Goal: Information Seeking & Learning: Learn about a topic

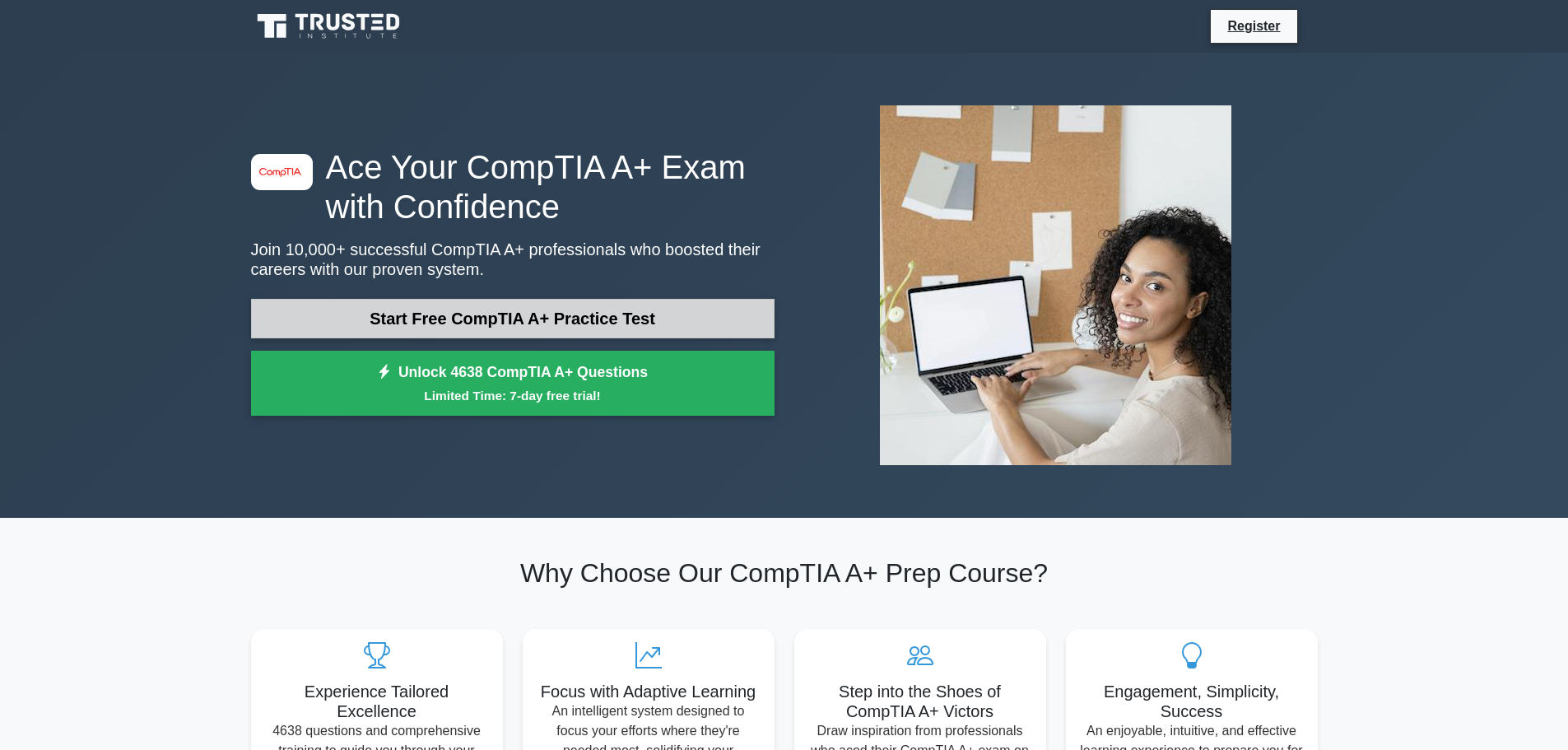
click at [411, 313] on link "Start Free CompTIA A+ Practice Test" at bounding box center [513, 319] width 524 height 40
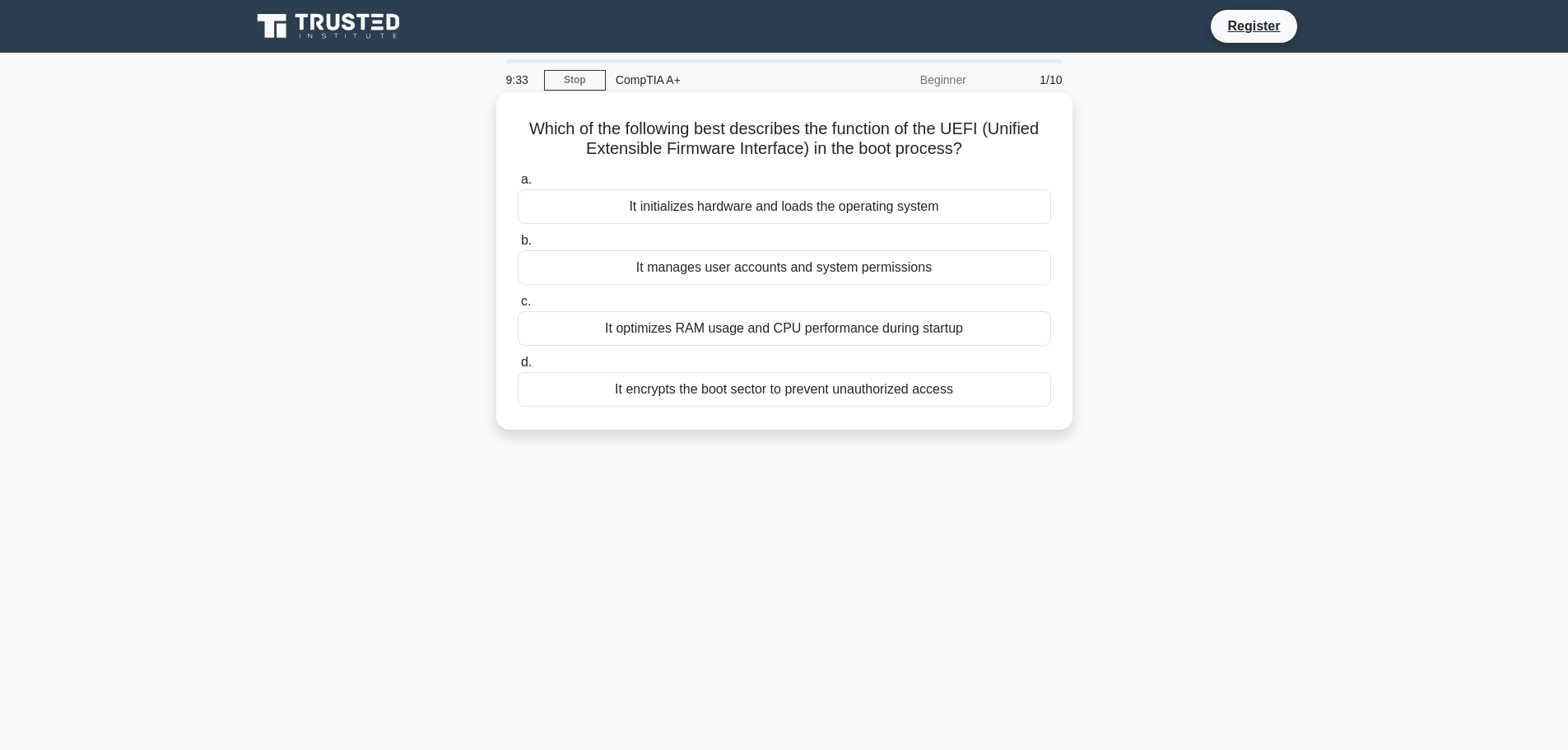
click at [699, 210] on div "It initializes hardware and loads the operating system" at bounding box center [784, 207] width 533 height 34
click at [518, 186] on input "a. It initializes hardware and loads the operating system" at bounding box center [518, 179] width 0 height 10
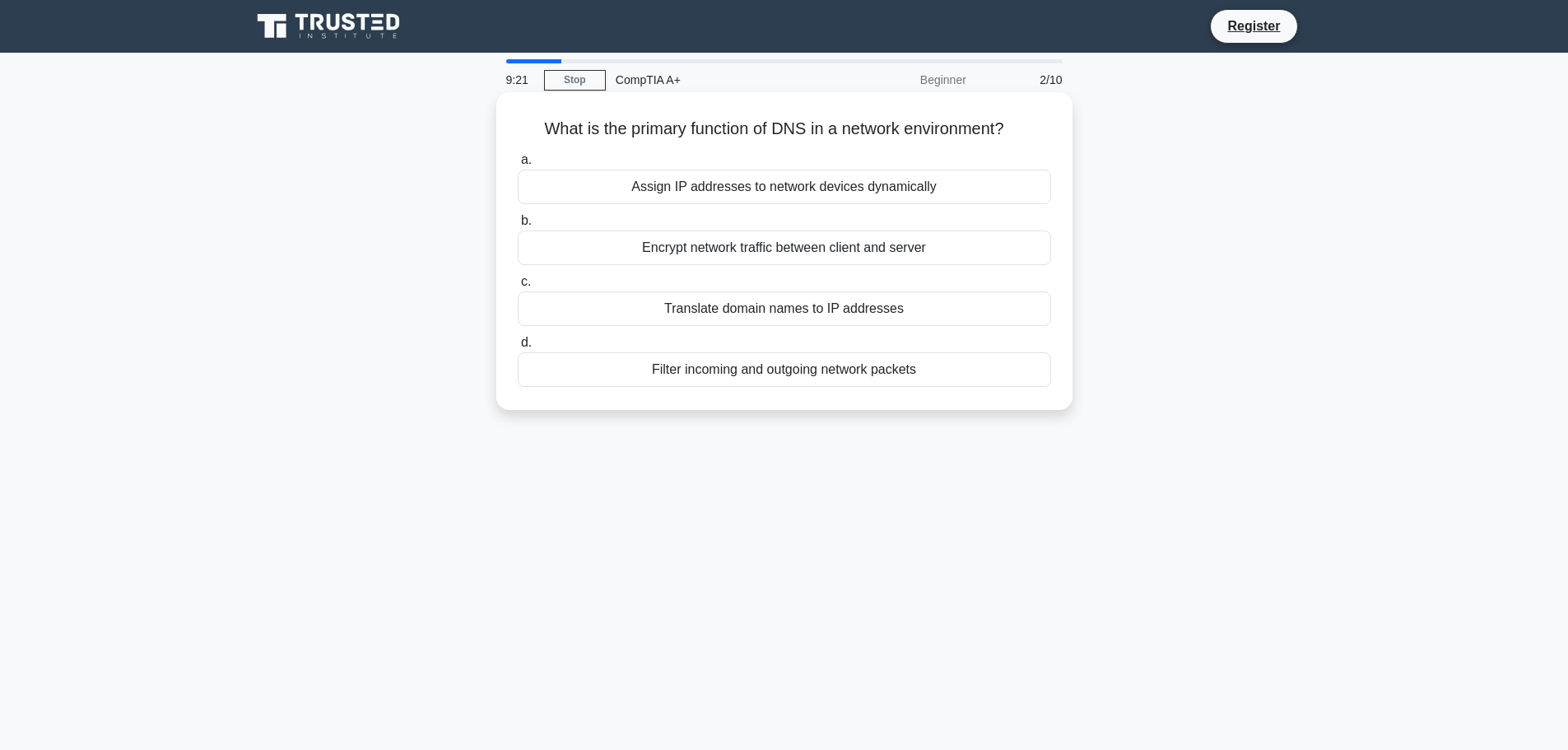
click at [723, 316] on div "Translate domain names to IP addresses" at bounding box center [784, 308] width 533 height 34
click at [518, 287] on input "c. Translate domain names to IP addresses" at bounding box center [518, 282] width 0 height 10
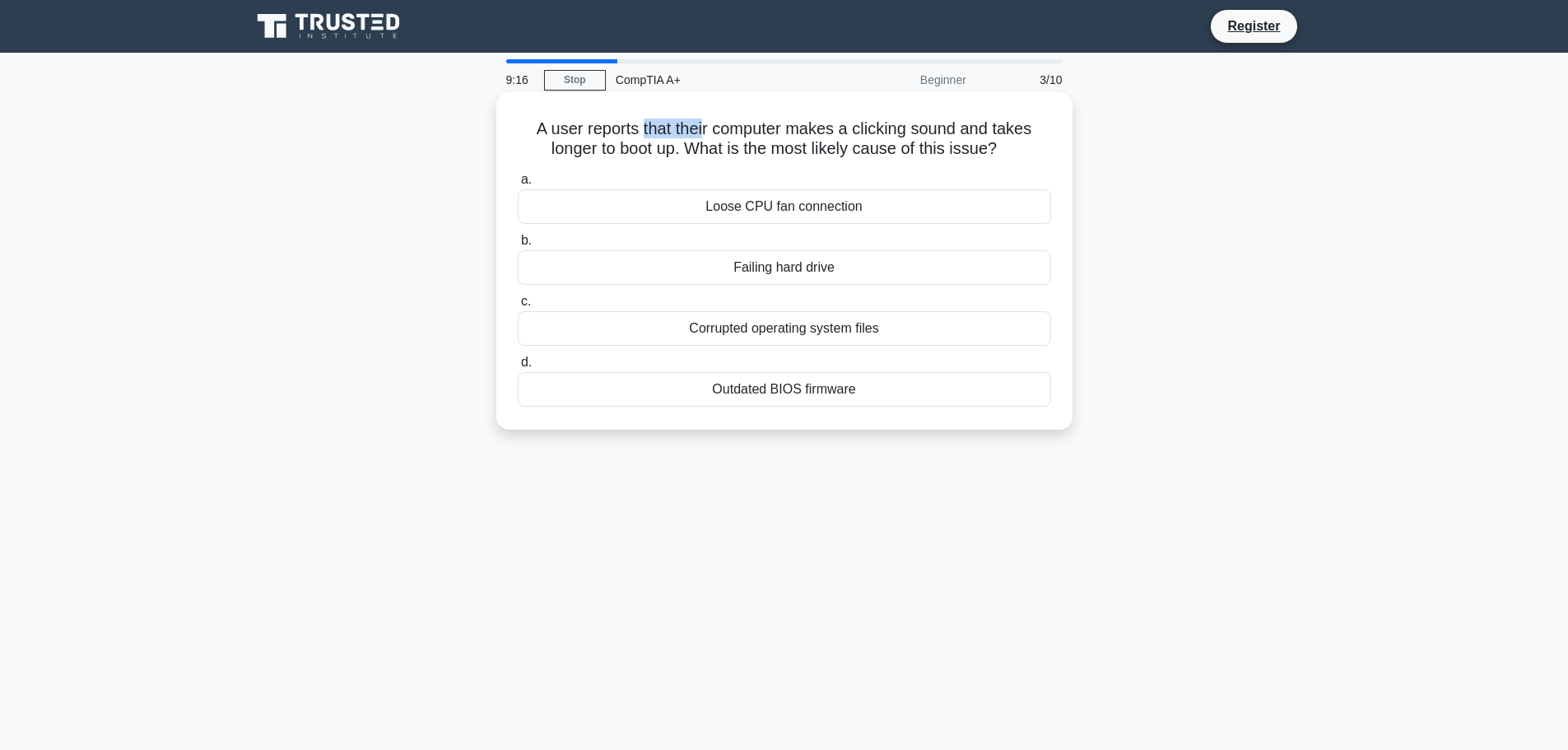
drag, startPoint x: 639, startPoint y: 130, endPoint x: 704, endPoint y: 130, distance: 65.0
click at [704, 130] on h5 "A user reports that their computer makes a clicking sound and takes longer to b…" at bounding box center [784, 139] width 537 height 41
click at [633, 141] on h5 "A user reports that their computer makes a clicking sound and takes longer to b…" at bounding box center [784, 139] width 537 height 41
click at [755, 207] on div "Loose CPU fan connection" at bounding box center [784, 207] width 533 height 34
click at [518, 186] on input "a. Loose CPU fan connection" at bounding box center [518, 179] width 0 height 10
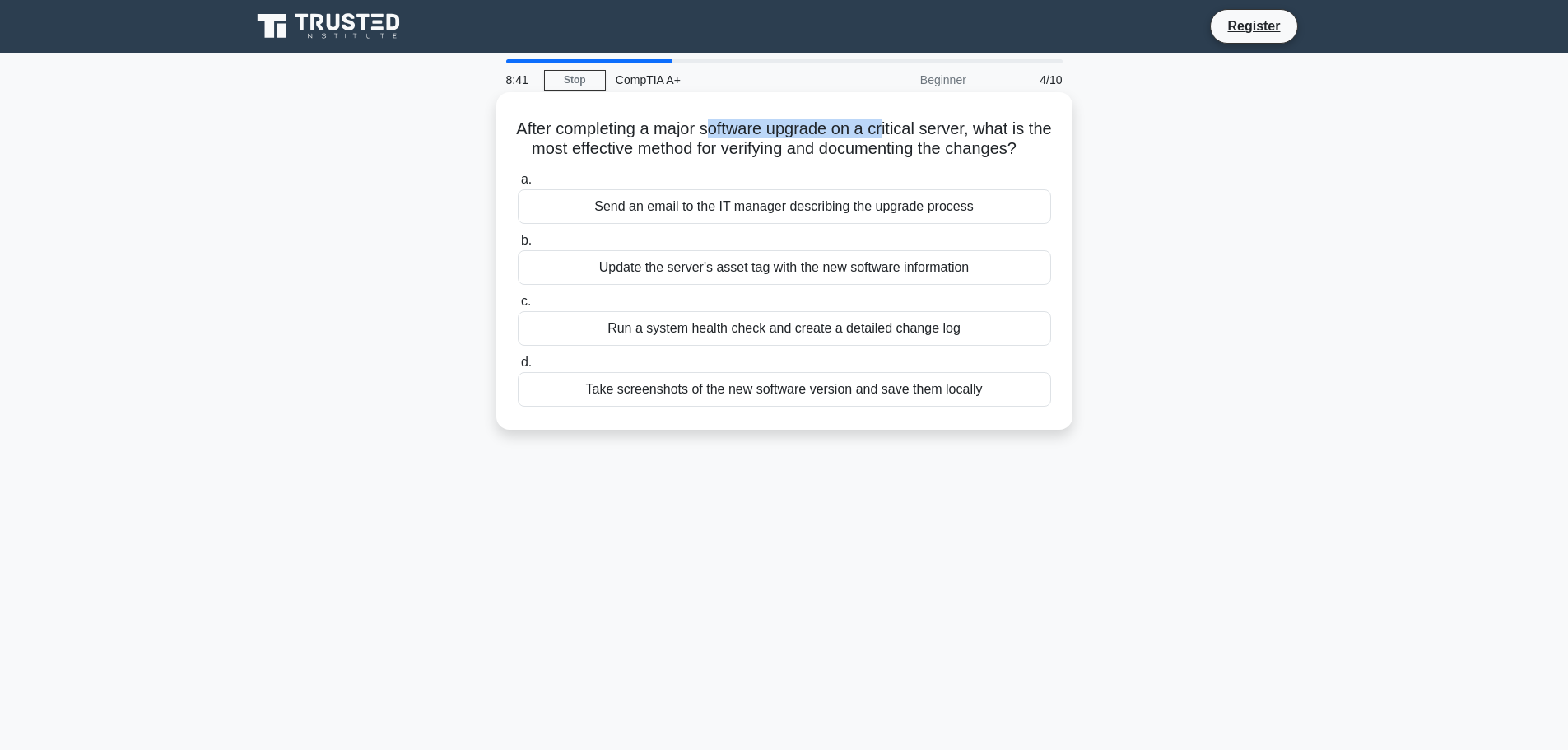
drag, startPoint x: 784, startPoint y: 132, endPoint x: 902, endPoint y: 134, distance: 118.0
click at [902, 134] on h5 "After completing a major software upgrade on a critical server, what is the mos…" at bounding box center [784, 139] width 537 height 41
click at [898, 131] on h5 "After completing a major software upgrade on a critical server, what is the mos…" at bounding box center [784, 139] width 537 height 41
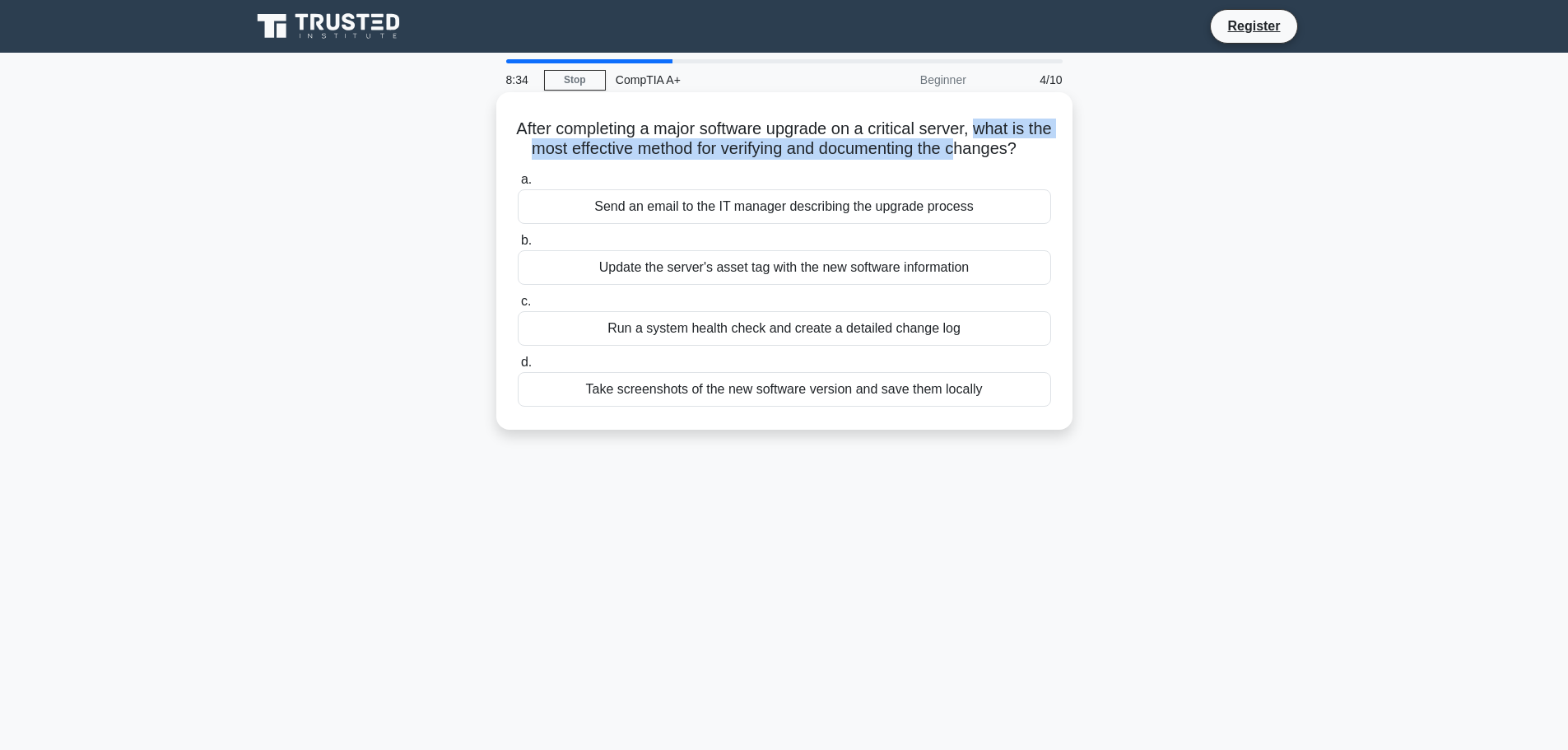
drag, startPoint x: 1048, startPoint y: 142, endPoint x: 988, endPoint y: 155, distance: 61.4
click at [988, 155] on h5 "After completing a major software upgrade on a critical server, what is the mos…" at bounding box center [784, 139] width 537 height 41
click at [764, 187] on div "a. Send an email to the IT manager describing the upgrade process b. Update the…" at bounding box center [784, 288] width 553 height 244
drag, startPoint x: 653, startPoint y: 126, endPoint x: 971, endPoint y: 122, distance: 318.0
click at [971, 122] on h5 "After completing a major software upgrade on a critical server, what is the mos…" at bounding box center [784, 139] width 537 height 41
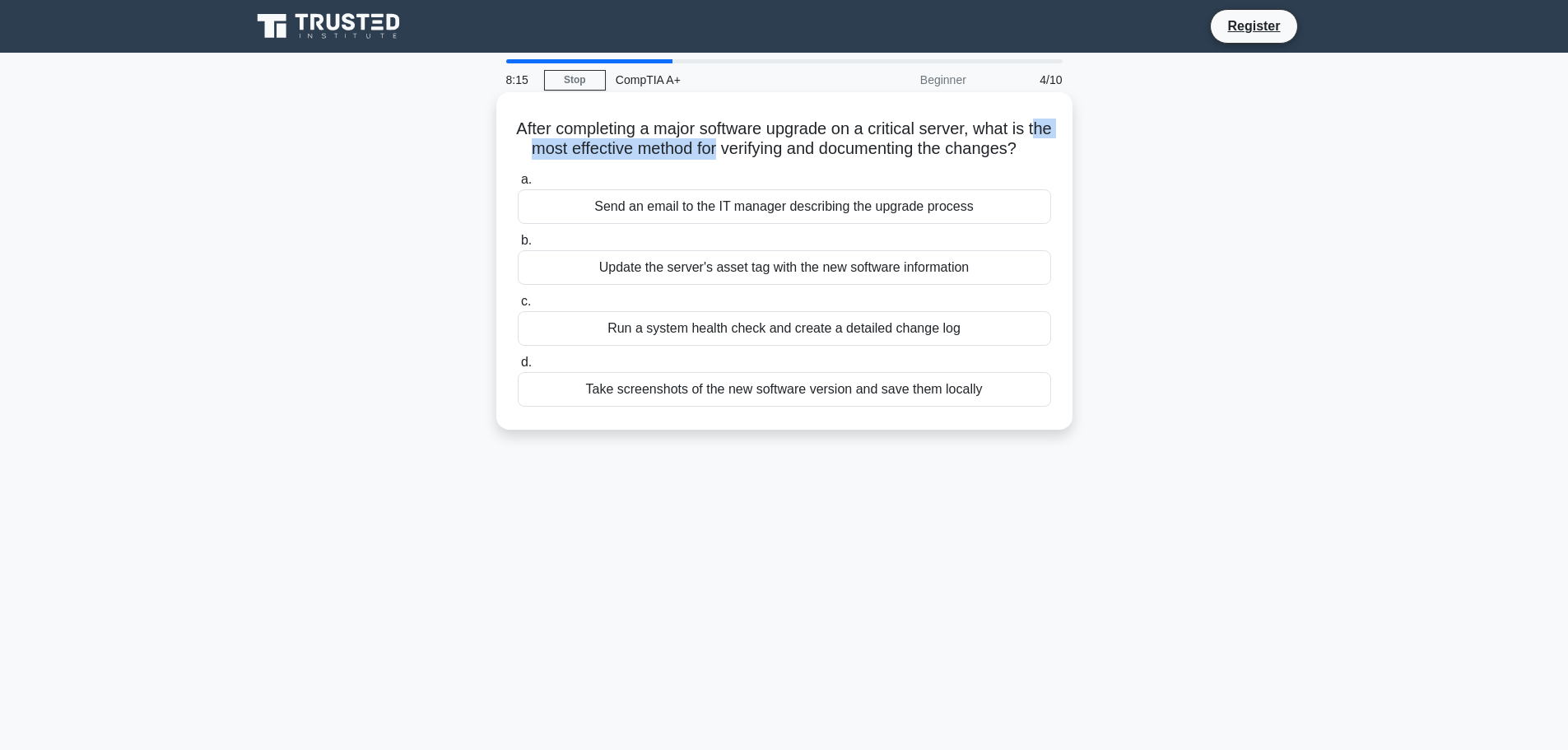
drag, startPoint x: 521, startPoint y: 152, endPoint x: 746, endPoint y: 168, distance: 225.6
click at [746, 160] on h5 "After completing a major software upgrade on a critical server, what is the mos…" at bounding box center [784, 139] width 537 height 41
click at [712, 345] on div "Run a system health check and create a detailed change log" at bounding box center [784, 328] width 533 height 34
click at [518, 307] on input "c. Run a system health check and create a detailed change log" at bounding box center [518, 301] width 0 height 10
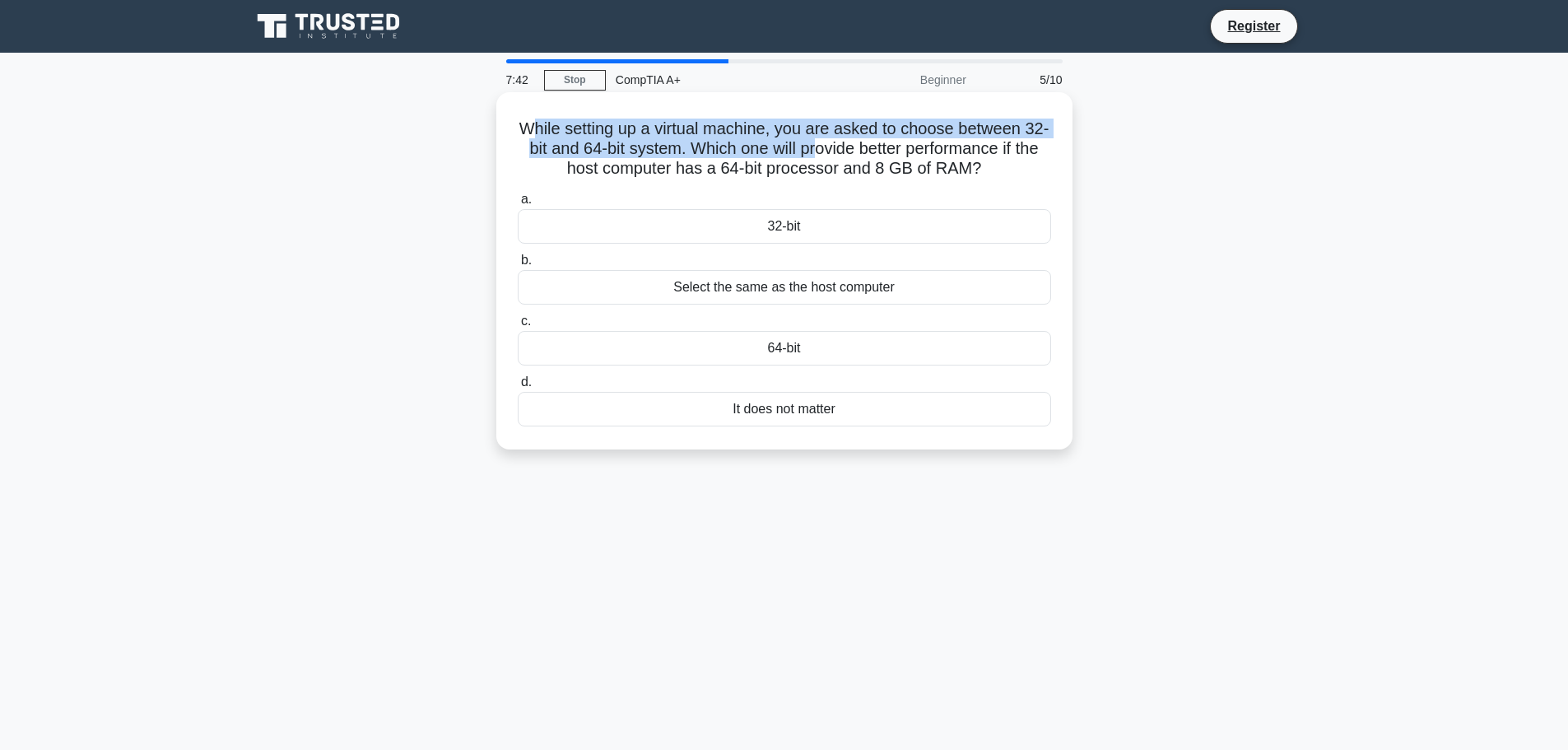
drag, startPoint x: 543, startPoint y: 130, endPoint x: 840, endPoint y: 149, distance: 297.6
click at [840, 149] on h5 "While setting up a virtual machine, you are asked to choose between 32-bit and …" at bounding box center [784, 149] width 537 height 61
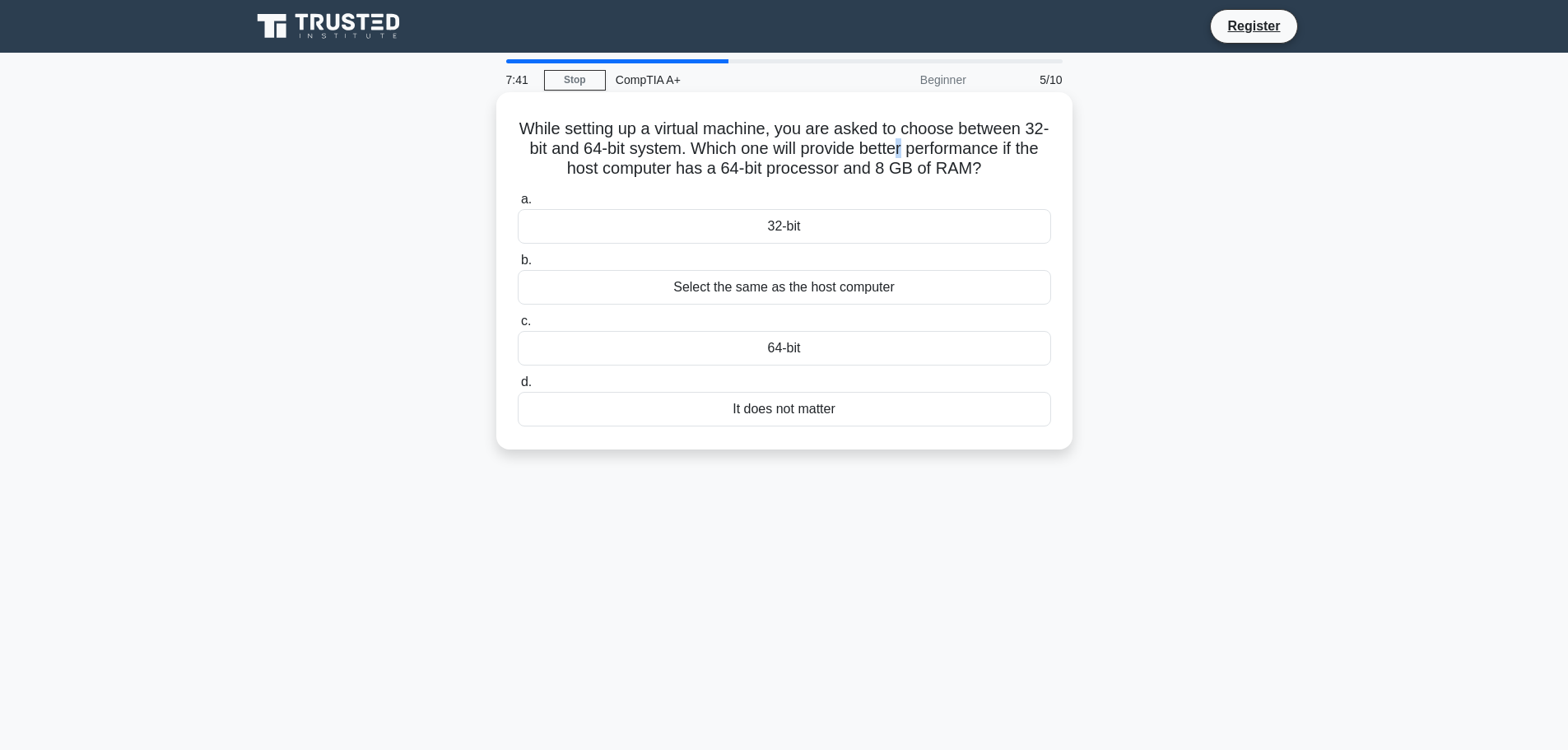
click at [931, 148] on h5 "While setting up a virtual machine, you are asked to choose between 32-bit and …" at bounding box center [784, 149] width 537 height 61
drag, startPoint x: 545, startPoint y: 169, endPoint x: 745, endPoint y: 180, distance: 200.3
click at [745, 180] on h5 "While setting up a virtual machine, you are asked to choose between 32-bit and …" at bounding box center [784, 149] width 537 height 61
click at [767, 185] on div "While setting up a virtual machine, you are asked to choose between 32-bit and …" at bounding box center [784, 270] width 563 height 344
click at [768, 343] on div "64-bit" at bounding box center [784, 348] width 533 height 34
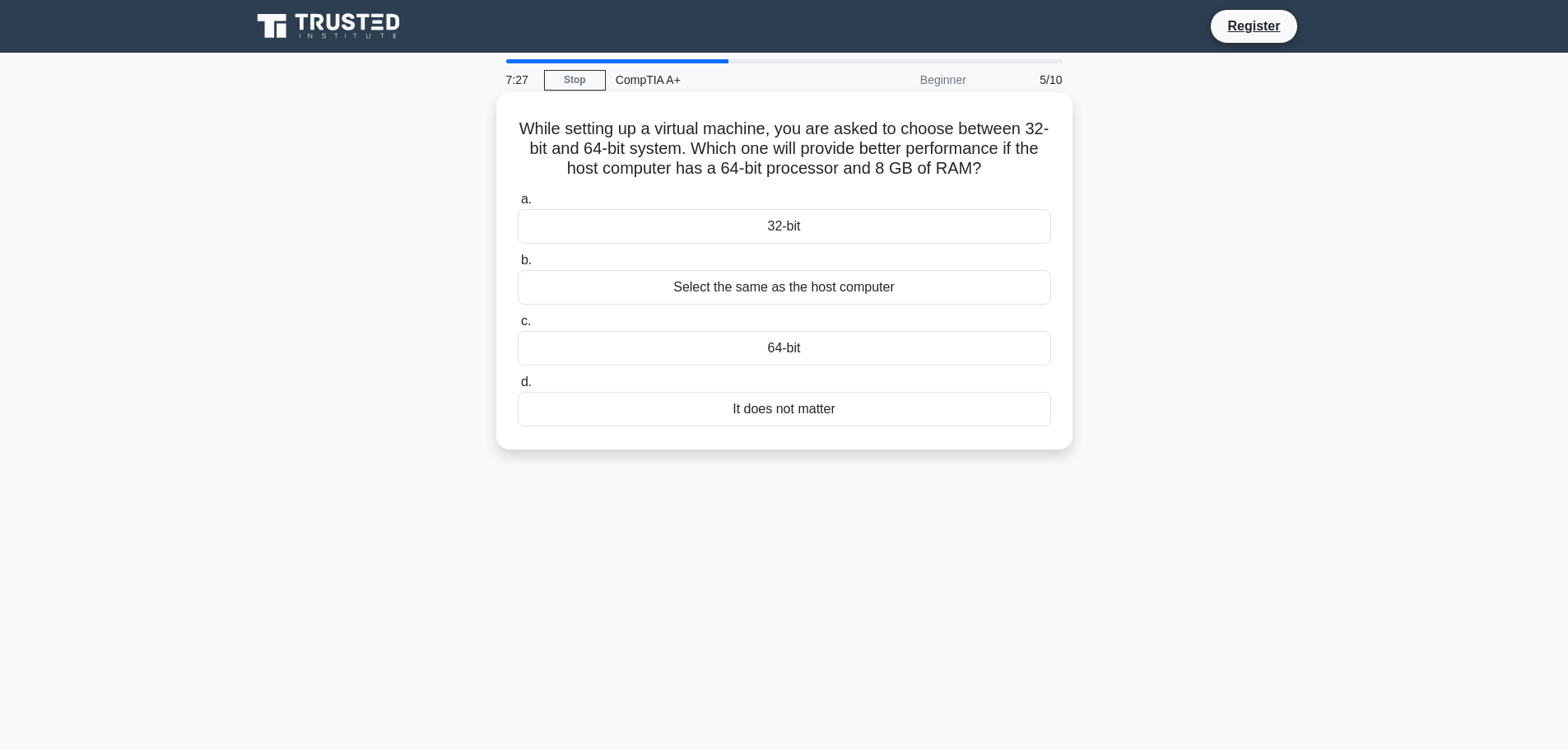
click at [518, 326] on input "c. 64-bit" at bounding box center [518, 321] width 0 height 10
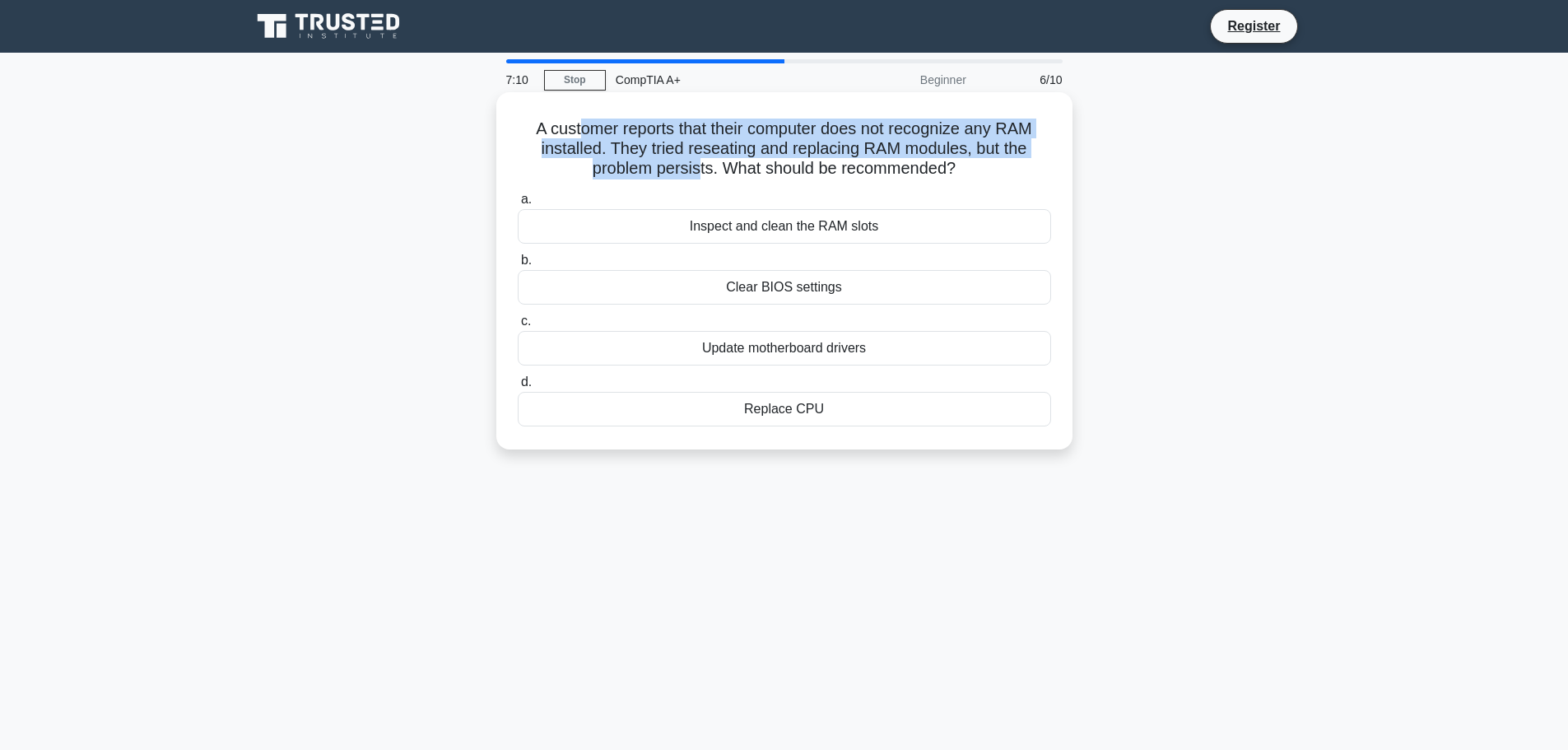
drag, startPoint x: 577, startPoint y: 125, endPoint x: 700, endPoint y: 172, distance: 131.7
click at [700, 172] on h5 "A customer reports that their computer does not recognize any RAM installed. Th…" at bounding box center [784, 149] width 537 height 61
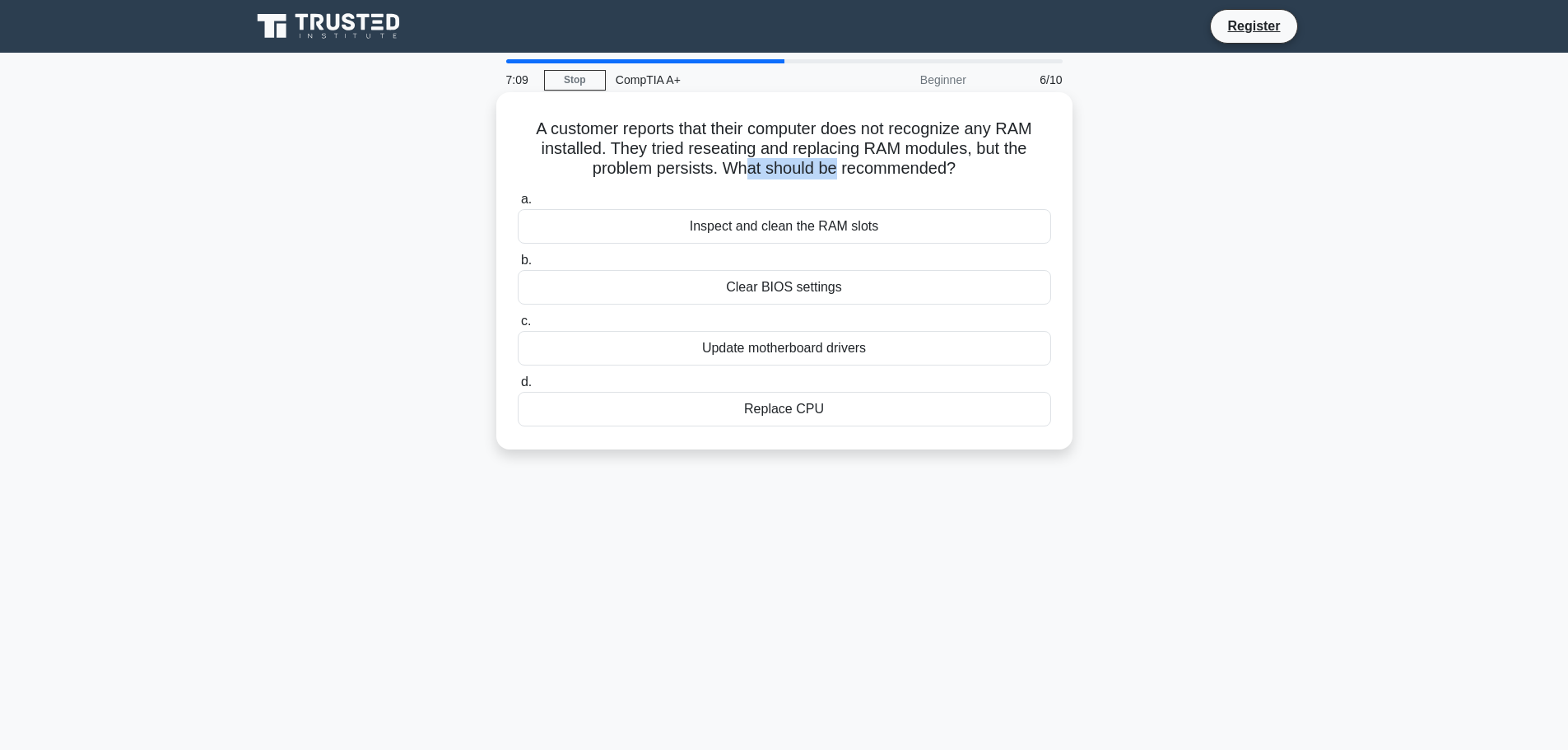
drag, startPoint x: 743, startPoint y: 163, endPoint x: 835, endPoint y: 169, distance: 92.2
click at [835, 169] on h5 "A customer reports that their computer does not recognize any RAM installed. Th…" at bounding box center [784, 149] width 537 height 61
click at [761, 224] on div "Inspect and clean the RAM slots" at bounding box center [784, 227] width 533 height 34
click at [518, 205] on input "a. Inspect and clean the RAM slots" at bounding box center [518, 199] width 0 height 10
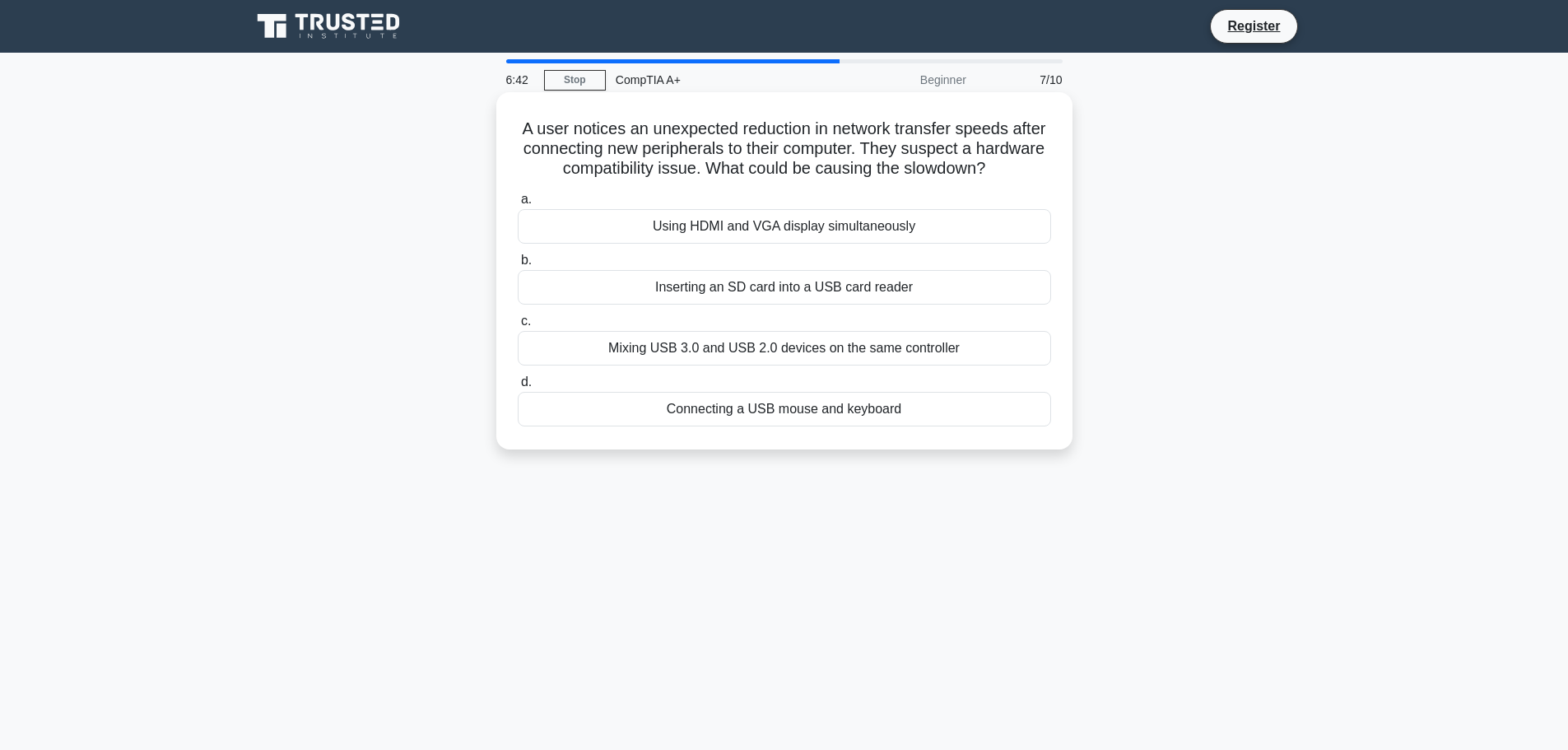
drag, startPoint x: 537, startPoint y: 130, endPoint x: 1035, endPoint y: 172, distance: 499.8
click at [1035, 172] on h5 "A user notices an unexpected reduction in network transfer speeds after connect…" at bounding box center [784, 149] width 537 height 61
click at [1022, 166] on h5 "A user notices an unexpected reduction in network transfer speeds after connect…" at bounding box center [784, 149] width 537 height 61
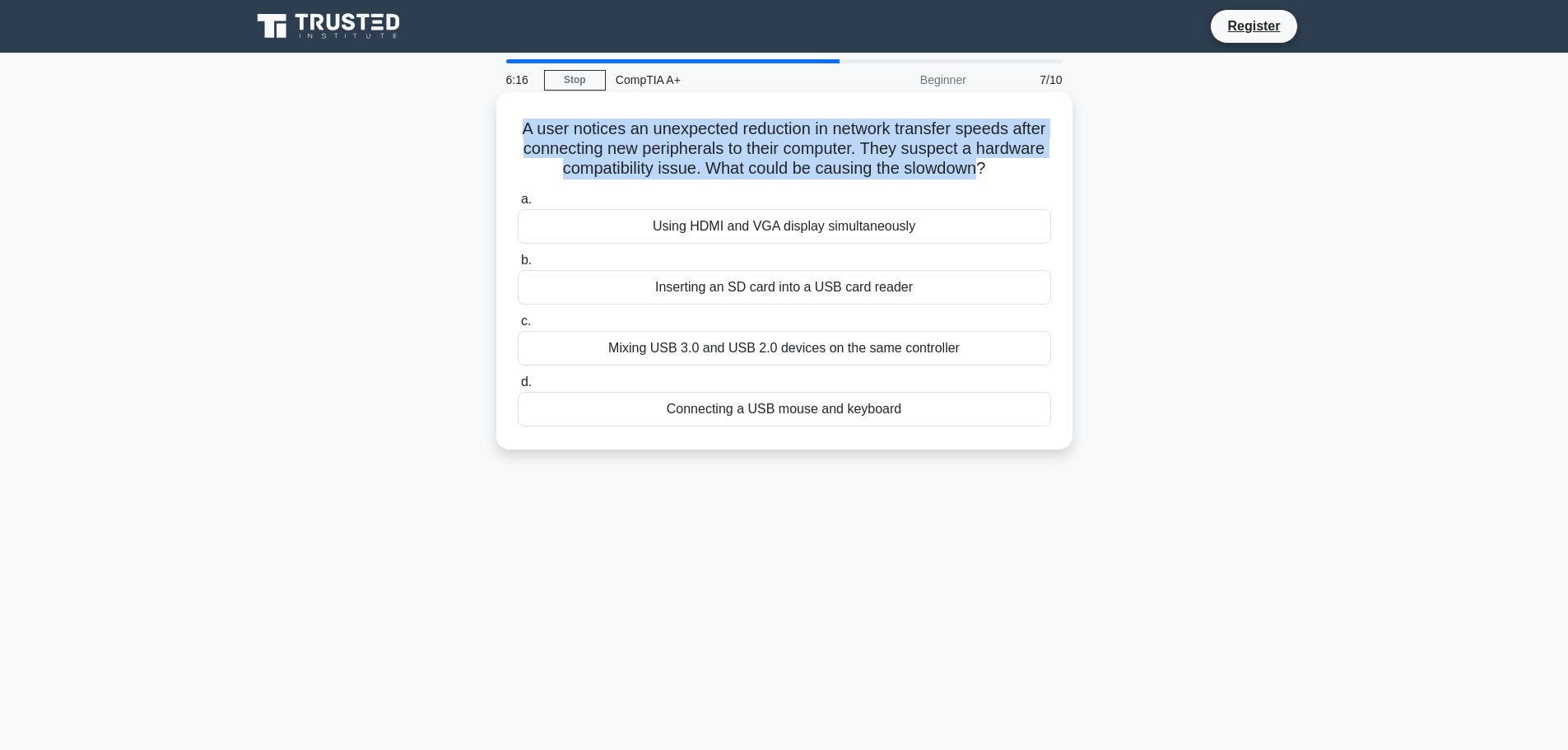
drag, startPoint x: 534, startPoint y: 120, endPoint x: 1006, endPoint y: 168, distance: 474.4
click at [1013, 171] on h5 "A user notices an unexpected reduction in network transfer speeds after connect…" at bounding box center [784, 149] width 537 height 61
drag, startPoint x: 990, startPoint y: 173, endPoint x: 804, endPoint y: 145, distance: 188.1
click at [990, 173] on h5 "A user notices an unexpected reduction in network transfer speeds after connect…" at bounding box center [784, 149] width 537 height 61
drag, startPoint x: 534, startPoint y: 124, endPoint x: 1022, endPoint y: 168, distance: 490.0
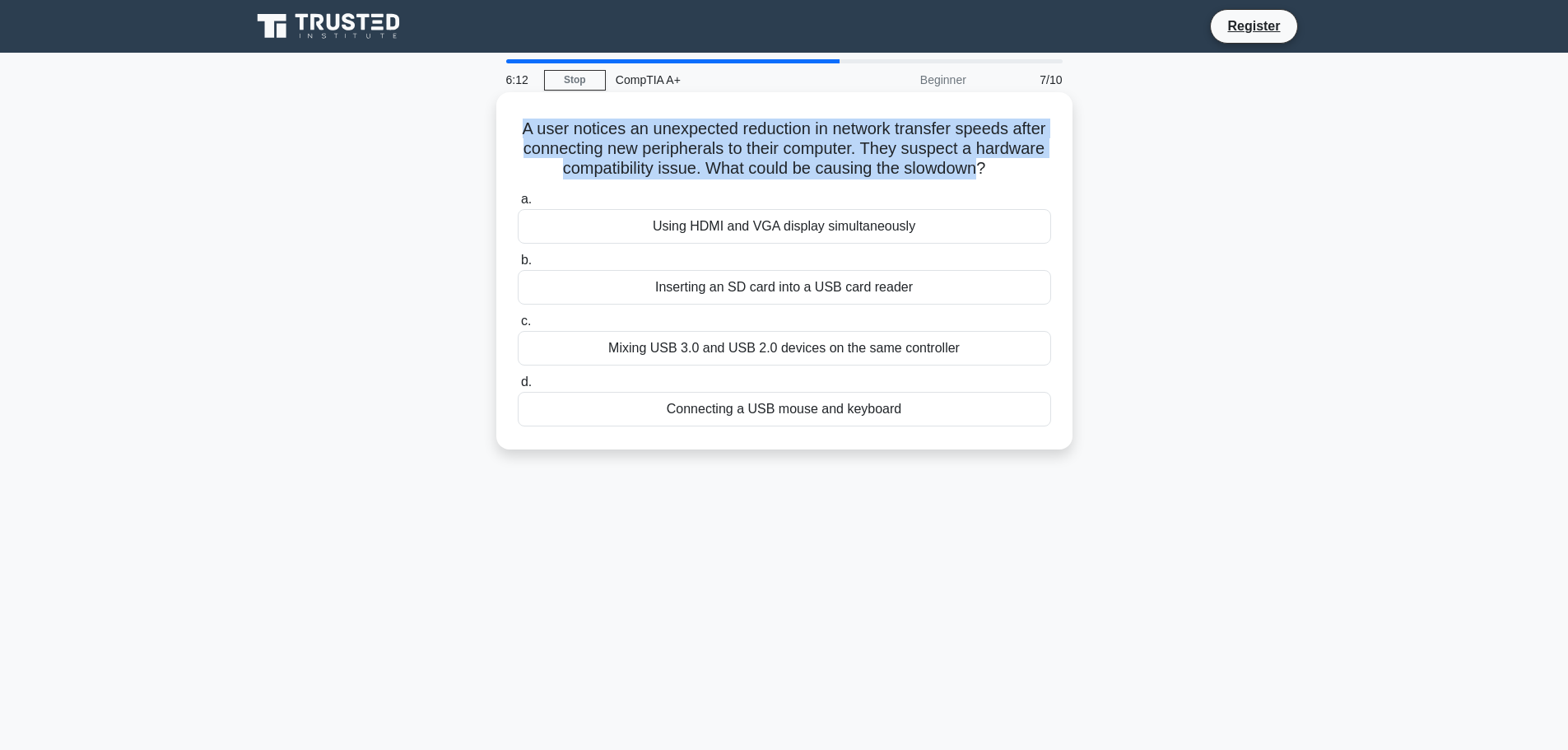
click at [1022, 168] on h5 "A user notices an unexpected reduction in network transfer speeds after connect…" at bounding box center [784, 149] width 537 height 61
copy h5 "A user notices an unexpected reduction in network transfer speeds after connect…"
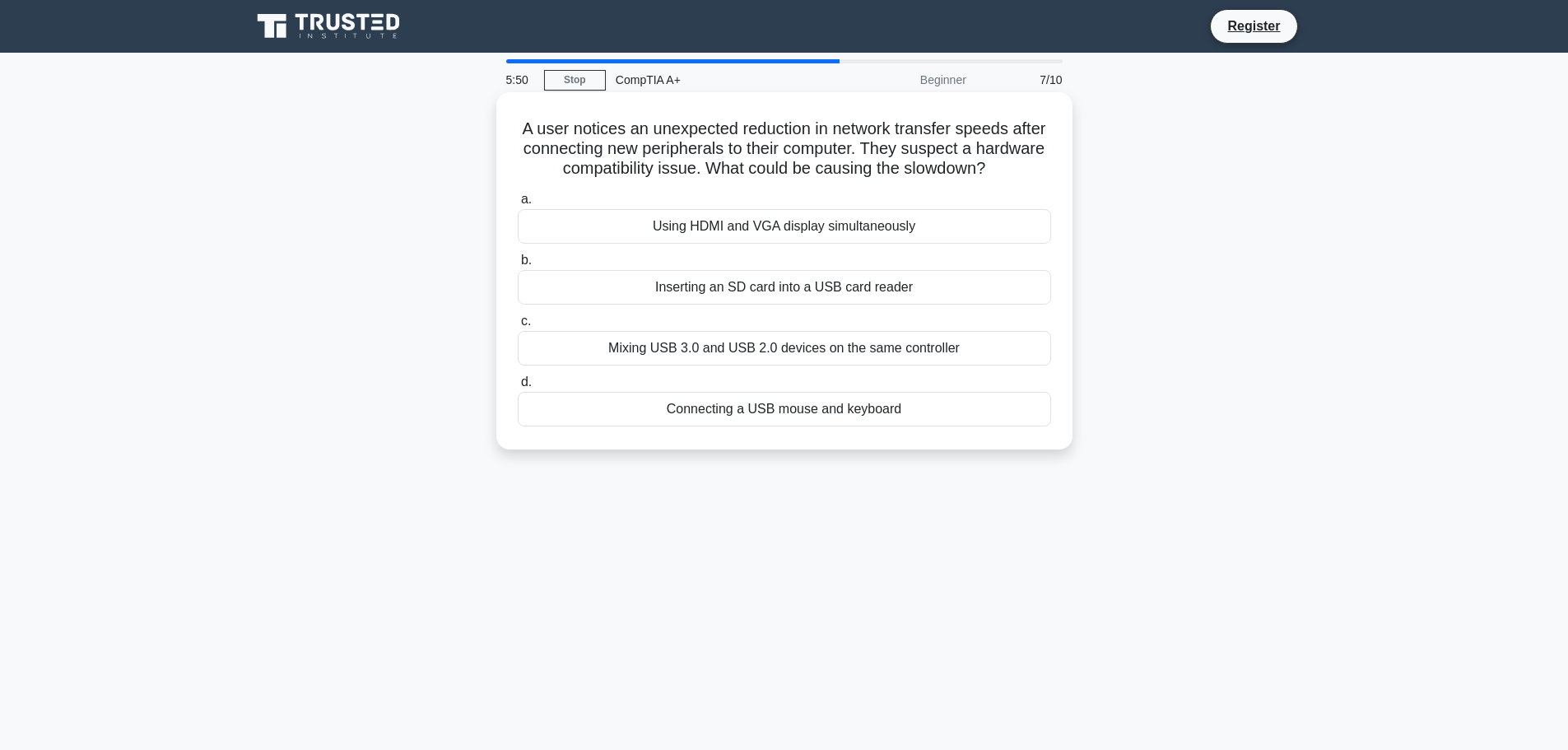
click at [822, 253] on label "b. Inserting an SD card into a USB card reader" at bounding box center [784, 277] width 533 height 54
click at [518, 255] on input "b. Inserting an SD card into a USB card reader" at bounding box center [518, 260] width 0 height 10
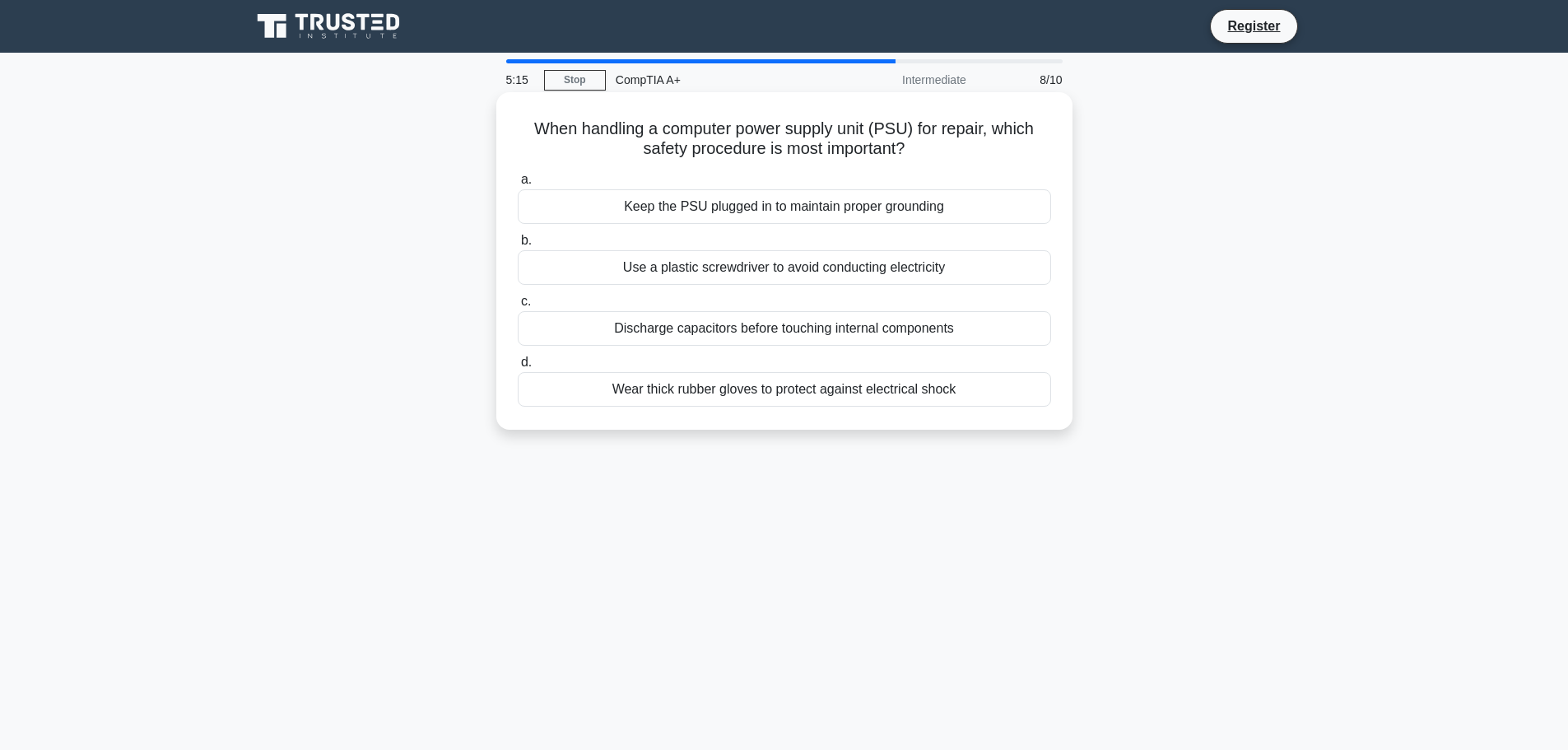
click at [665, 326] on div "Discharge capacitors before touching internal components" at bounding box center [784, 328] width 533 height 34
click at [518, 307] on input "c. Discharge capacitors before touching internal components" at bounding box center [518, 301] width 0 height 10
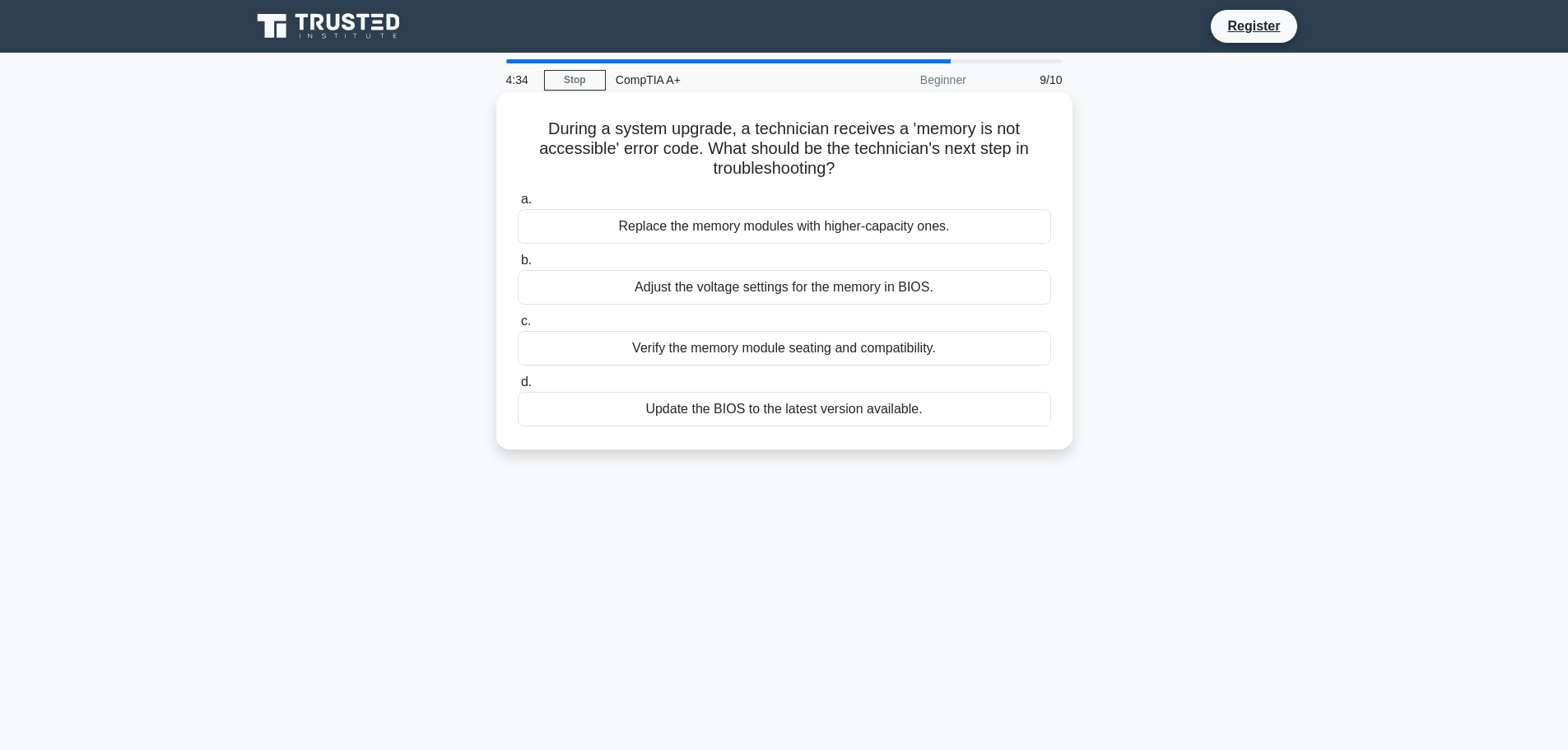
click at [661, 353] on div "Verify the memory module seating and compatibility." at bounding box center [784, 348] width 533 height 34
click at [518, 326] on input "c. Verify the memory module seating and compatibility." at bounding box center [518, 321] width 0 height 10
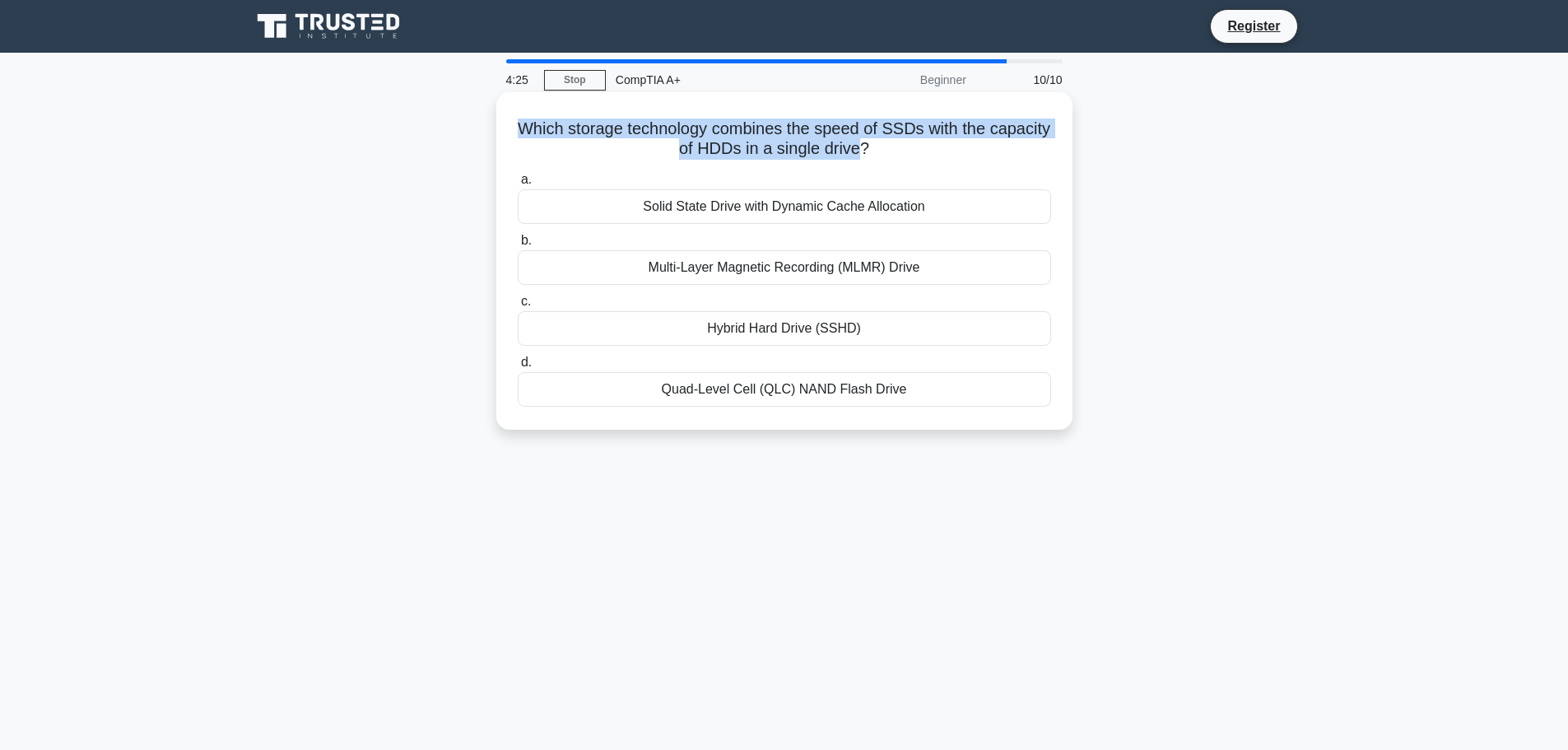
drag, startPoint x: 545, startPoint y: 135, endPoint x: 892, endPoint y: 156, distance: 347.6
click at [892, 156] on h5 "Which storage technology combines the speed of SSDs with the capacity of HDDs i…" at bounding box center [784, 139] width 537 height 41
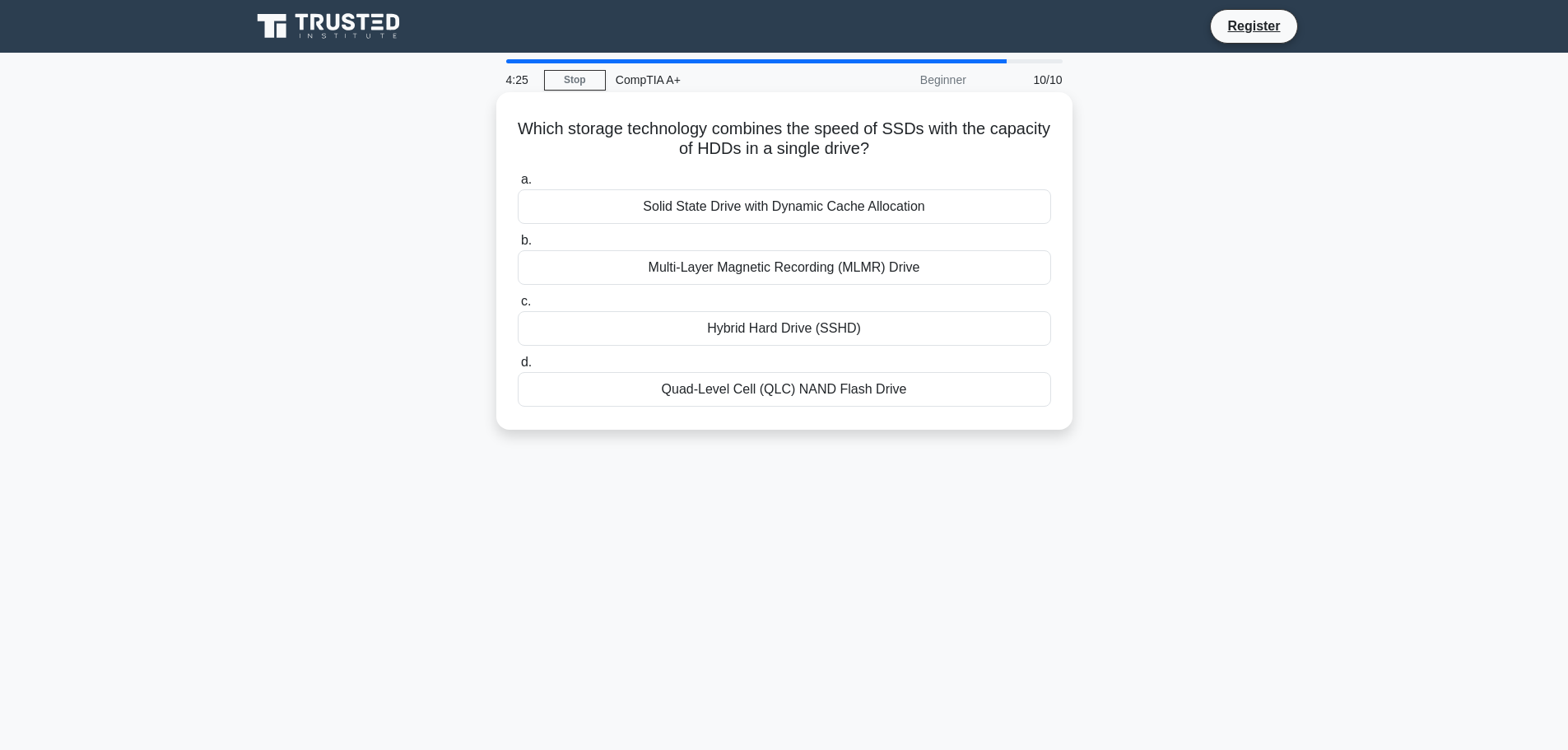
click at [937, 145] on h5 "Which storage technology combines the speed of SSDs with the capacity of HDDs i…" at bounding box center [784, 139] width 537 height 41
drag, startPoint x: 922, startPoint y: 130, endPoint x: 712, endPoint y: 149, distance: 210.9
click at [712, 149] on h5 "Which storage technology combines the speed of SSDs with the capacity of HDDs i…" at bounding box center [784, 139] width 537 height 41
click at [624, 158] on h5 "Which storage technology combines the speed of SSDs with the capacity of HDDs i…" at bounding box center [784, 139] width 537 height 41
click at [741, 327] on div "Hybrid Hard Drive (SSHD)" at bounding box center [784, 328] width 533 height 34
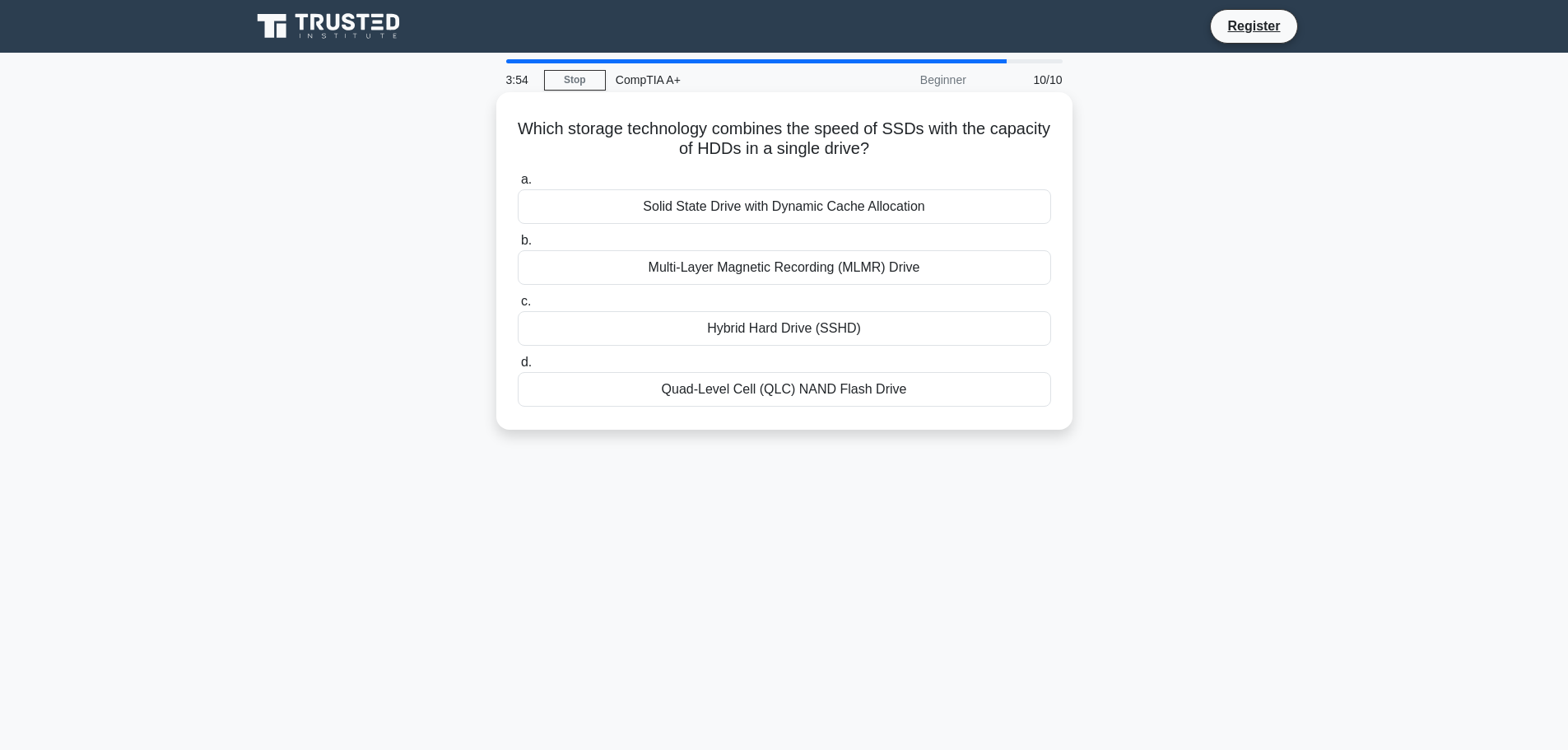
click at [518, 307] on input "c. Hybrid Hard Drive (SSHD)" at bounding box center [518, 301] width 0 height 10
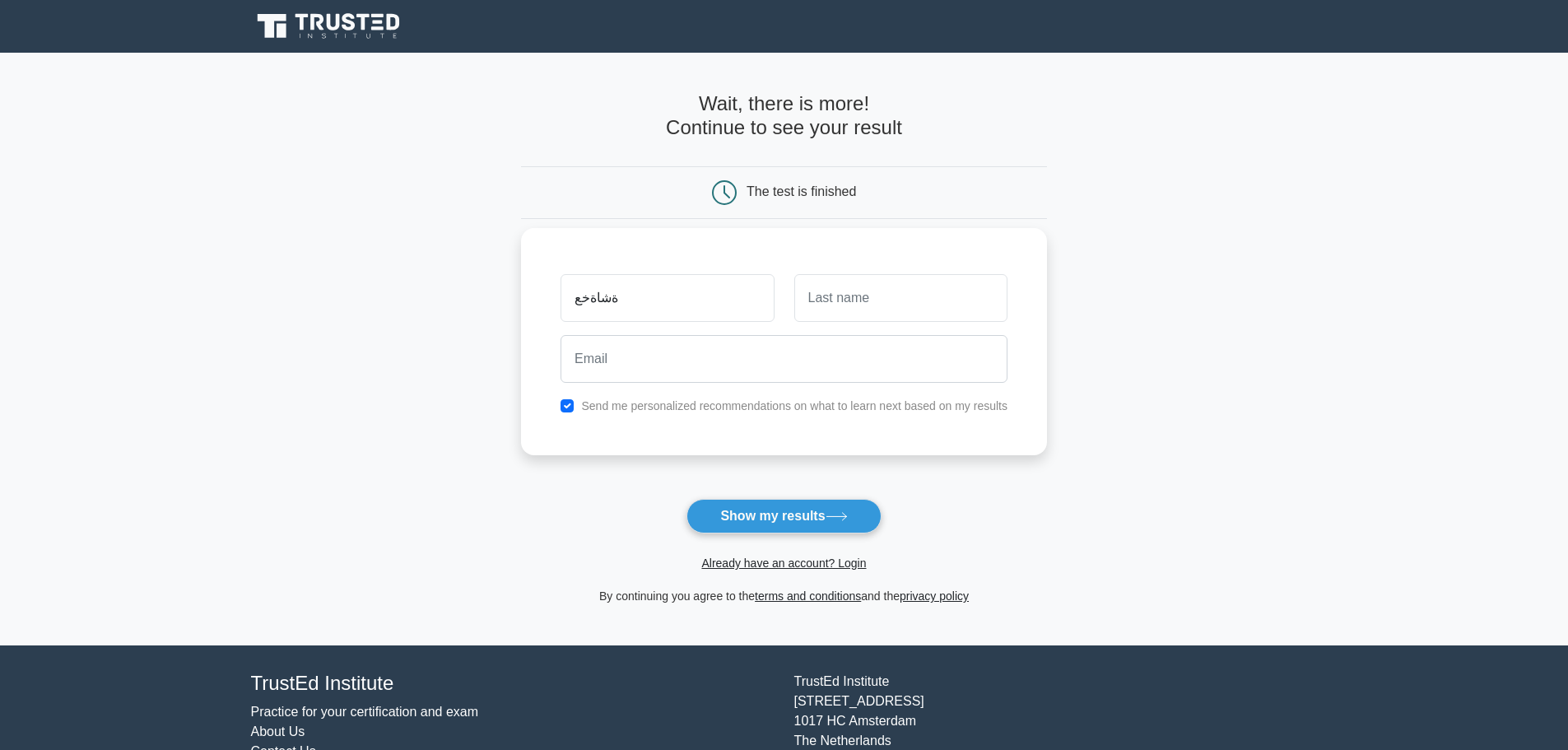
type input "ةشاةخعي"
drag, startPoint x: 716, startPoint y: 310, endPoint x: 467, endPoint y: 304, distance: 249.1
click at [467, 304] on main "Wait, there is more! Continue to see your result The test is finished and the" at bounding box center [784, 348] width 1568 height 593
type input "mahmoud"
click at [849, 302] on input "text" at bounding box center [901, 298] width 213 height 48
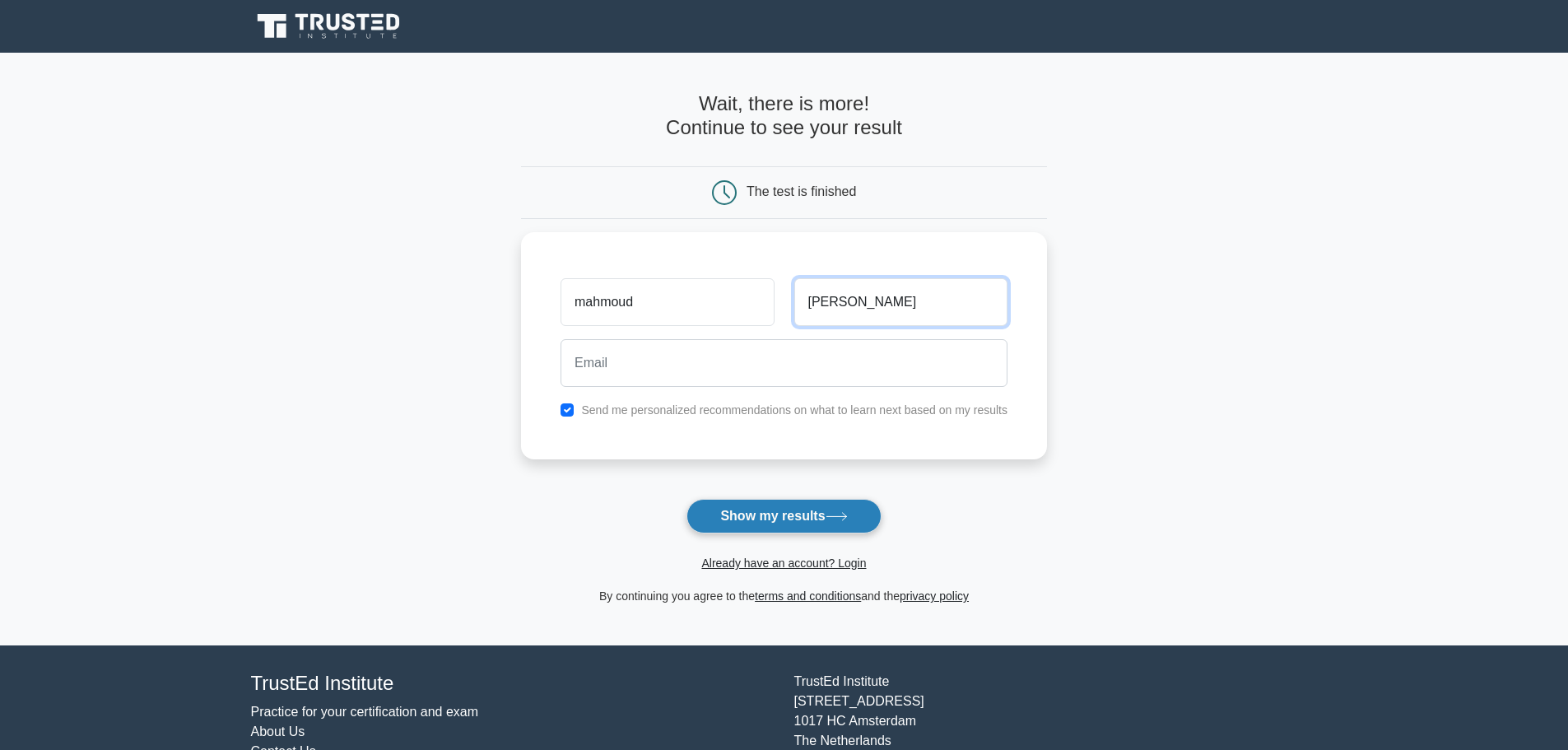
type input "Mohamed"
click at [834, 507] on button "Show my results" at bounding box center [784, 516] width 194 height 34
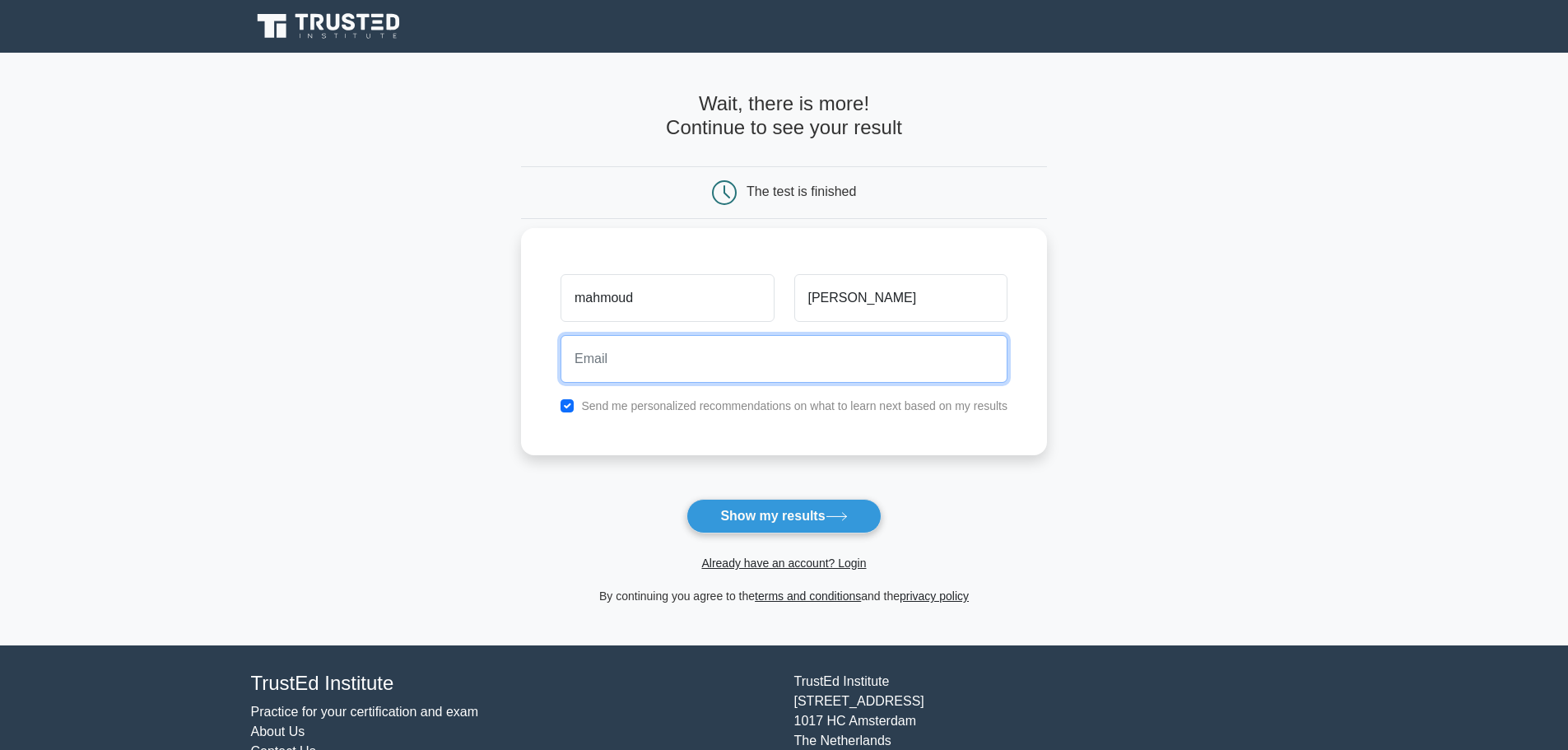
click at [738, 381] on input "email" at bounding box center [784, 359] width 447 height 48
type input "mhmud.hasan001@gmail.com"
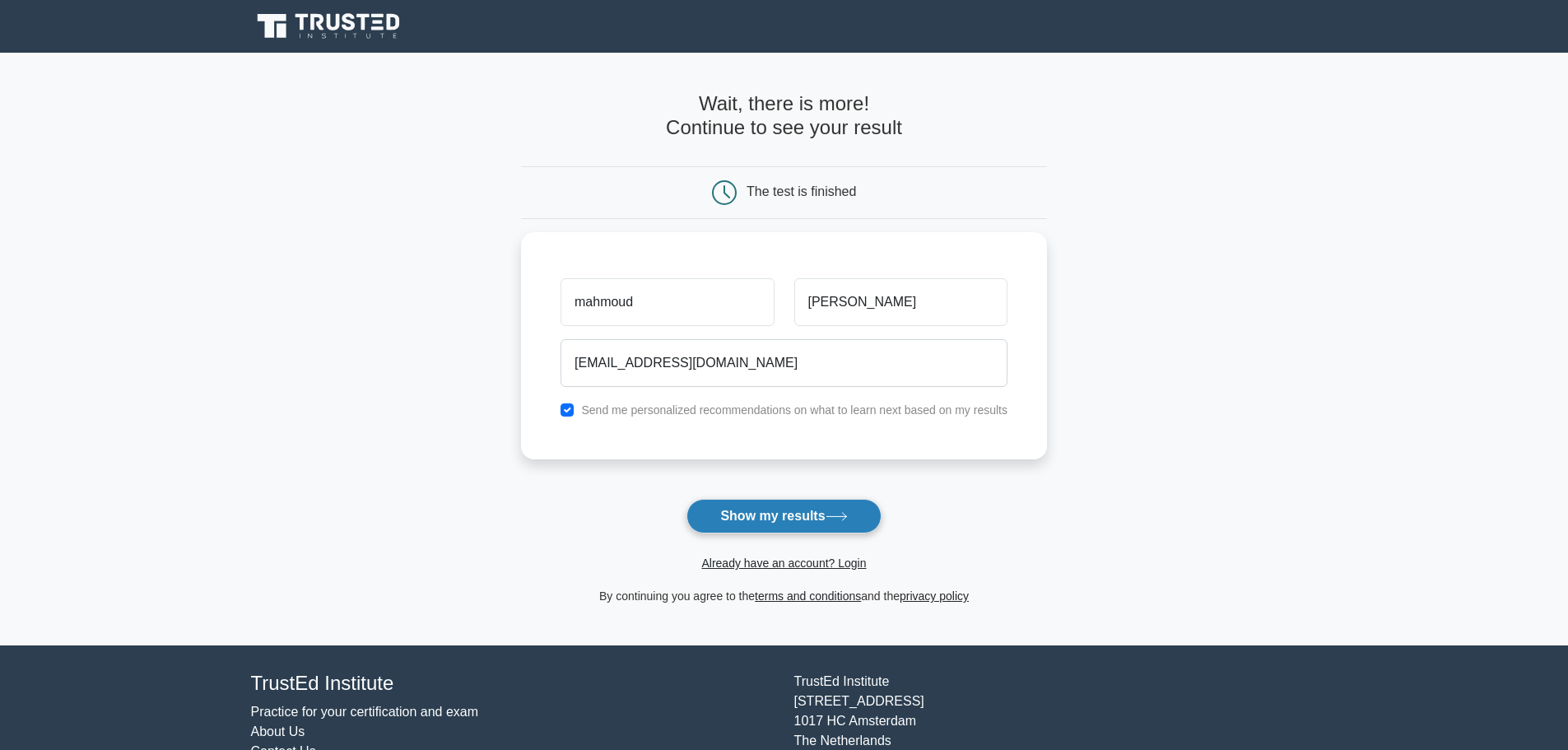
click at [774, 517] on button "Show my results" at bounding box center [784, 516] width 194 height 34
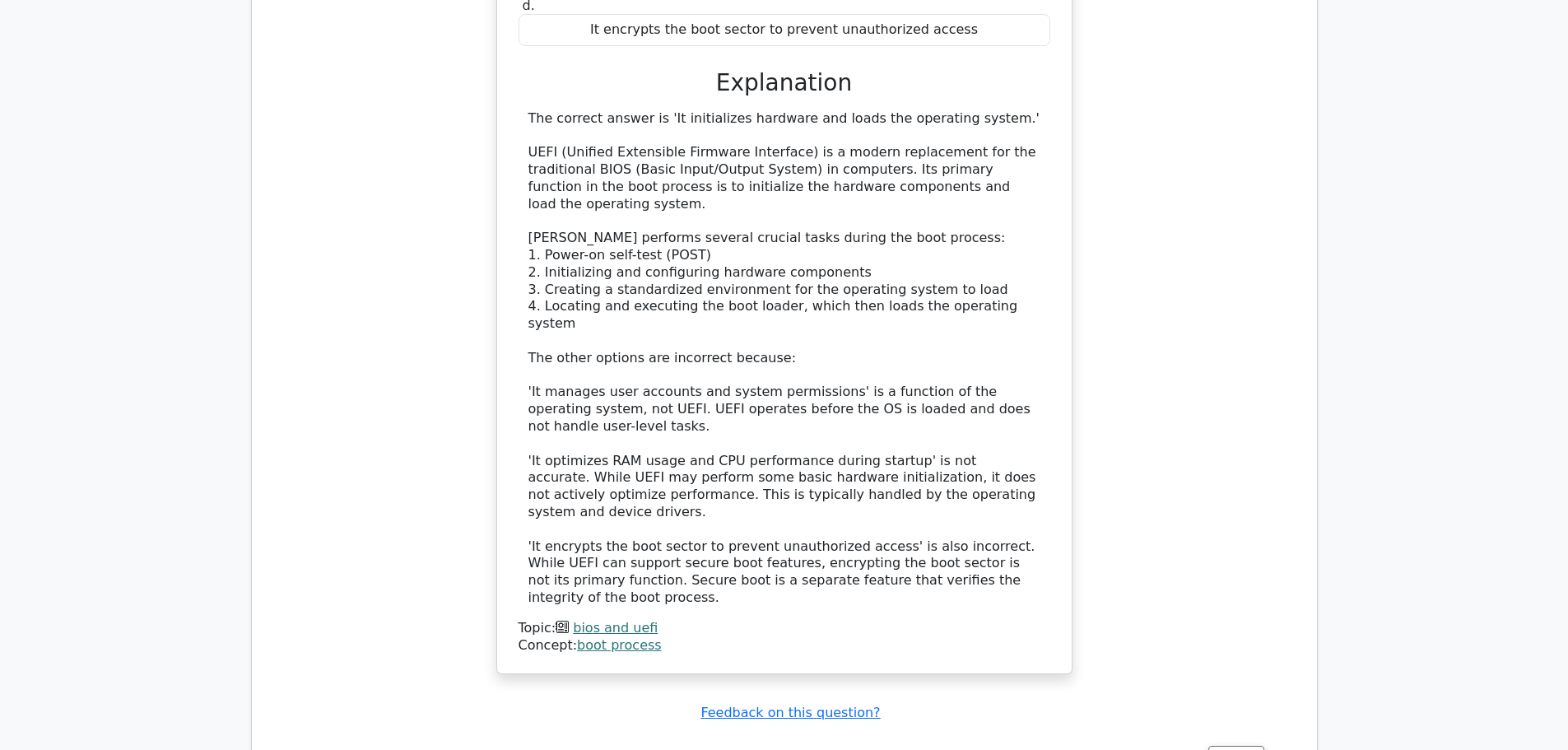
scroll to position [1893, 0]
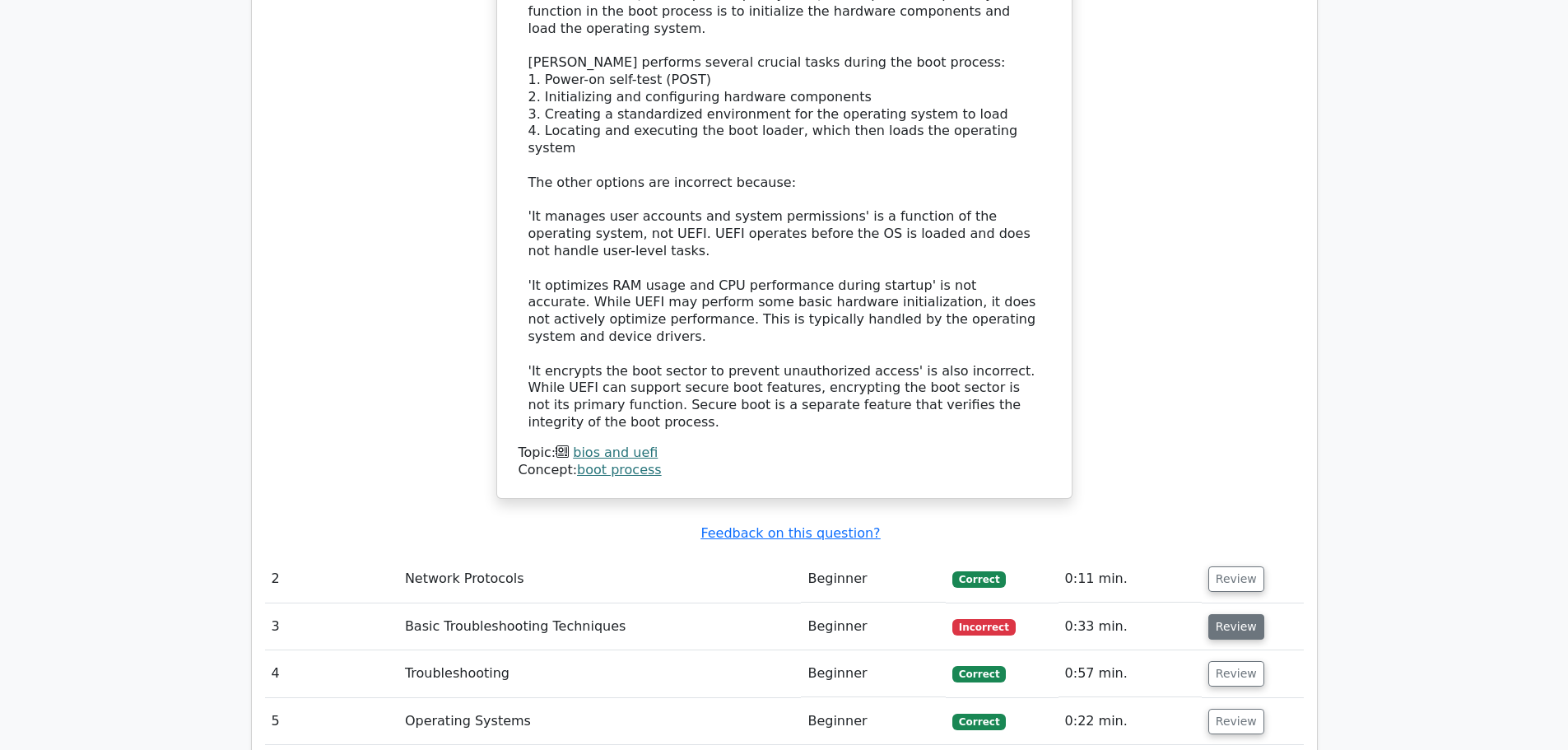
click at [1215, 614] on button "Review" at bounding box center [1236, 626] width 56 height 26
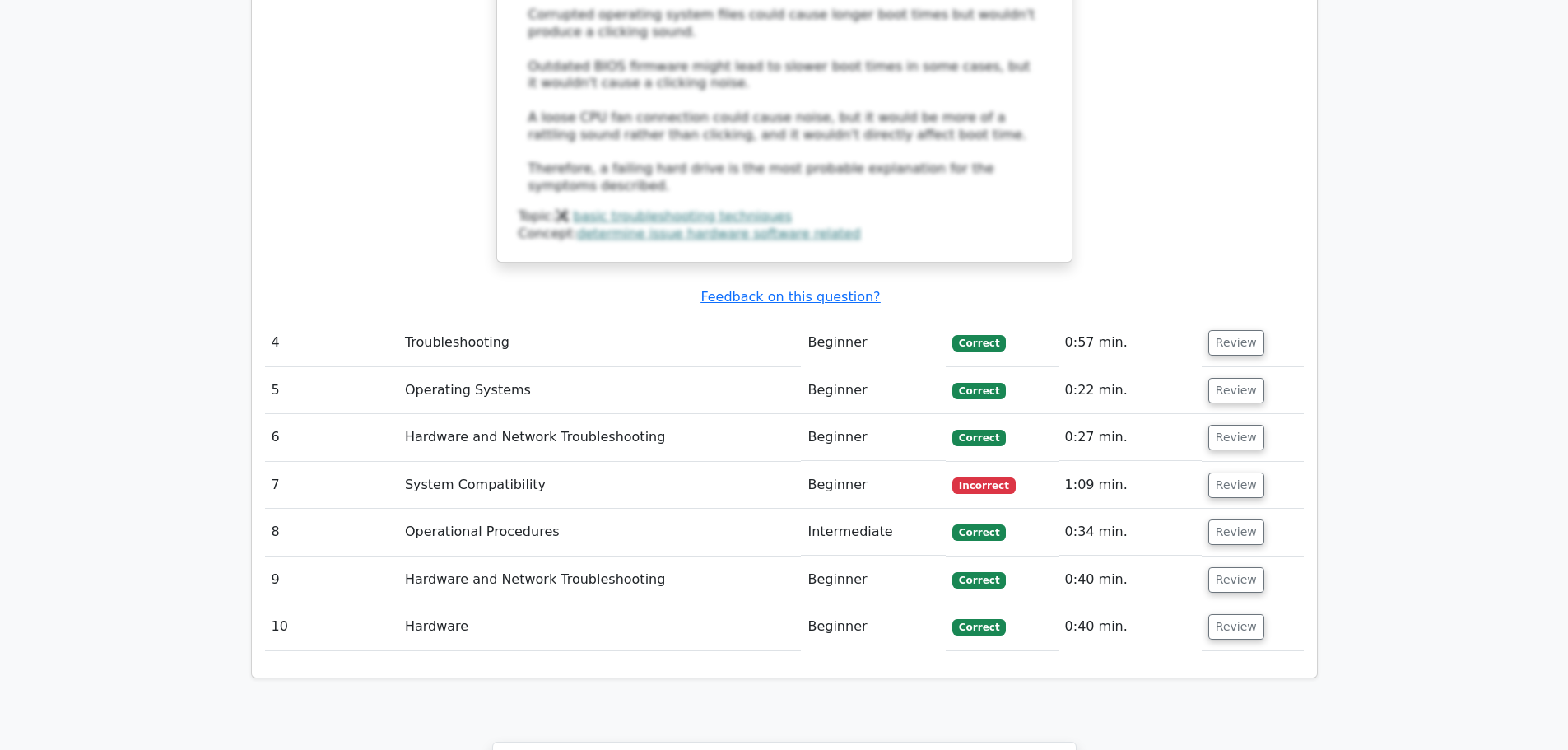
scroll to position [3209, 0]
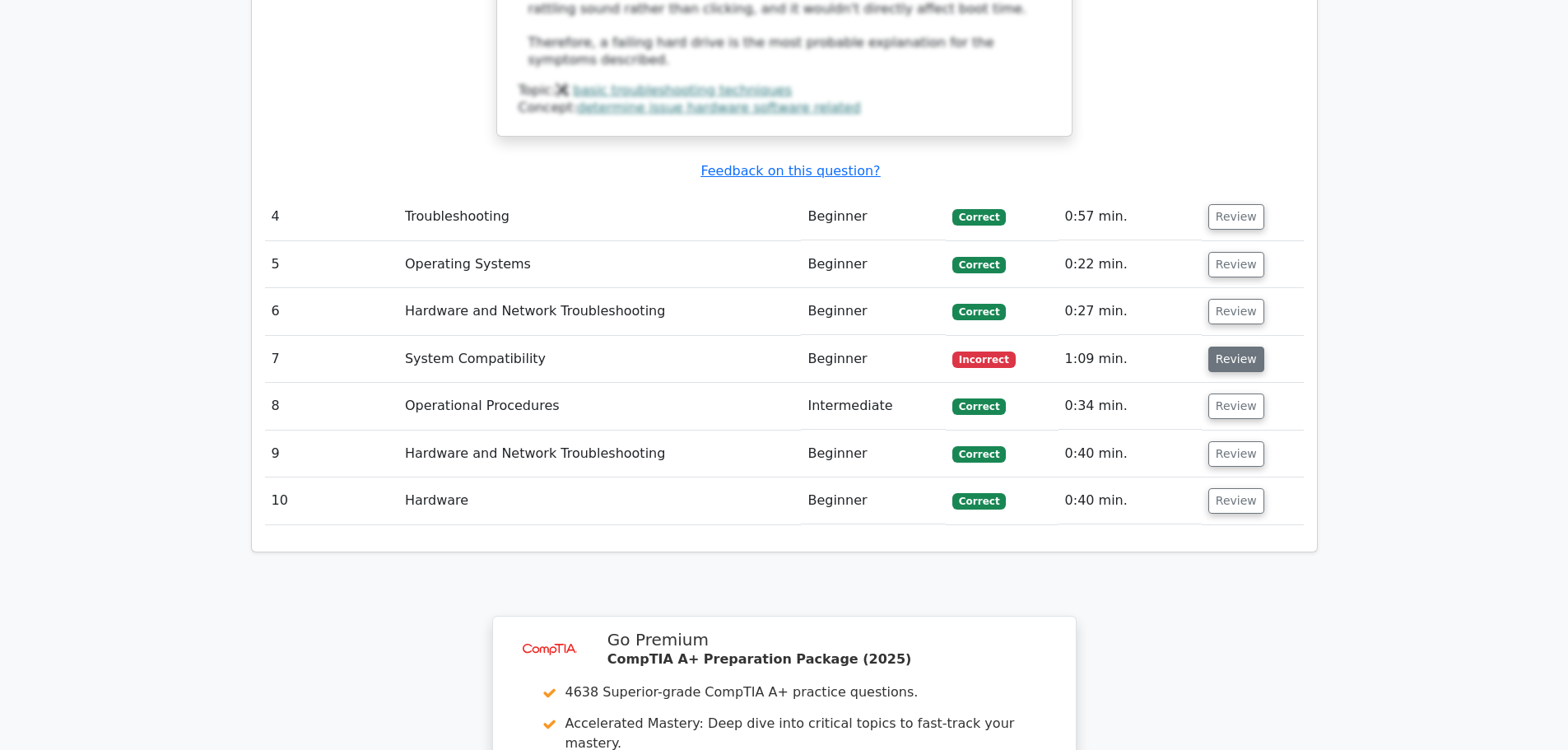
click at [1243, 346] on button "Review" at bounding box center [1236, 359] width 56 height 26
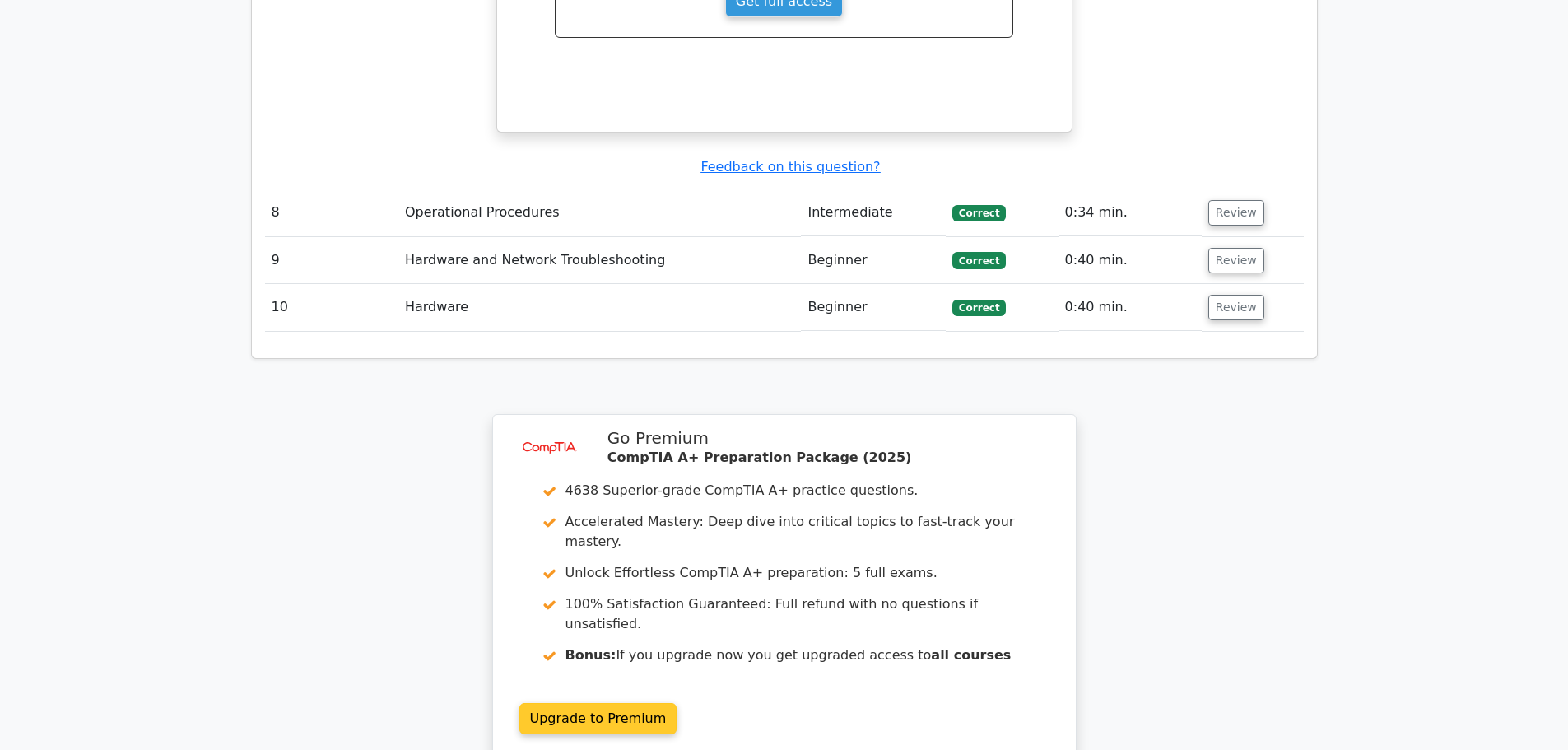
scroll to position [4115, 0]
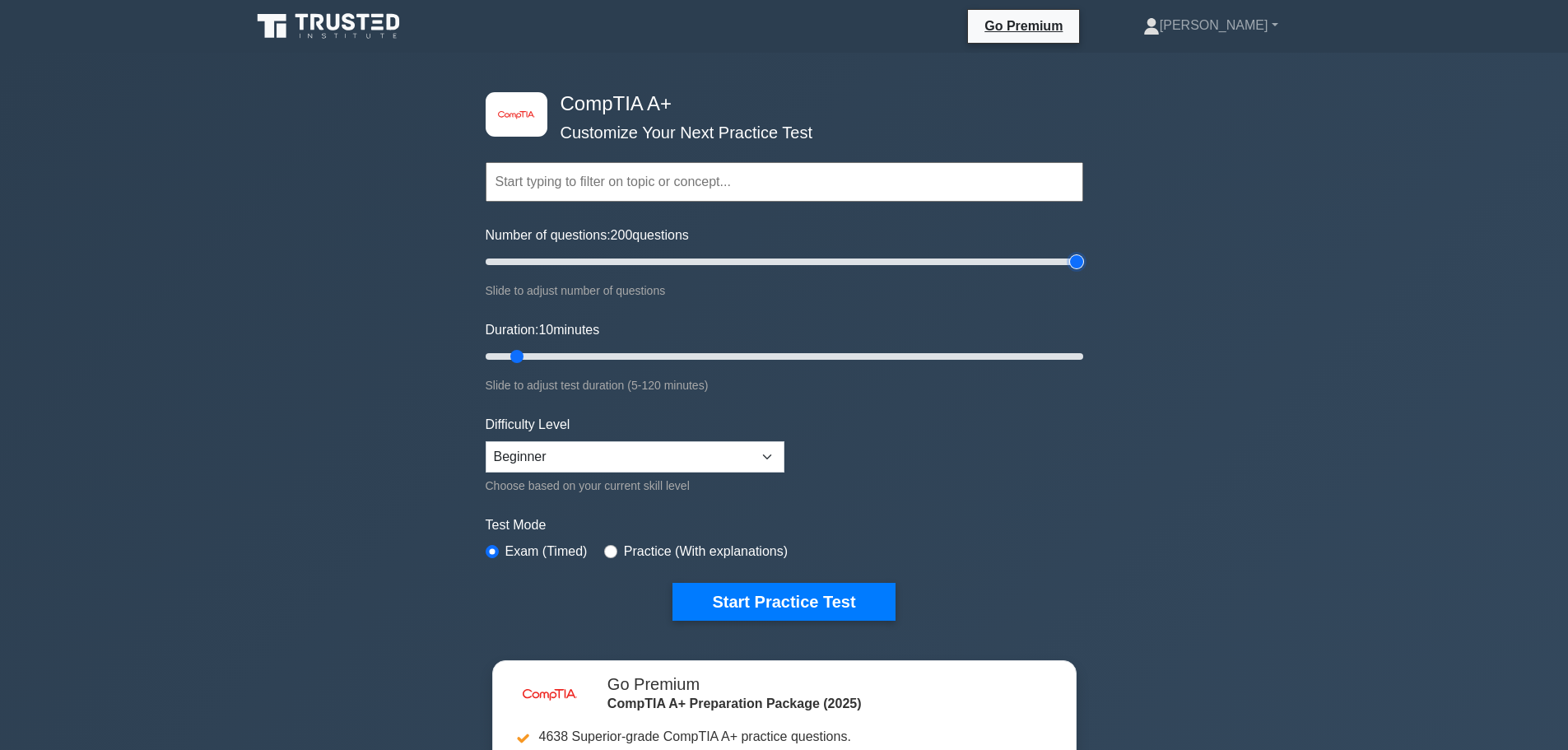
drag, startPoint x: 508, startPoint y: 261, endPoint x: 1095, endPoint y: 268, distance: 587.0
click at [1083, 268] on input "Number of questions: 200 questions" at bounding box center [784, 262] width 598 height 20
type input "20"
click at [532, 263] on input "Number of questions: 200 questions" at bounding box center [784, 262] width 598 height 20
click at [645, 467] on select "Beginner Intermediate Expert" at bounding box center [635, 456] width 299 height 31
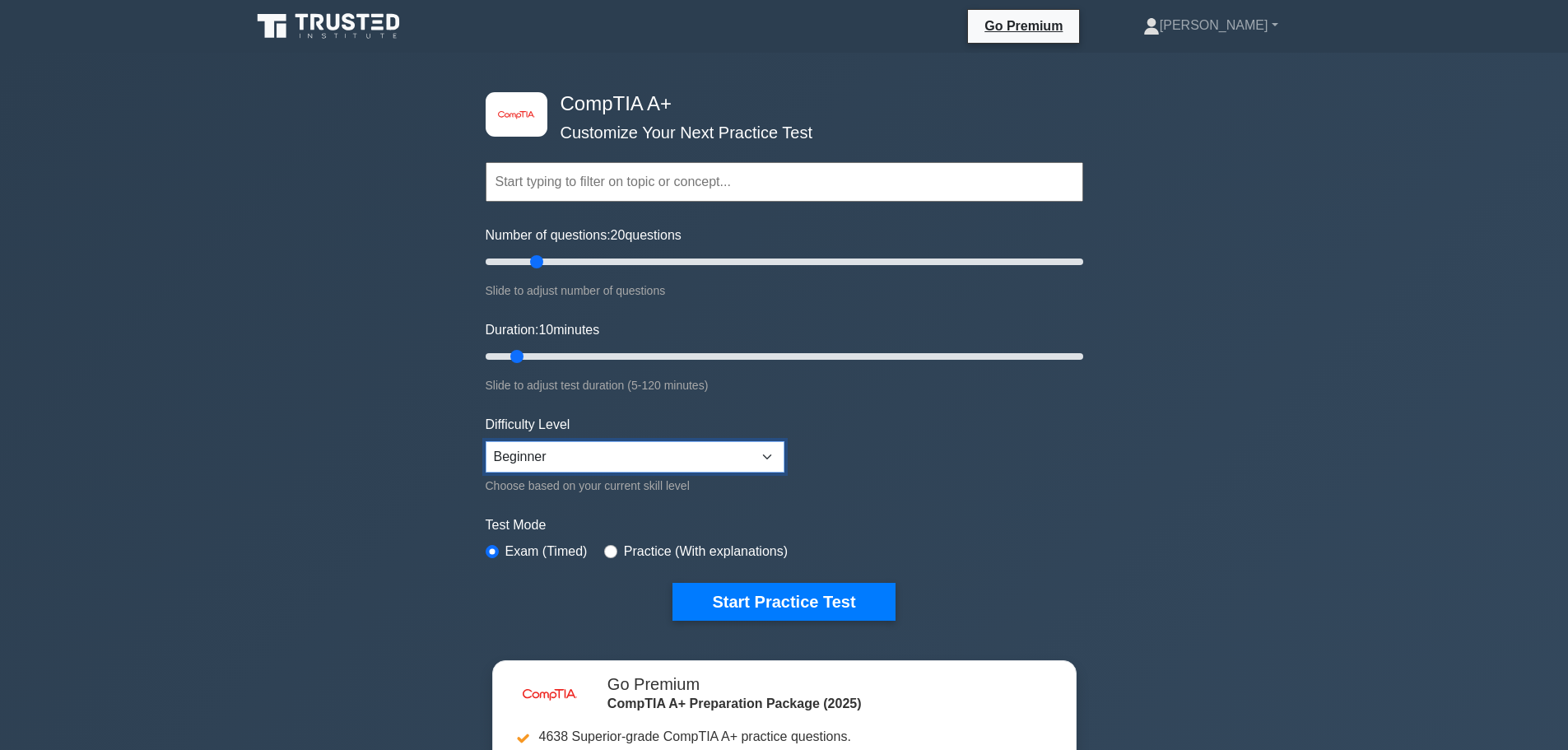
click at [486, 441] on select "Beginner Intermediate Expert" at bounding box center [635, 456] width 299 height 31
click at [690, 544] on label "Practice (With explanations)" at bounding box center [705, 551] width 164 height 20
click at [678, 556] on label "Practice (With explanations)" at bounding box center [705, 551] width 164 height 20
click at [582, 542] on label "Exam (Timed)" at bounding box center [546, 551] width 82 height 20
click at [611, 549] on input "radio" at bounding box center [611, 551] width 13 height 13
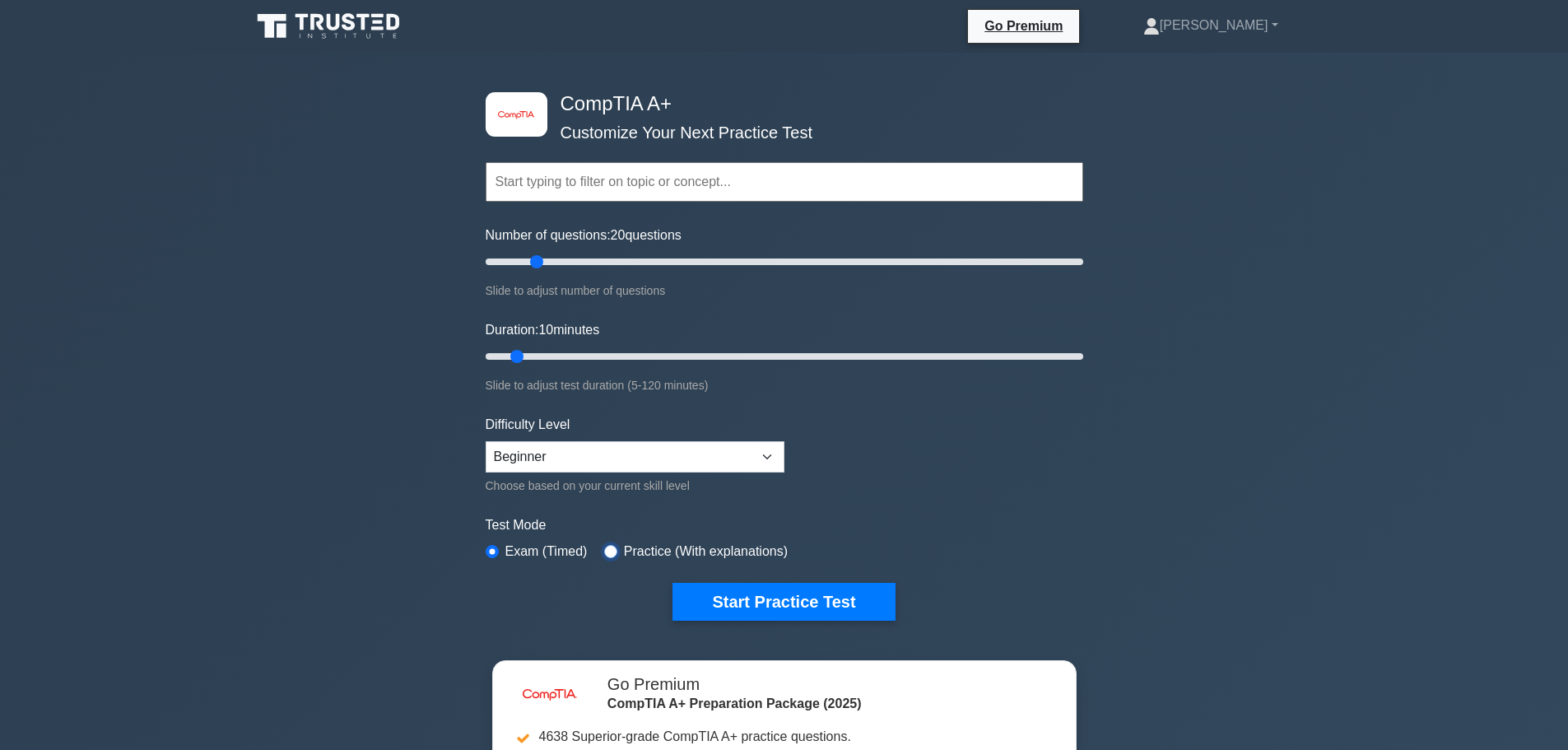
radio input "true"
click at [731, 589] on button "Start Practice Test" at bounding box center [783, 602] width 222 height 38
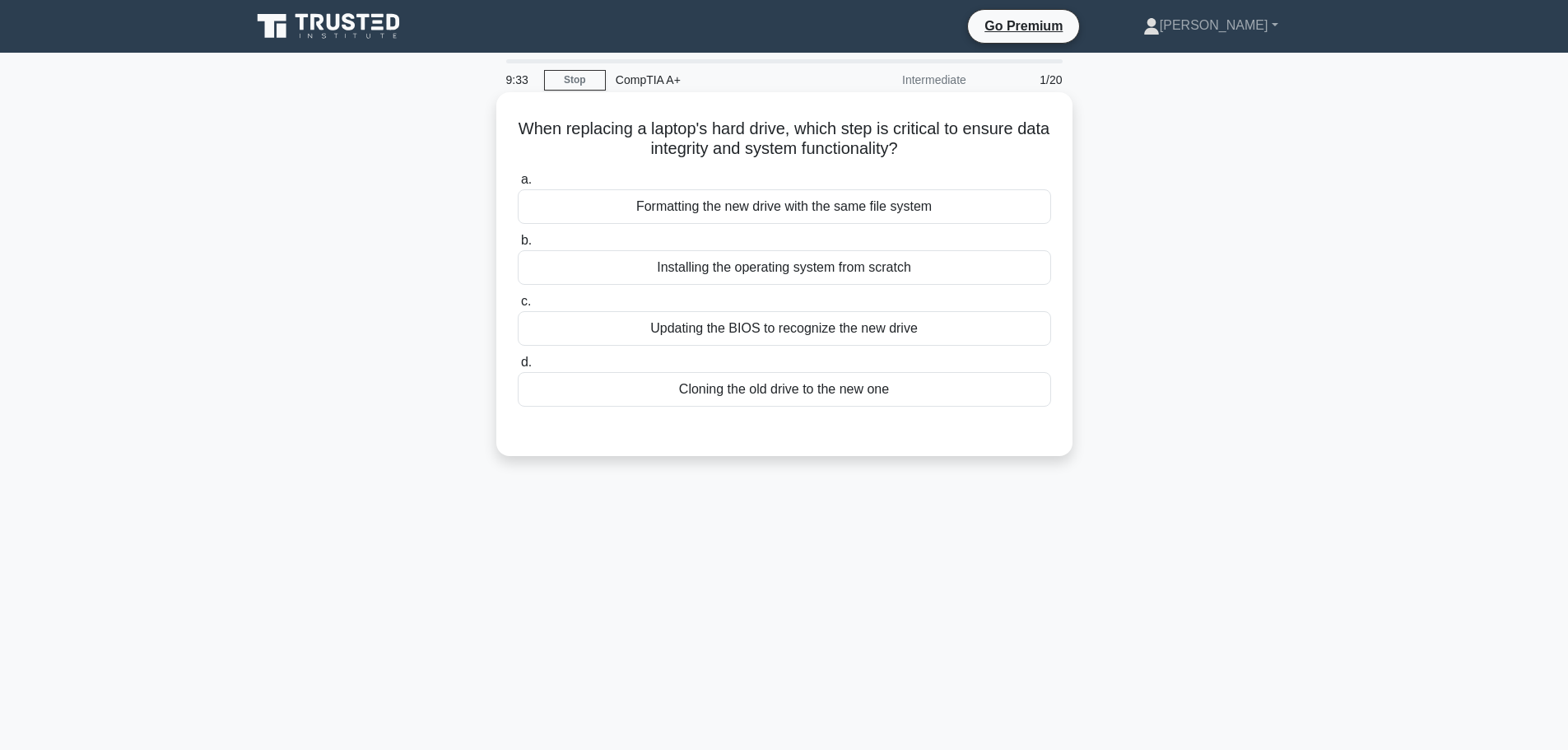
click at [736, 389] on div "Cloning the old drive to the new one" at bounding box center [784, 389] width 533 height 34
click at [615, 386] on div "Cloning the old drive to the new one" at bounding box center [784, 389] width 533 height 34
click at [518, 368] on input "d. Cloning the old drive to the new one" at bounding box center [518, 362] width 0 height 10
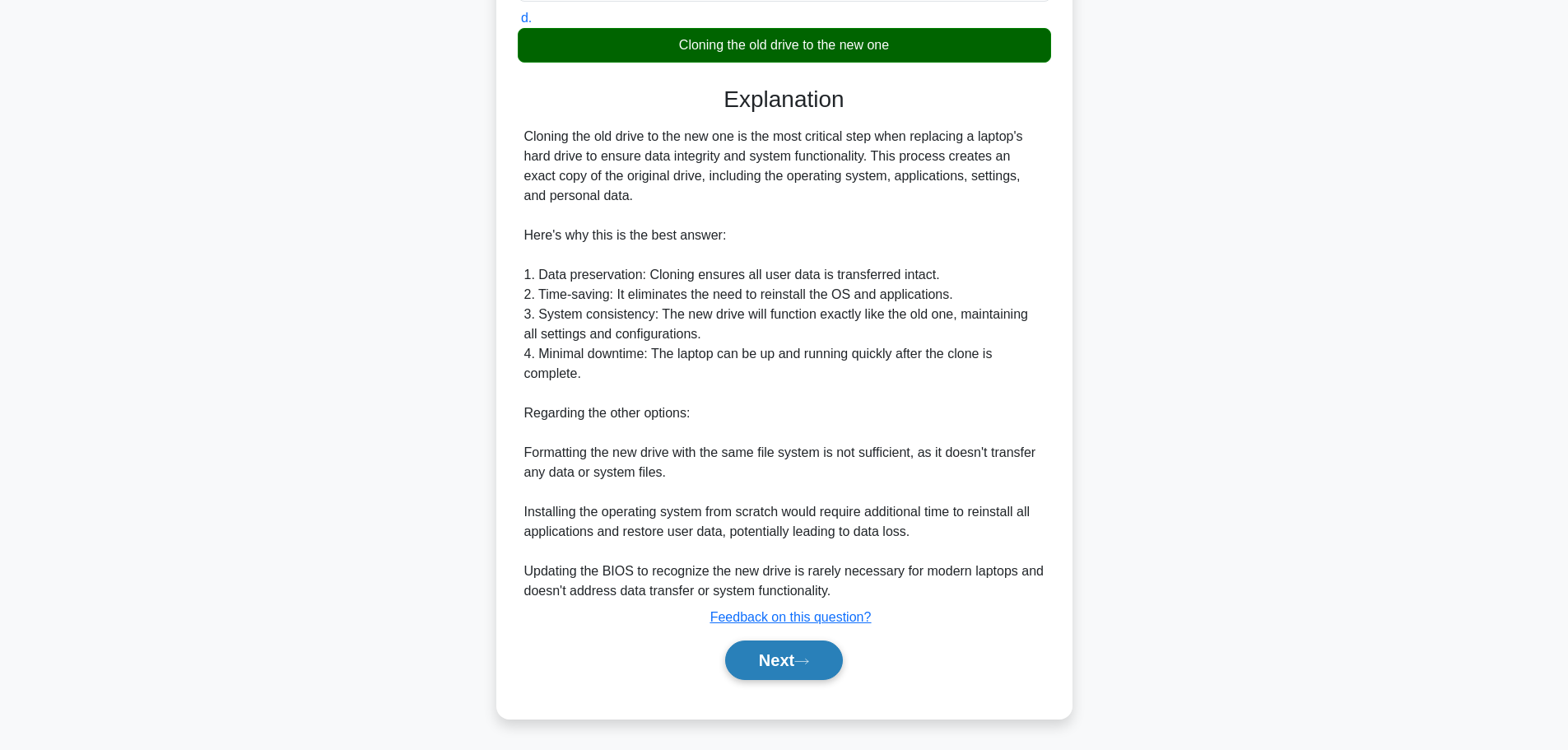
click at [821, 659] on button "Next" at bounding box center [784, 661] width 118 height 40
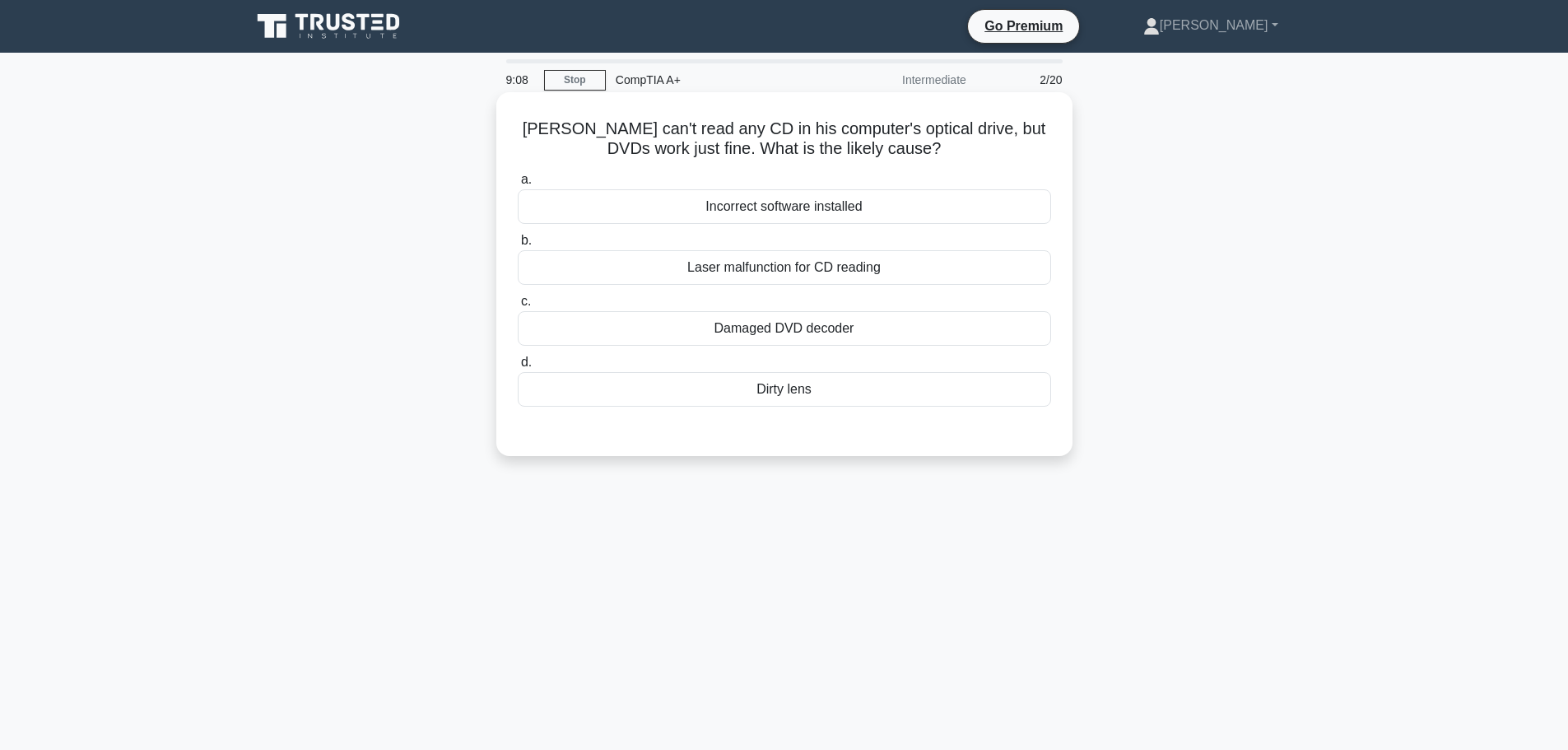
click at [727, 403] on div "Dirty lens" at bounding box center [784, 389] width 533 height 34
click at [518, 368] on input "d. Dirty lens" at bounding box center [518, 362] width 0 height 10
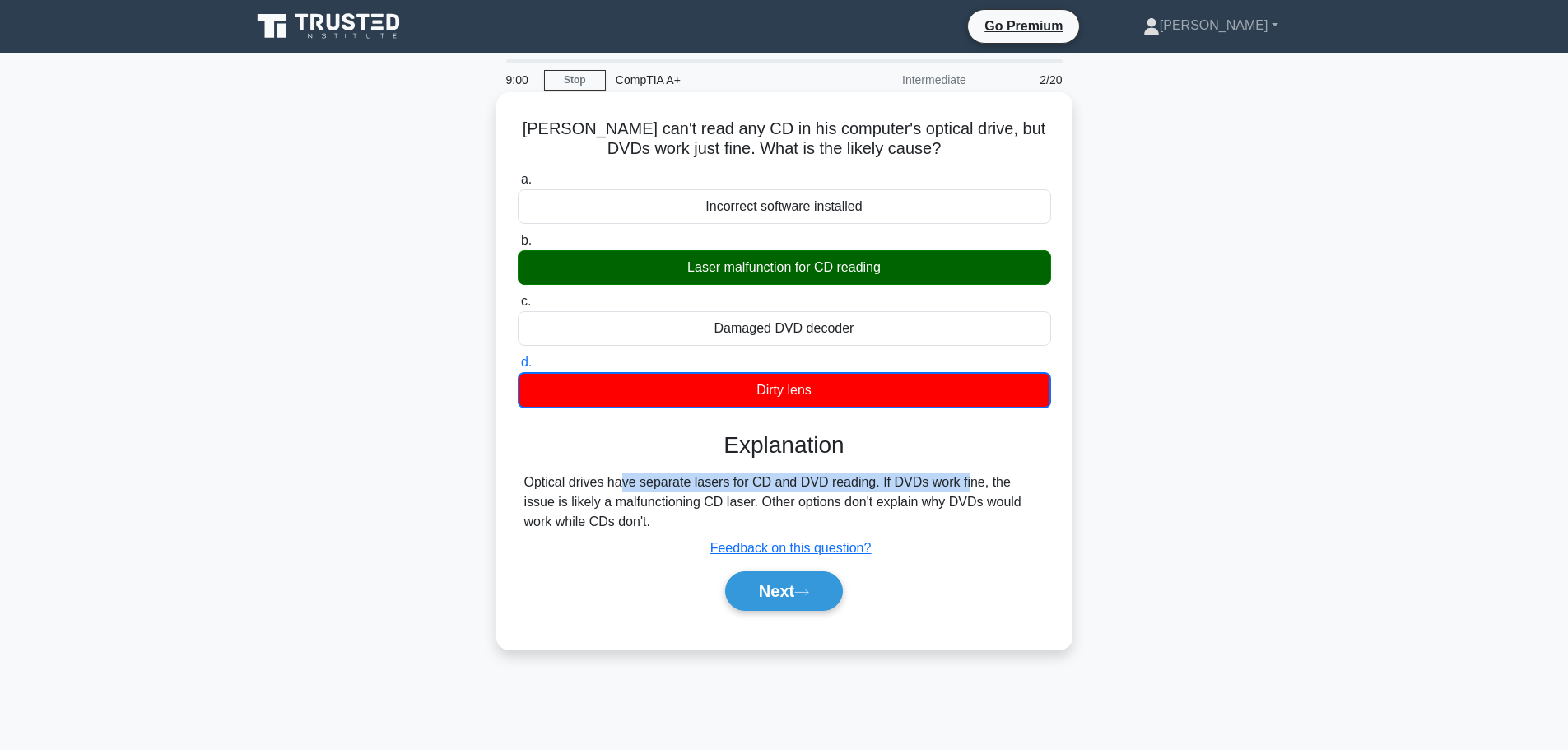
drag, startPoint x: 522, startPoint y: 481, endPoint x: 867, endPoint y: 485, distance: 345.0
click at [867, 485] on div "Optical drives have separate lasers for CD and DVD reading. If DVDs work fine, …" at bounding box center [784, 502] width 533 height 59
drag, startPoint x: 878, startPoint y: 473, endPoint x: 694, endPoint y: 532, distance: 193.2
click at [694, 532] on div "Optical drives have separate lasers for CD and DVD reading. If DVDs work fine, …" at bounding box center [784, 502] width 521 height 59
click at [788, 595] on button "Next" at bounding box center [784, 591] width 118 height 40
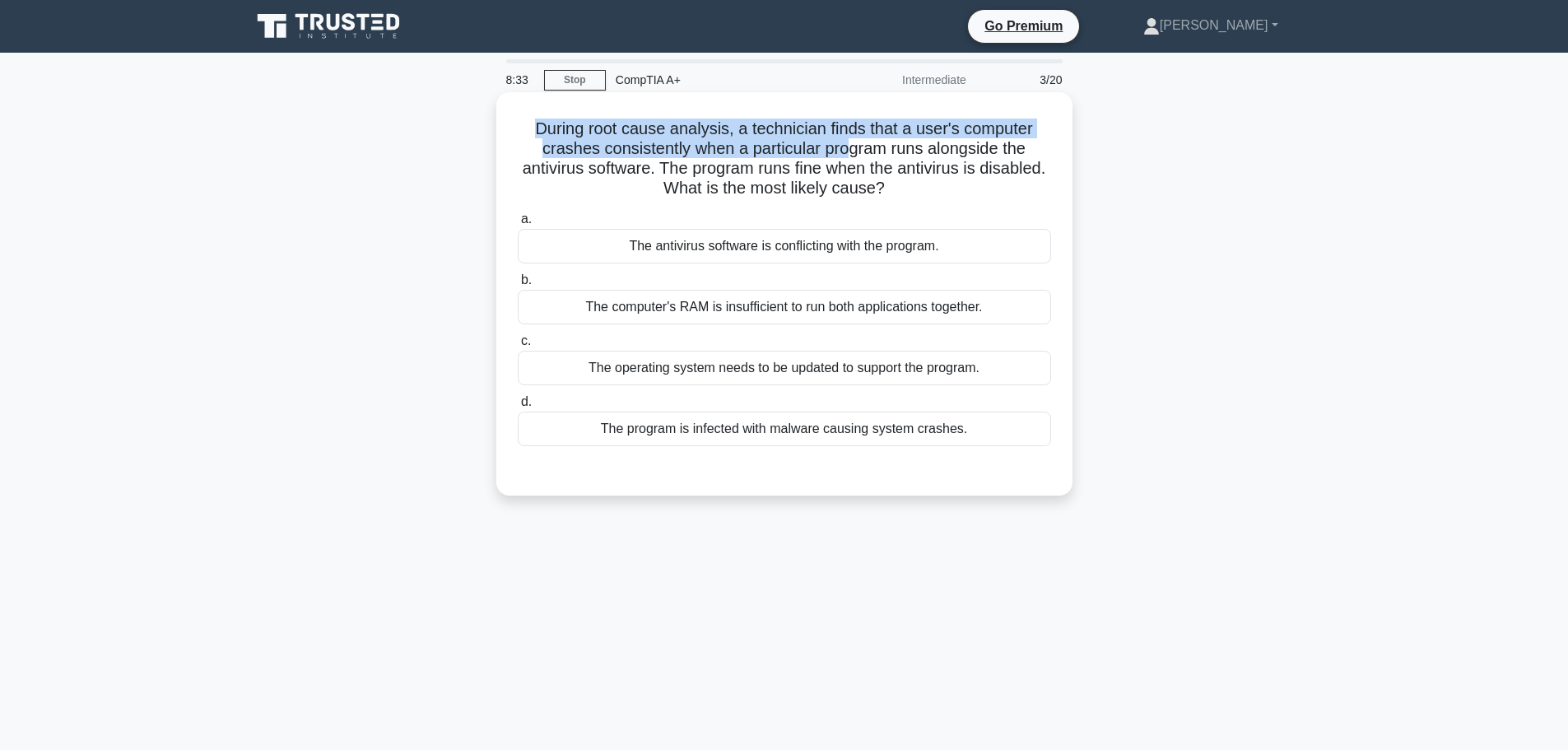
drag, startPoint x: 542, startPoint y: 136, endPoint x: 841, endPoint y: 183, distance: 302.7
click at [841, 183] on h5 "During root cause analysis, a technician finds that a user's computer crashes c…" at bounding box center [784, 159] width 537 height 81
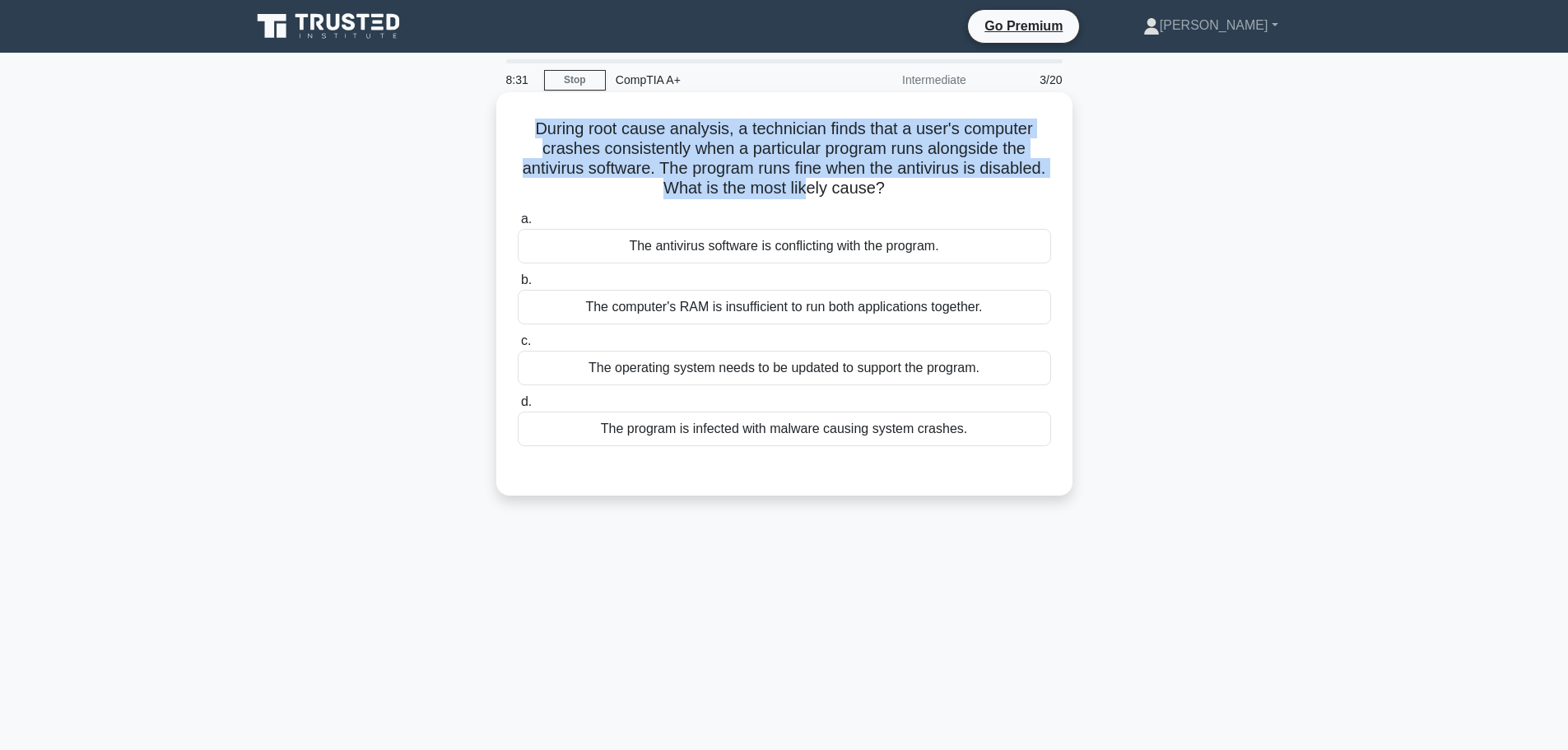
click at [946, 159] on h5 "During root cause analysis, a technician finds that a user's computer crashes c…" at bounding box center [784, 159] width 537 height 81
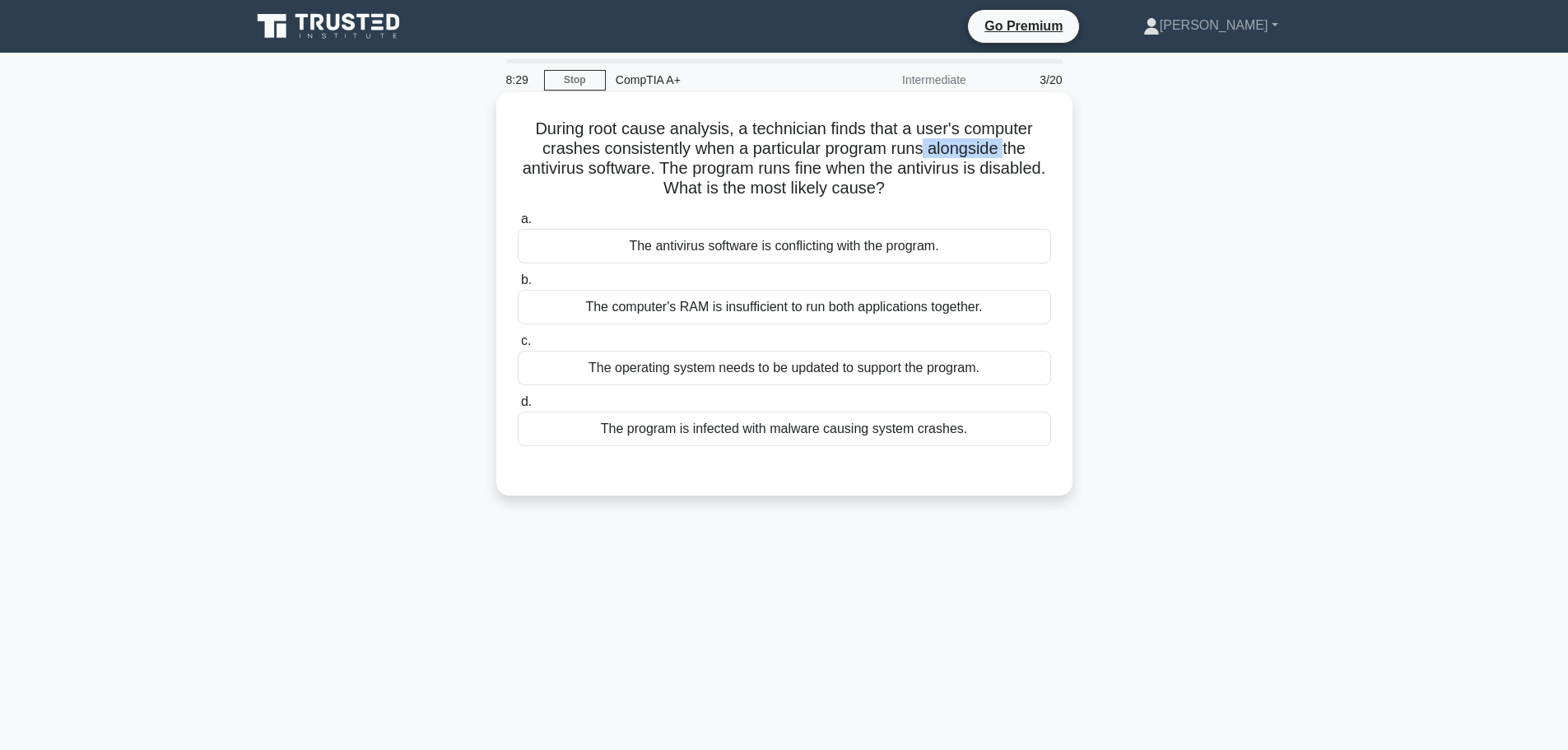
drag, startPoint x: 924, startPoint y: 151, endPoint x: 1008, endPoint y: 154, distance: 84.1
click at [1008, 154] on h5 "During root cause analysis, a technician finds that a user's computer crashes c…" at bounding box center [784, 159] width 537 height 81
drag, startPoint x: 544, startPoint y: 170, endPoint x: 691, endPoint y: 178, distance: 147.2
click at [691, 178] on h5 "During root cause analysis, a technician finds that a user's computer crashes c…" at bounding box center [784, 159] width 537 height 81
click at [648, 145] on h5 "During root cause analysis, a technician finds that a user's computer crashes c…" at bounding box center [784, 159] width 537 height 81
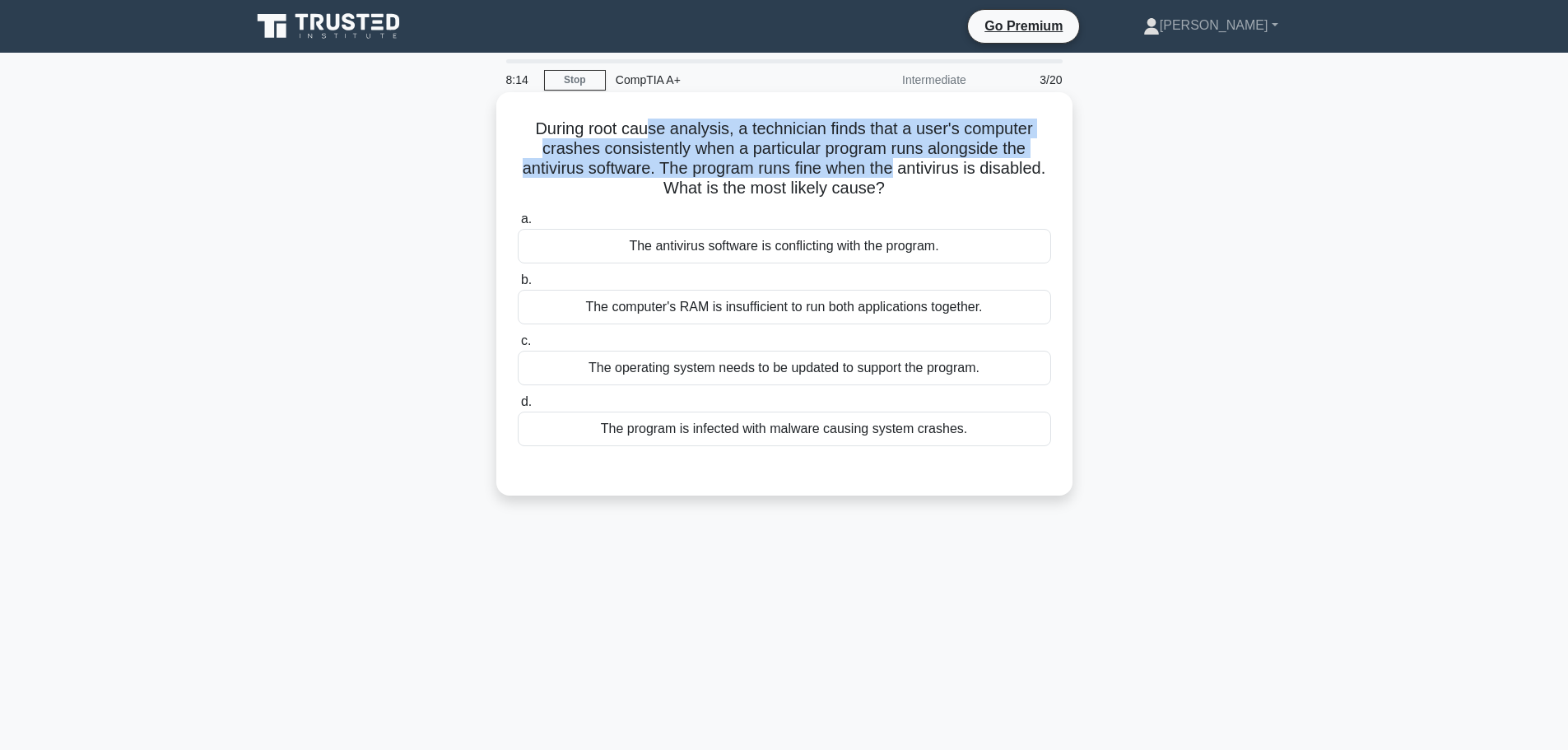
drag, startPoint x: 651, startPoint y: 126, endPoint x: 884, endPoint y: 165, distance: 236.2
click at [884, 165] on h5 "During root cause analysis, a technician finds that a user's computer crashes c…" at bounding box center [784, 159] width 537 height 81
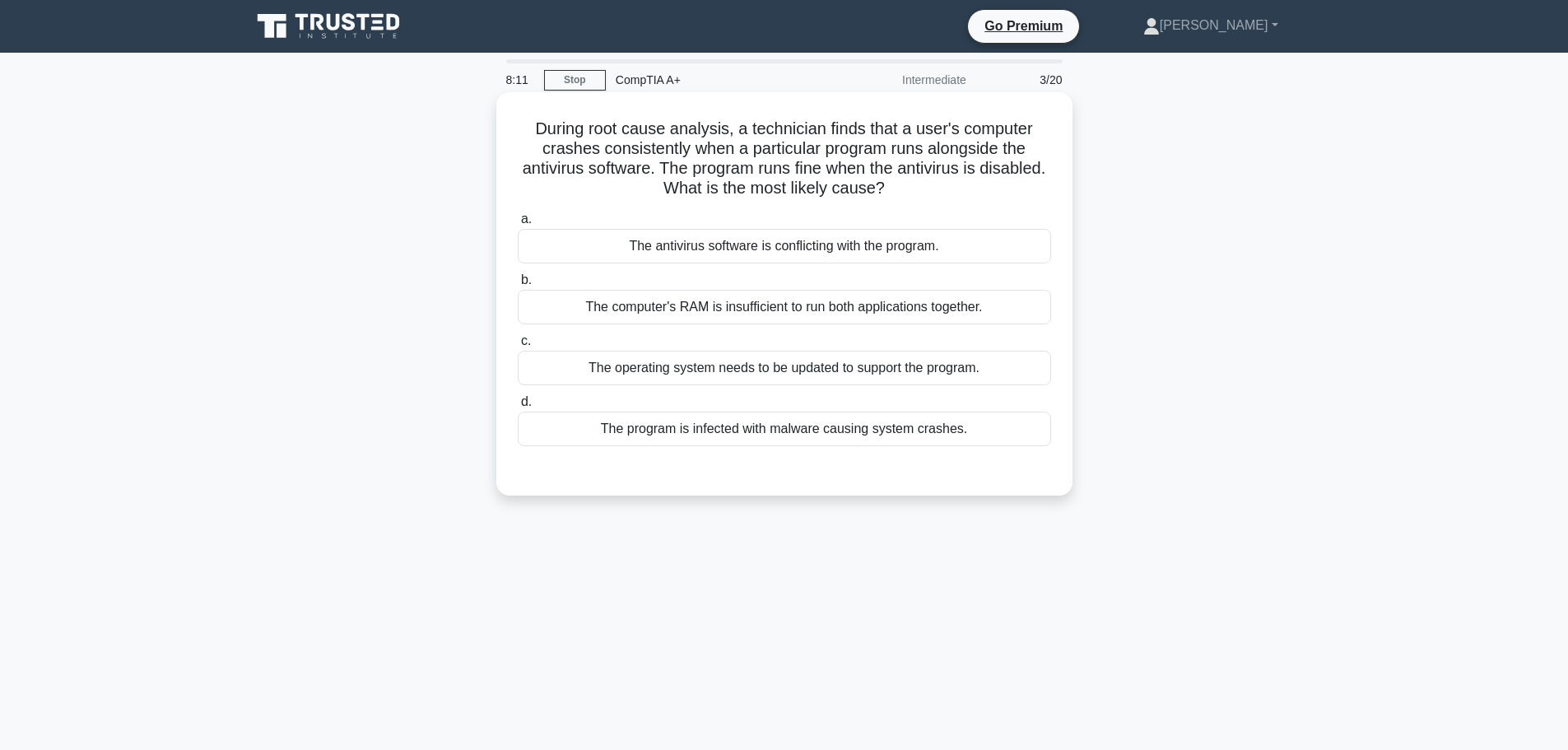
click at [729, 190] on h5 "During root cause analysis, a technician finds that a user's computer crashes c…" at bounding box center [784, 159] width 537 height 81
click at [665, 247] on div "The antivirus software is conflicting with the program." at bounding box center [784, 246] width 533 height 34
click at [518, 225] on input "a. The antivirus software is conflicting with the program." at bounding box center [518, 219] width 0 height 10
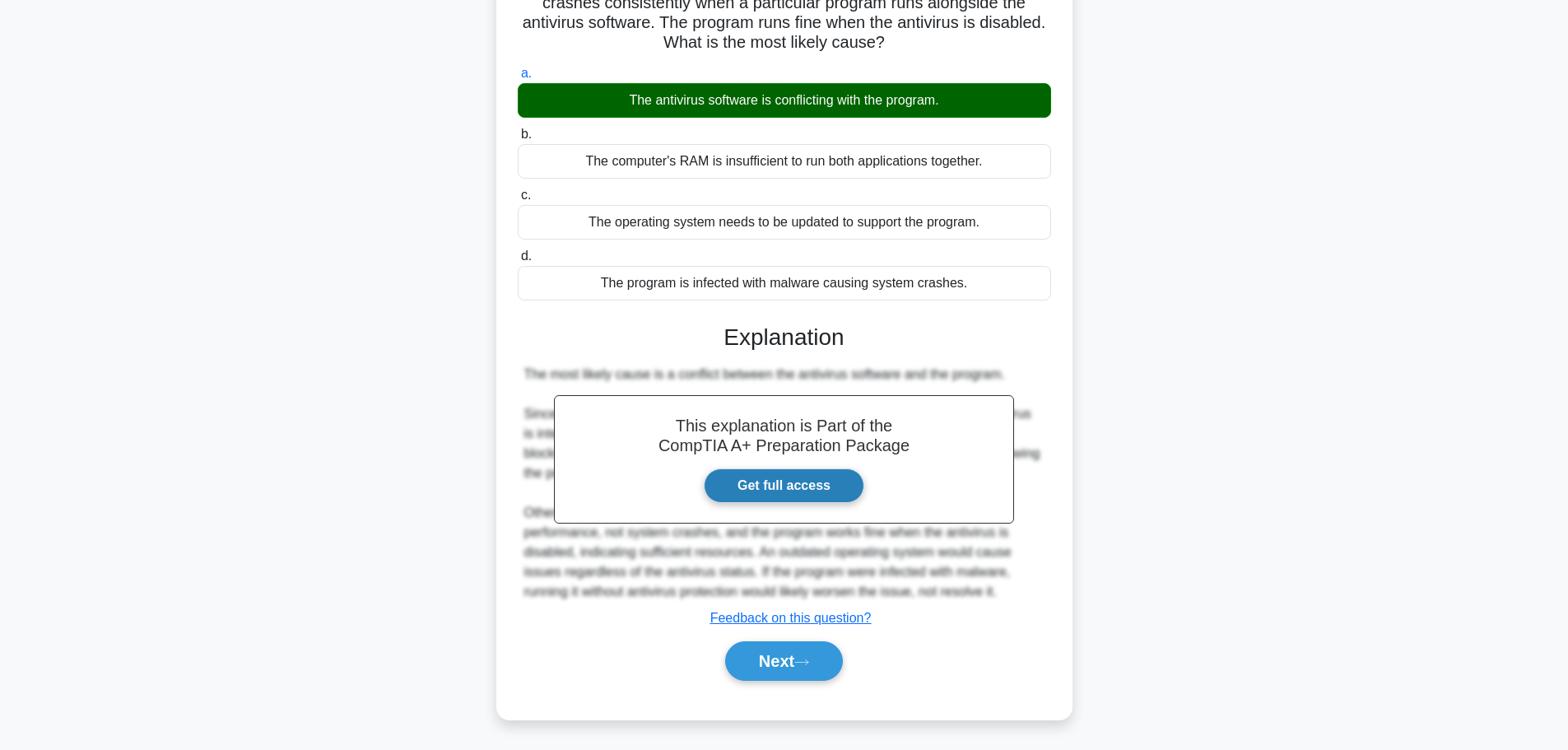
scroll to position [148, 0]
click at [764, 669] on button "Next" at bounding box center [784, 661] width 118 height 40
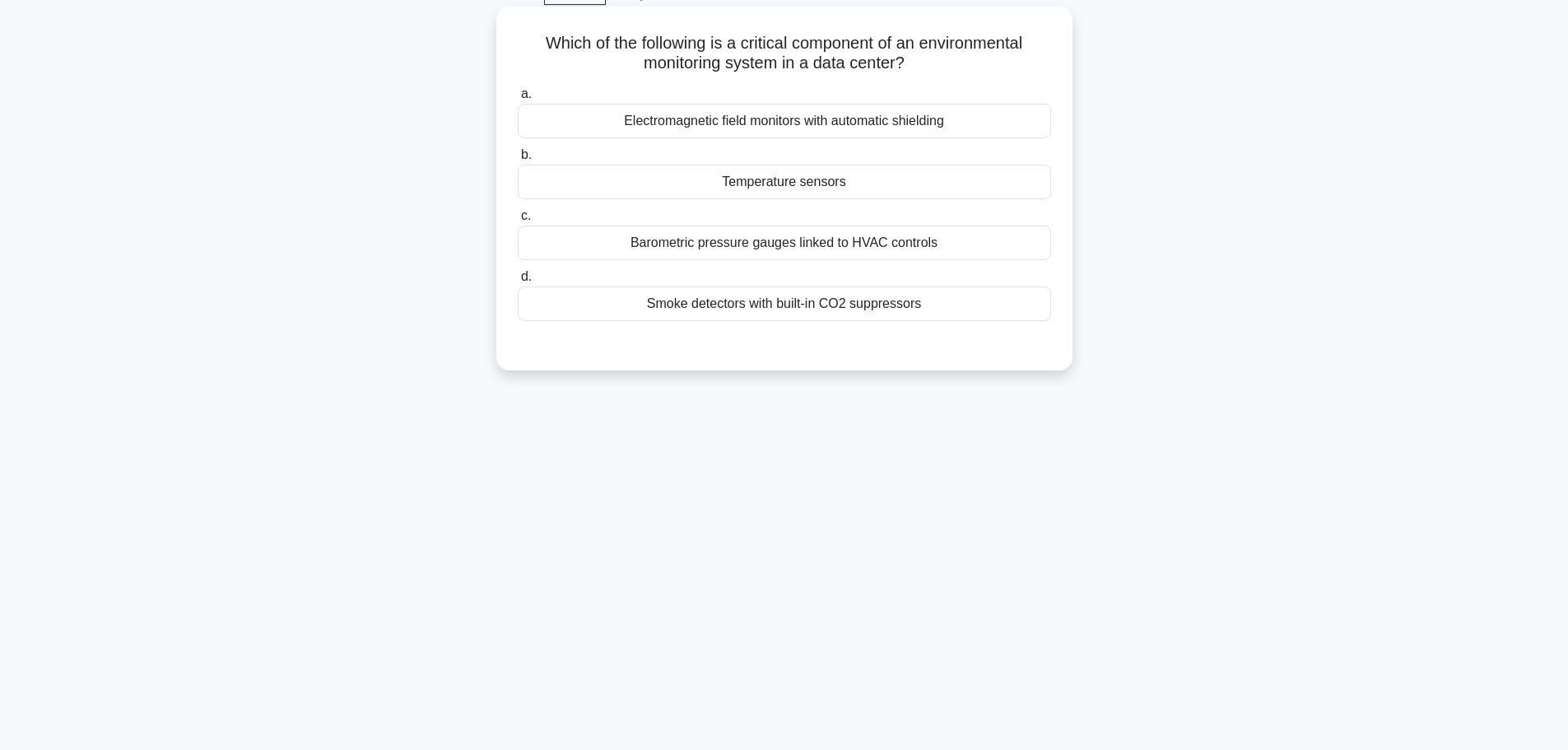
scroll to position [57, 0]
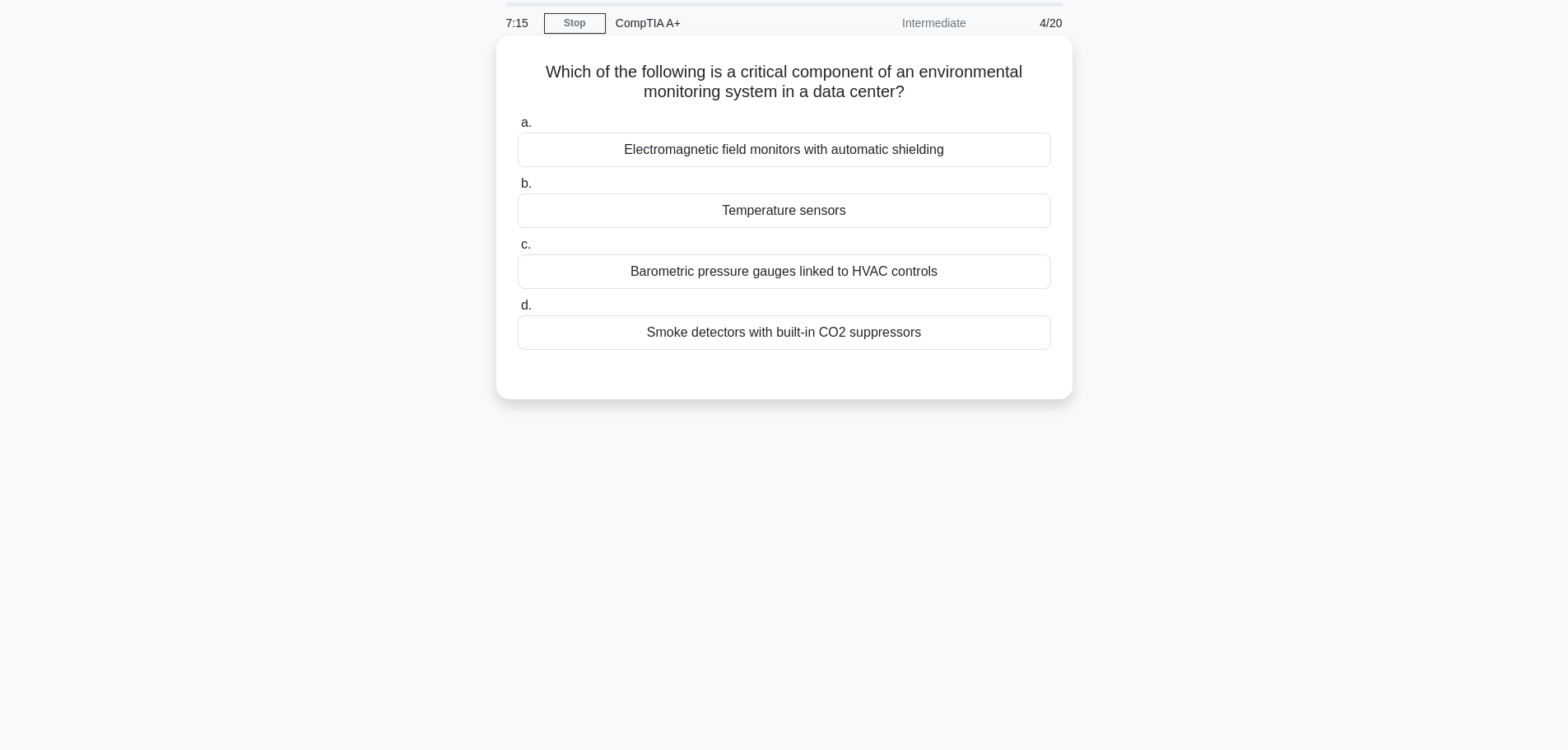
click at [648, 161] on div "Electromagnetic field monitors with automatic shielding" at bounding box center [784, 149] width 533 height 34
click at [518, 128] on input "a. Electromagnetic field monitors with automatic shielding" at bounding box center [518, 123] width 0 height 10
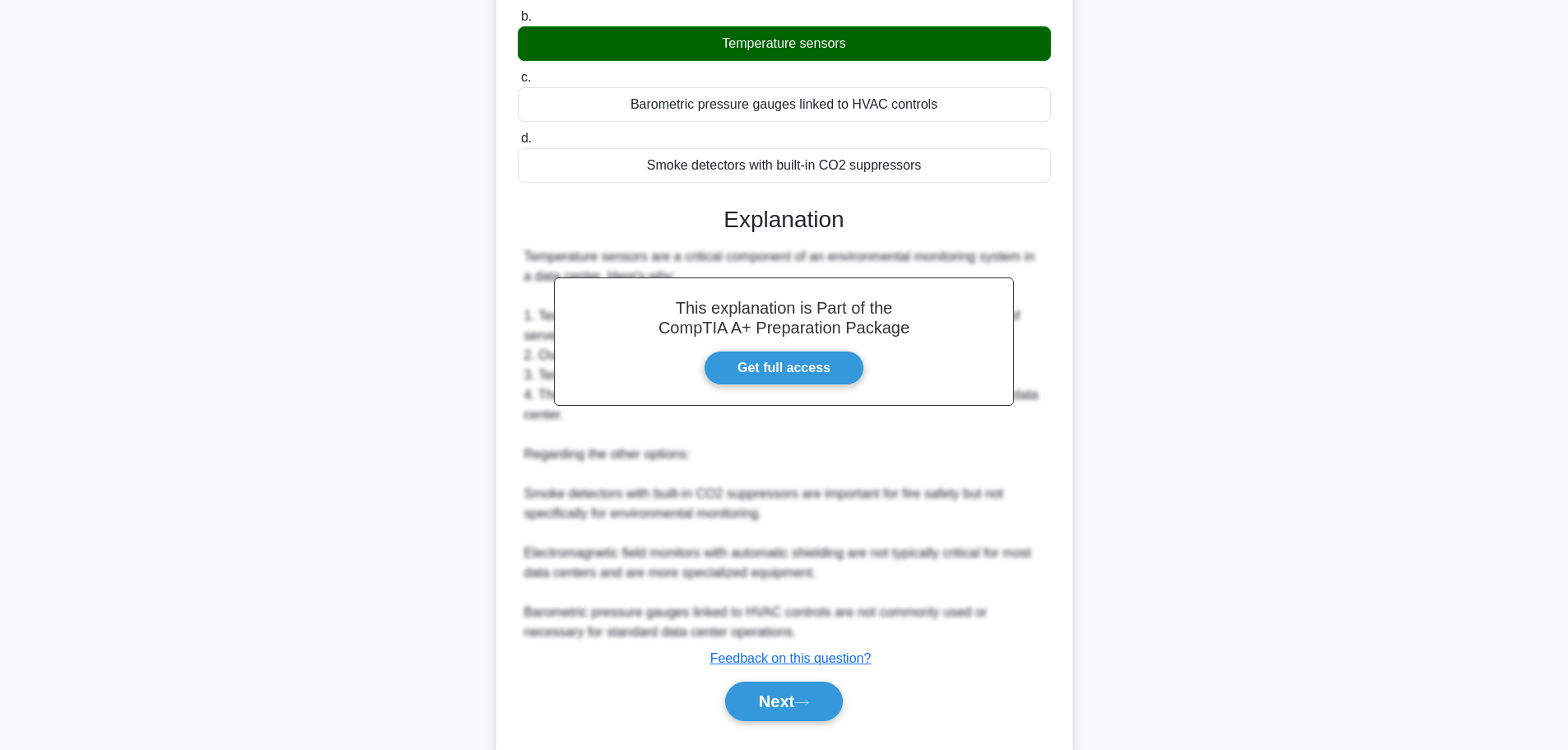
scroll to position [267, 0]
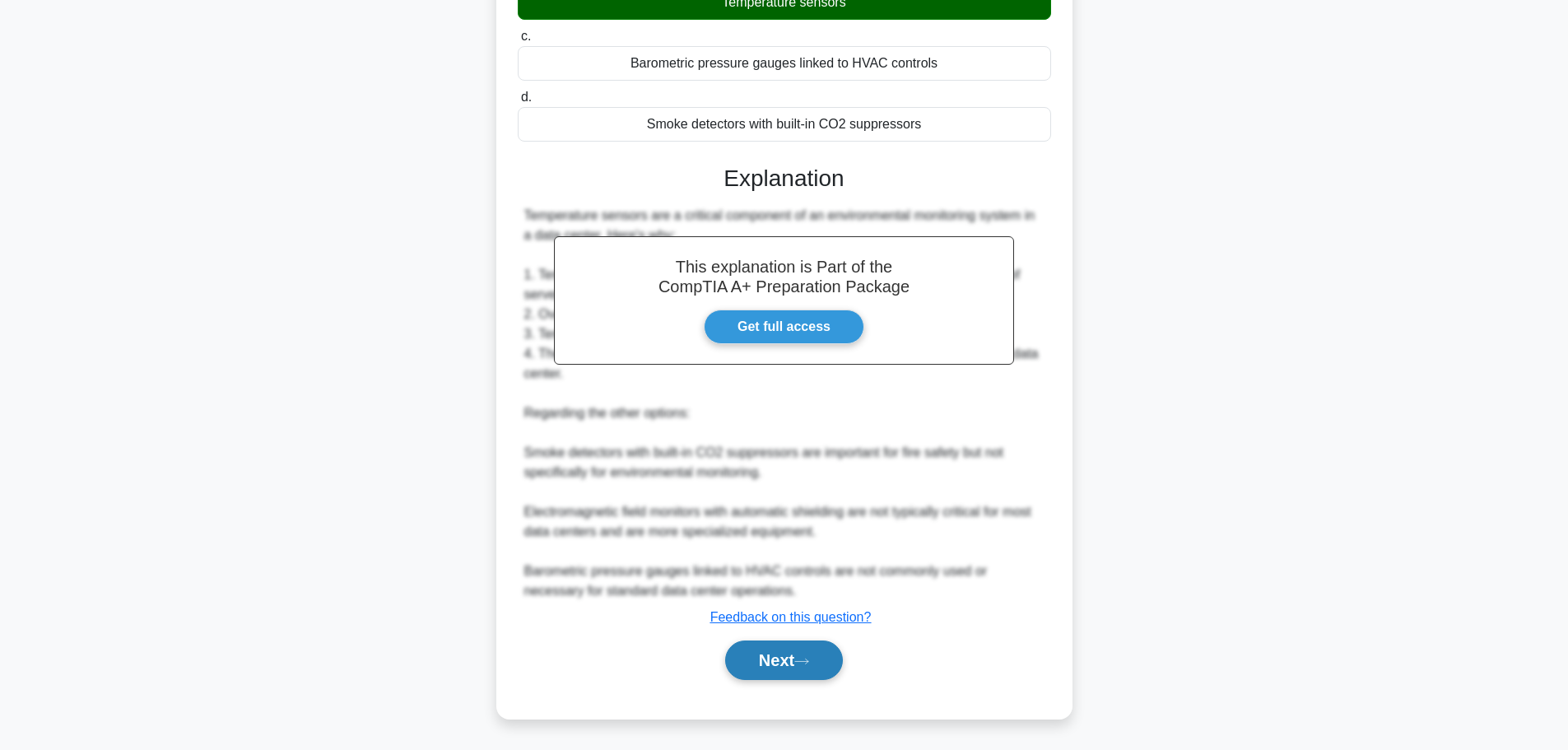
click at [756, 661] on button "Next" at bounding box center [784, 661] width 118 height 40
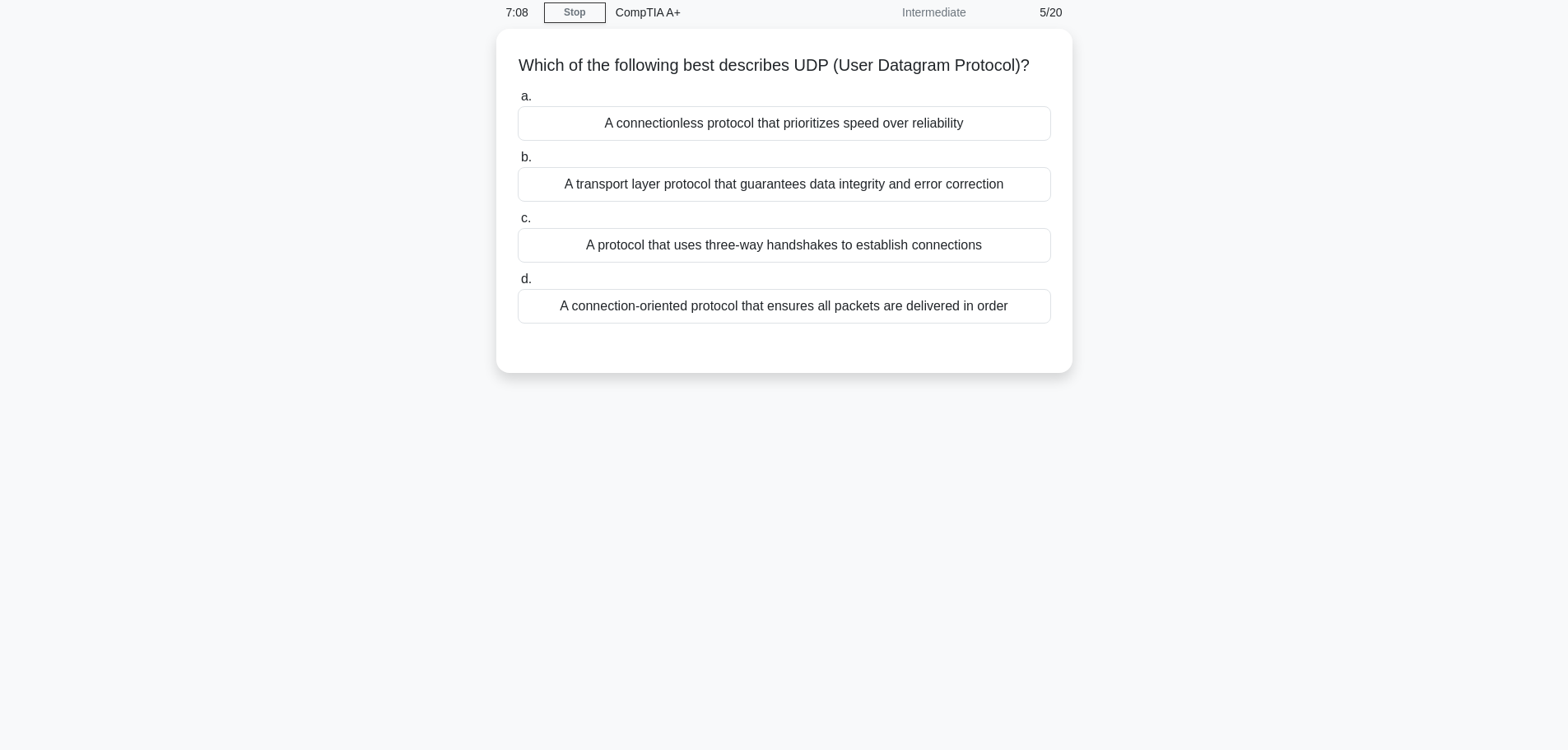
scroll to position [0, 0]
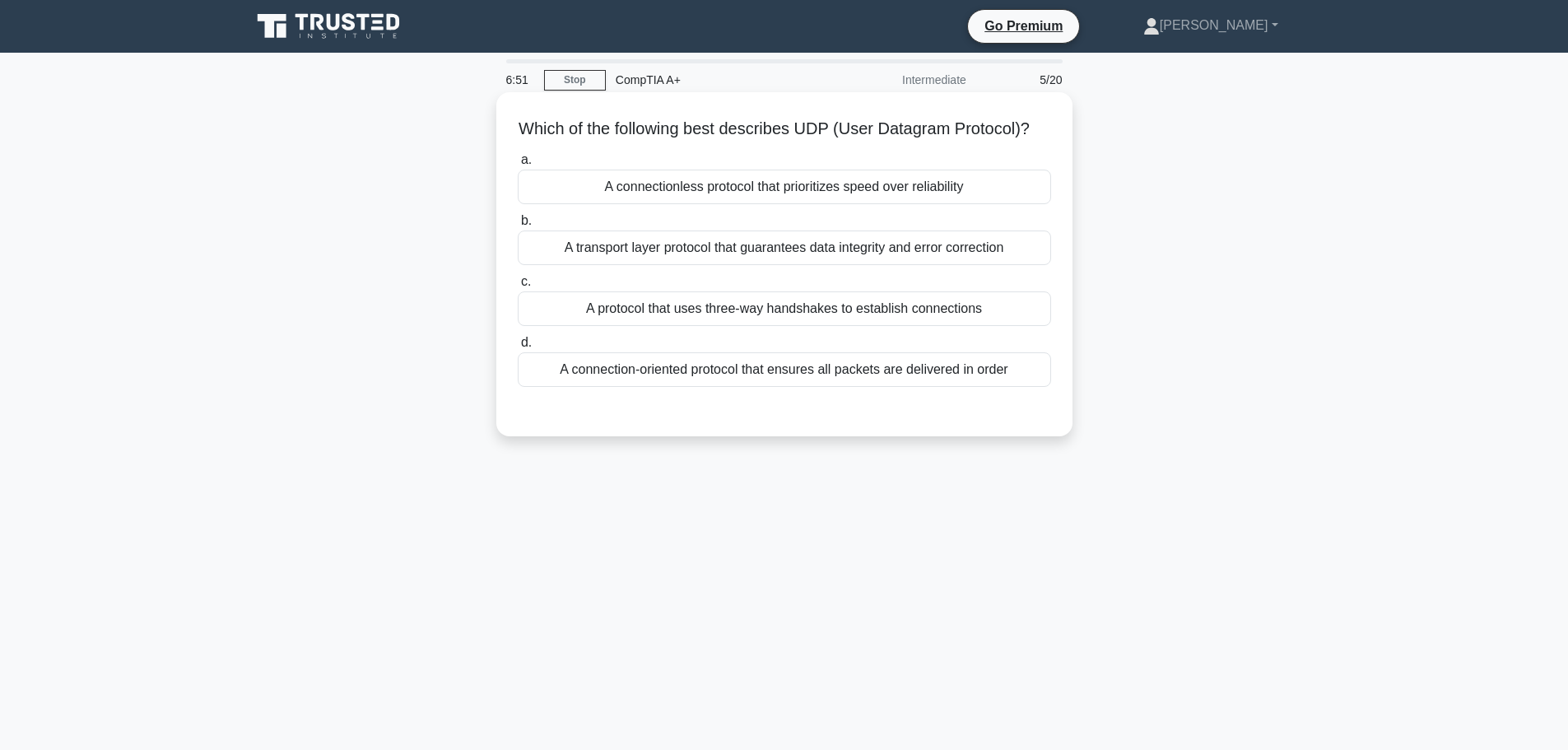
click at [917, 204] on div "A connectionless protocol that prioritizes speed over reliability" at bounding box center [784, 187] width 533 height 34
click at [518, 166] on input "a. A connectionless protocol that prioritizes speed over reliability" at bounding box center [518, 160] width 0 height 10
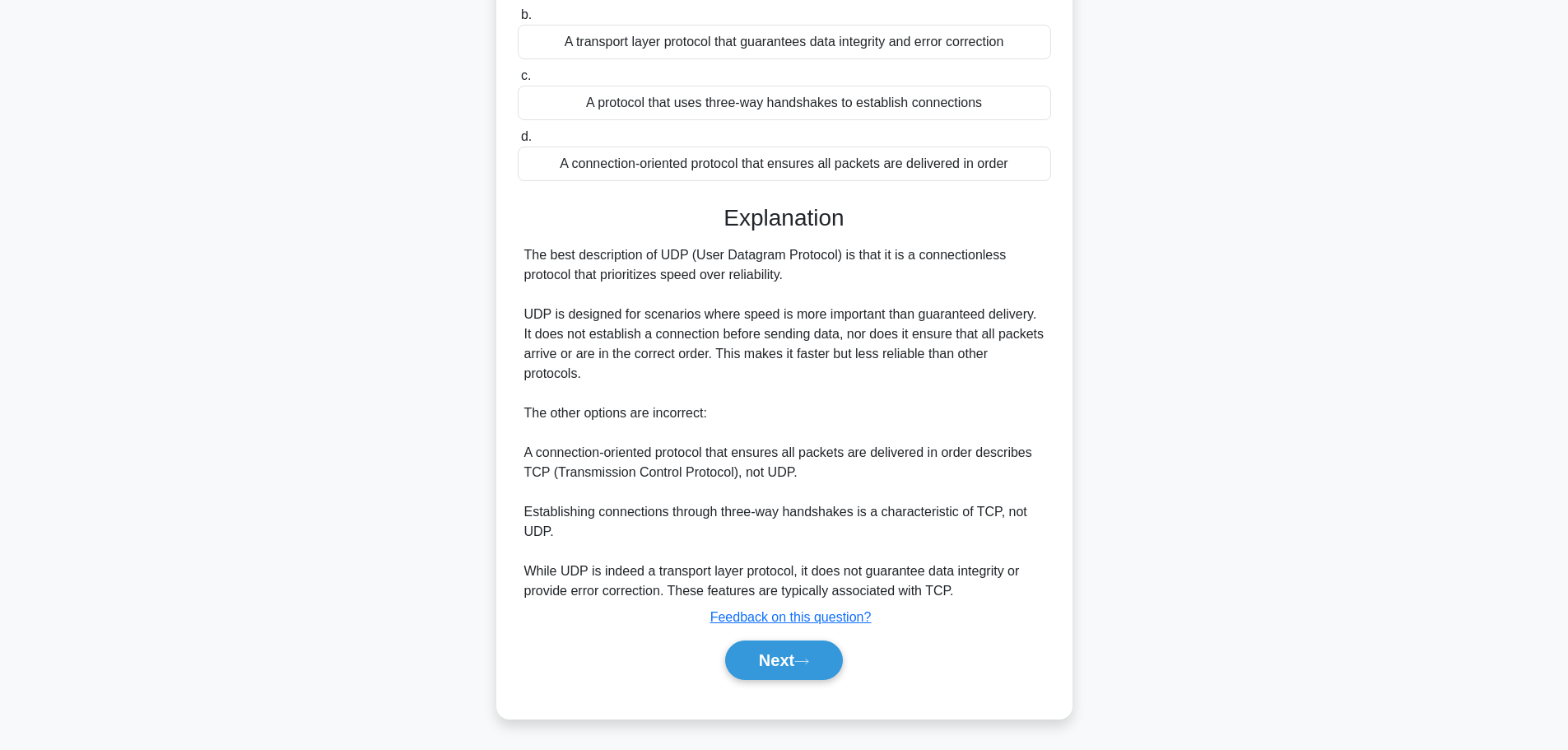
scroll to position [227, 0]
drag, startPoint x: 803, startPoint y: 666, endPoint x: 674, endPoint y: 409, distance: 287.6
click at [802, 666] on button "Next" at bounding box center [784, 661] width 118 height 40
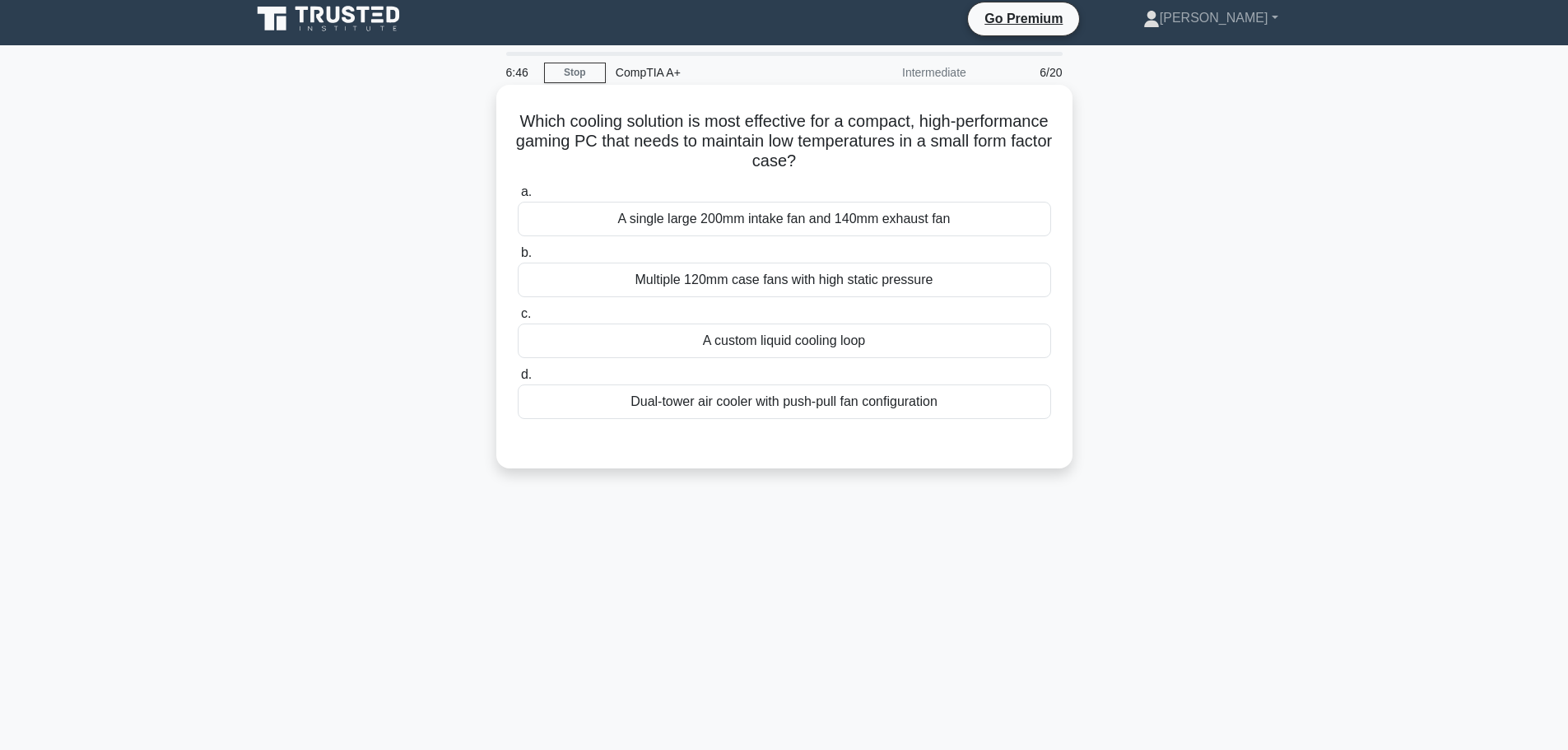
scroll to position [0, 0]
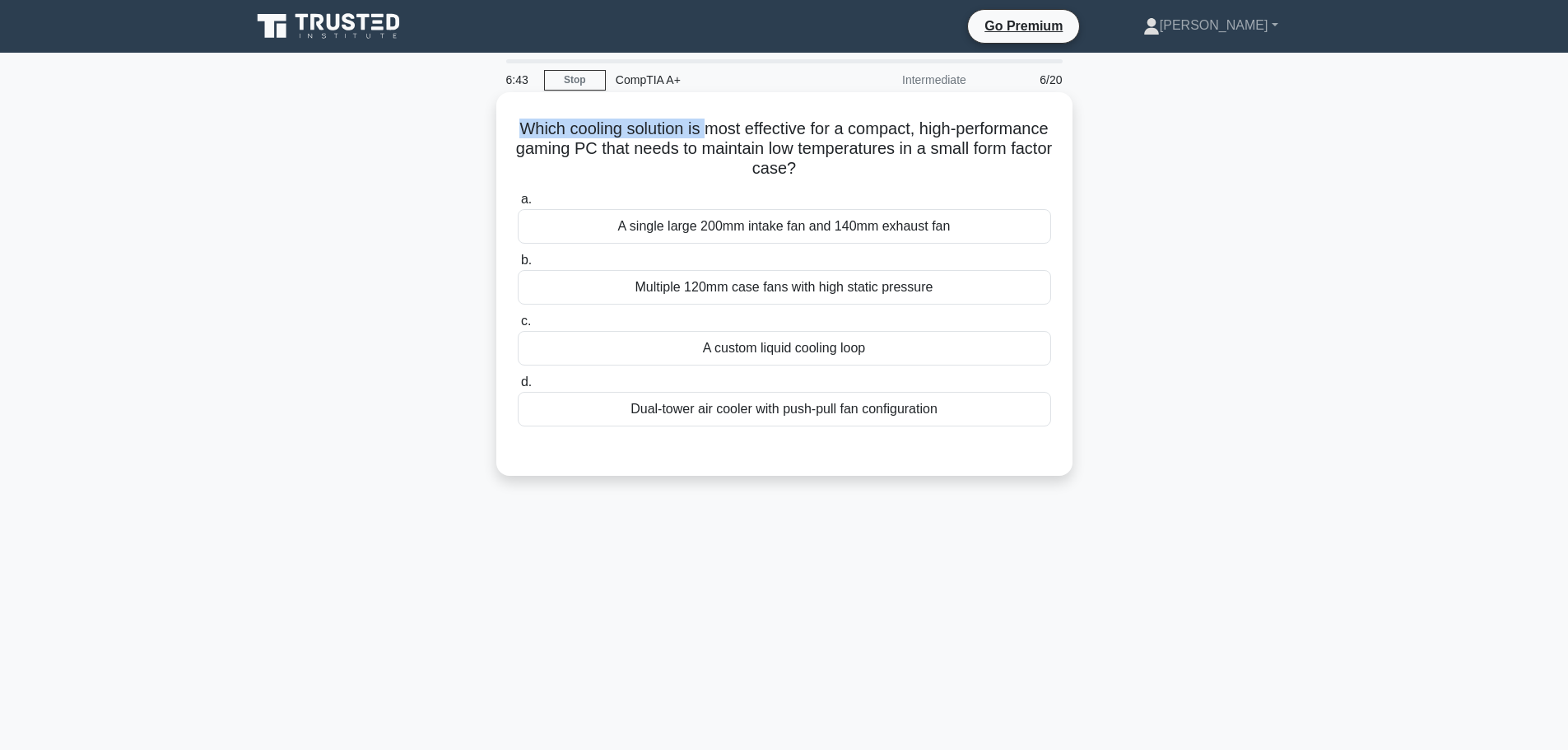
drag, startPoint x: 539, startPoint y: 128, endPoint x: 756, endPoint y: 137, distance: 217.2
click at [756, 137] on h5 "Which cooling solution is most effective for a compact, high-performance gaming…" at bounding box center [784, 149] width 537 height 61
click at [727, 129] on h5 "Which cooling solution is most effective for a compact, high-performance gaming…" at bounding box center [784, 149] width 537 height 61
click at [736, 125] on h5 "Which cooling solution is most effective for a compact, high-performance gaming…" at bounding box center [784, 149] width 537 height 61
drag, startPoint x: 733, startPoint y: 130, endPoint x: 1033, endPoint y: 160, distance: 301.5
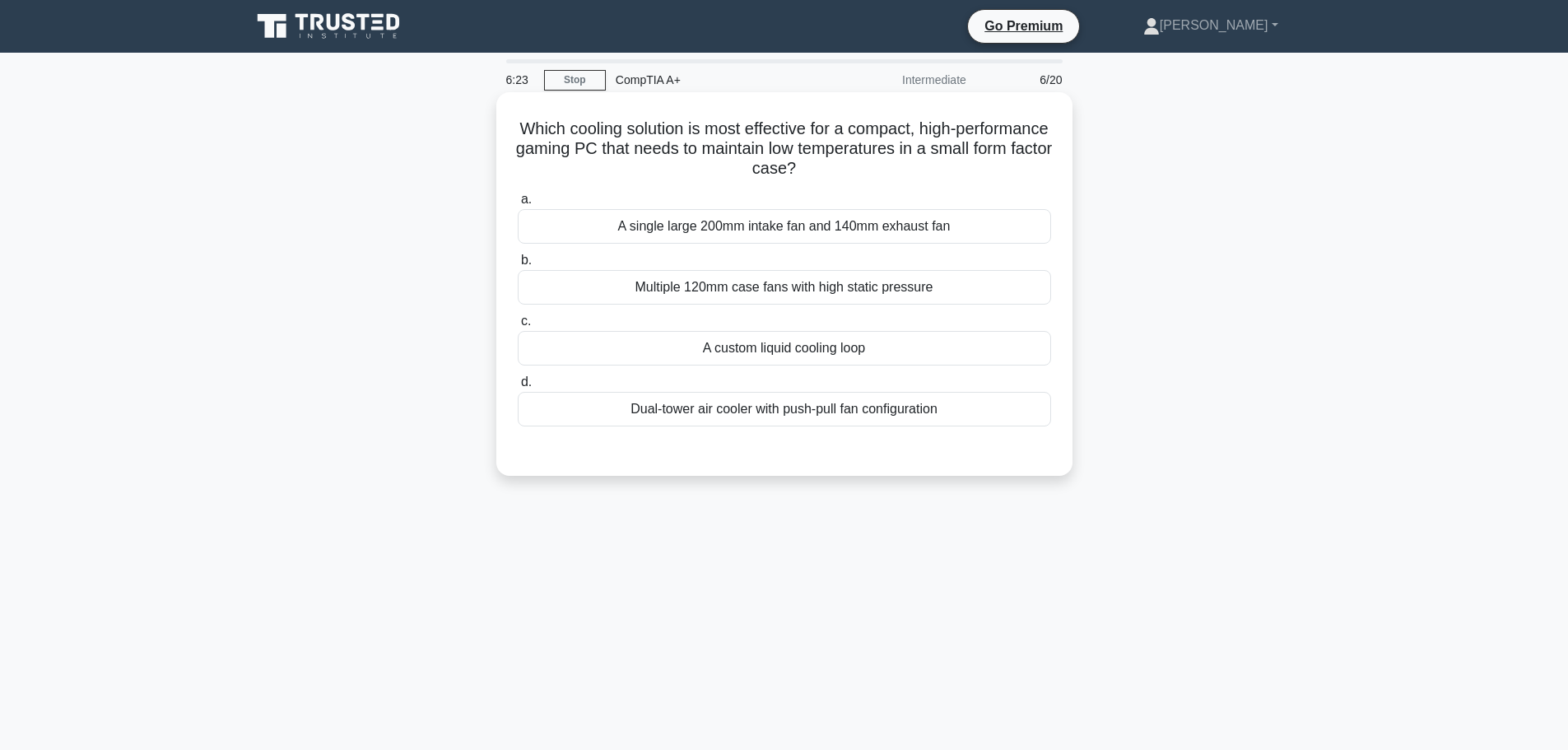
click at [1033, 160] on h5 "Which cooling solution is most effective for a compact, high-performance gaming…" at bounding box center [784, 149] width 537 height 61
click at [838, 163] on h5 "Which cooling solution is most effective for a compact, high-performance gaming…" at bounding box center [784, 149] width 537 height 61
click at [713, 363] on div "A custom liquid cooling loop" at bounding box center [784, 348] width 533 height 34
click at [518, 326] on input "c. A custom liquid cooling loop" at bounding box center [518, 321] width 0 height 10
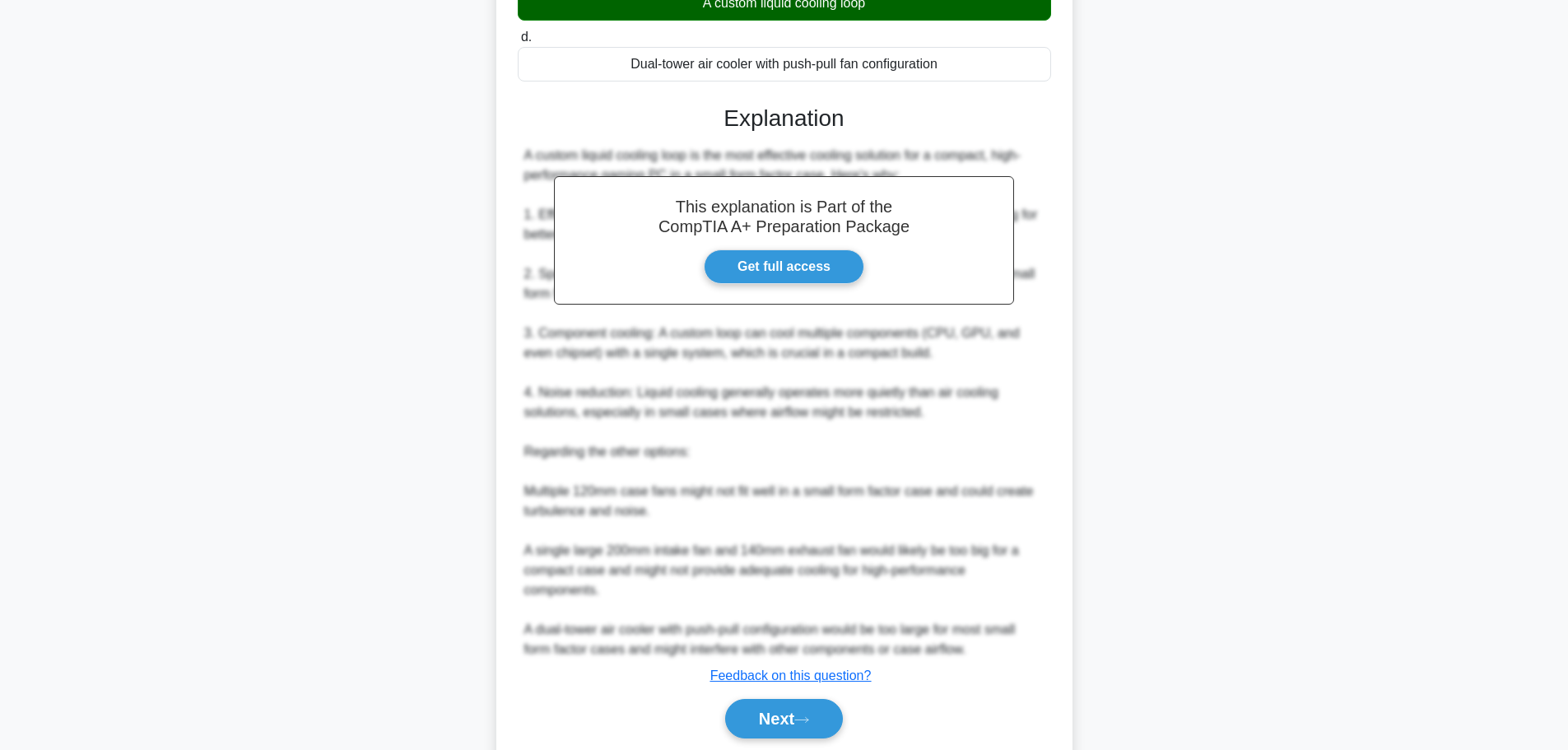
scroll to position [405, 0]
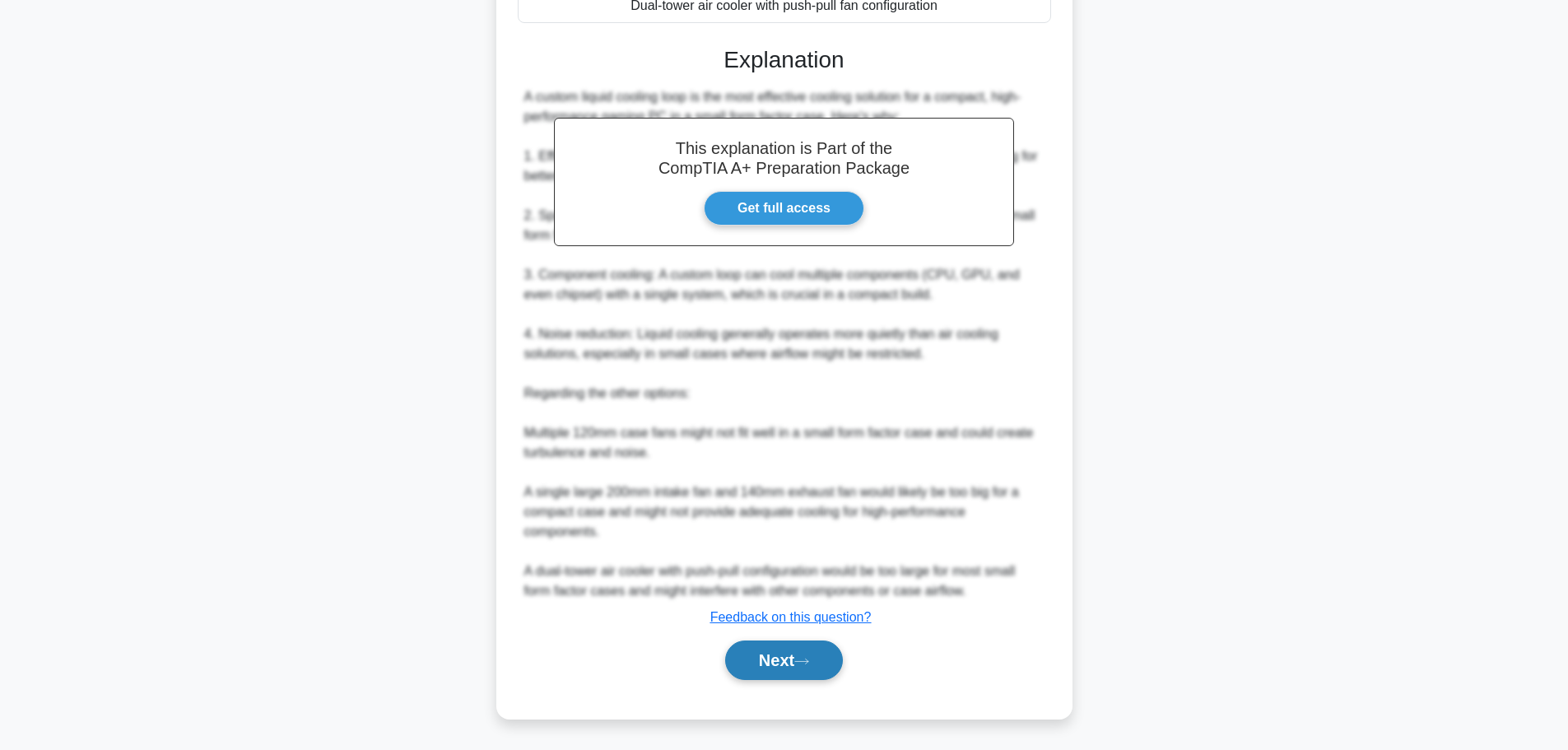
click at [798, 670] on button "Next" at bounding box center [784, 661] width 118 height 40
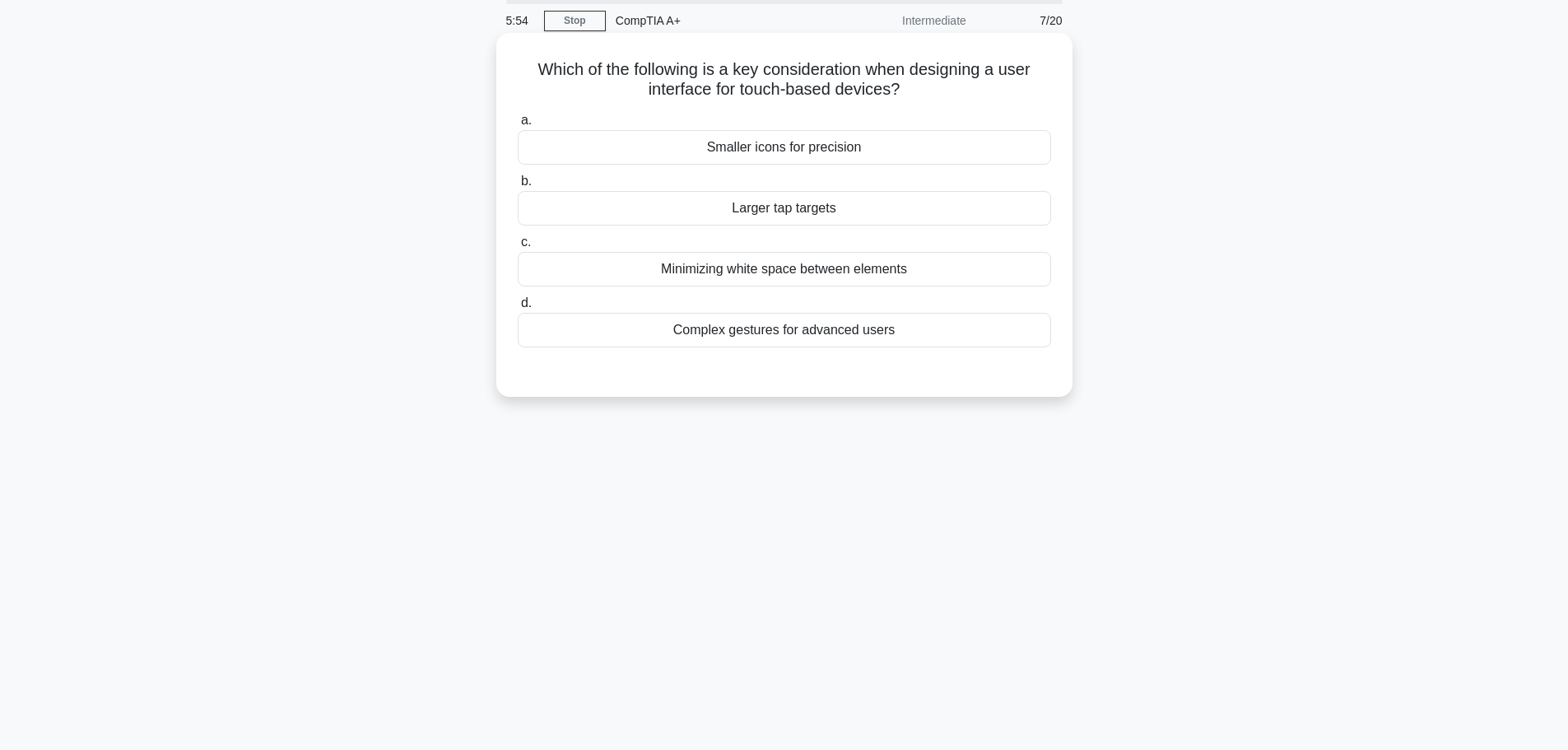
scroll to position [0, 0]
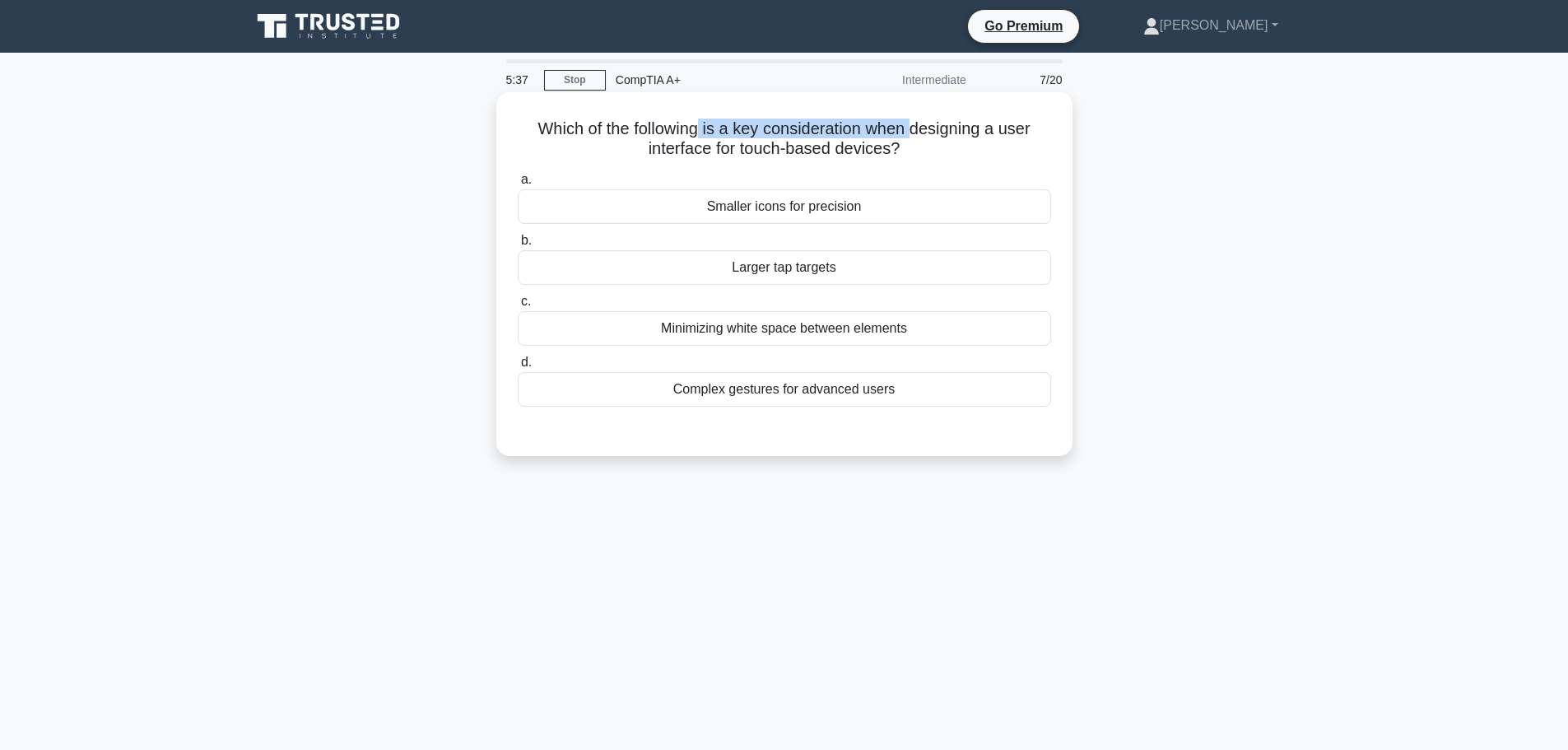
drag, startPoint x: 700, startPoint y: 137, endPoint x: 914, endPoint y: 131, distance: 214.1
click at [914, 131] on h5 "Which of the following is a key consideration when designing a user interface f…" at bounding box center [784, 139] width 537 height 41
click at [786, 153] on h5 "Which of the following is a key consideration when designing a user interface f…" at bounding box center [784, 139] width 537 height 41
click at [773, 399] on div "Complex gestures for advanced users" at bounding box center [784, 389] width 533 height 34
click at [518, 368] on input "d. Complex gestures for advanced users" at bounding box center [518, 362] width 0 height 10
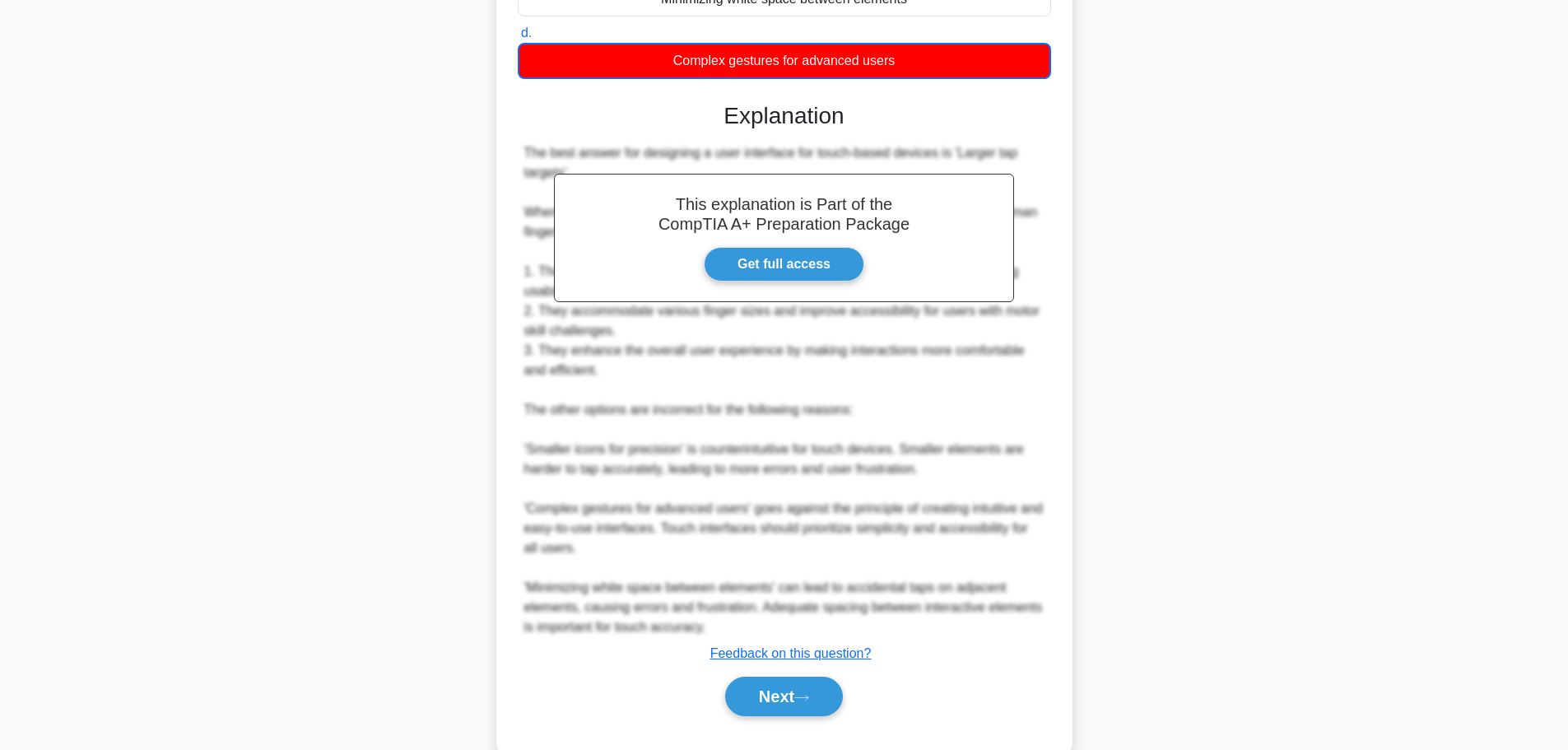
scroll to position [366, 0]
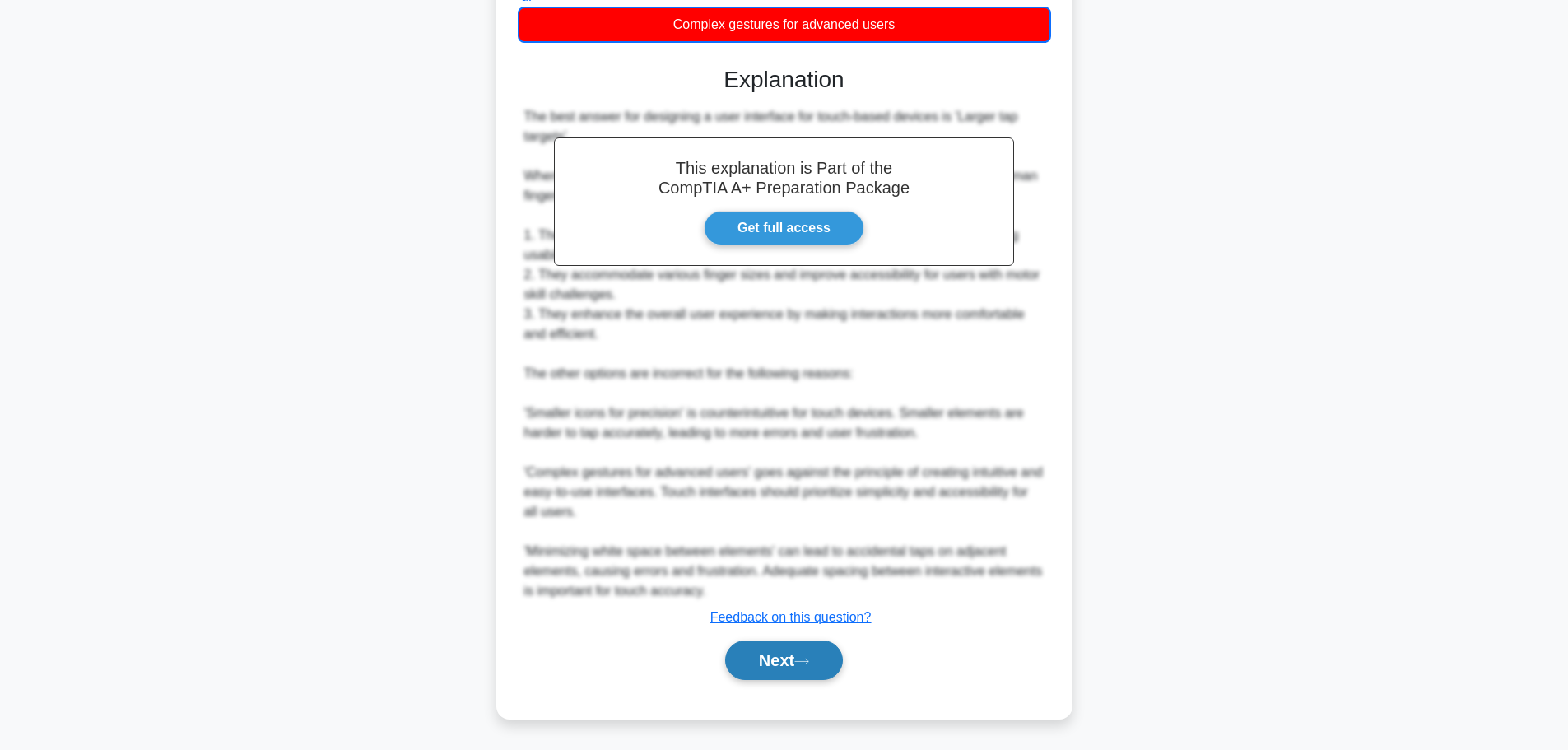
click at [835, 675] on button "Next" at bounding box center [784, 661] width 118 height 40
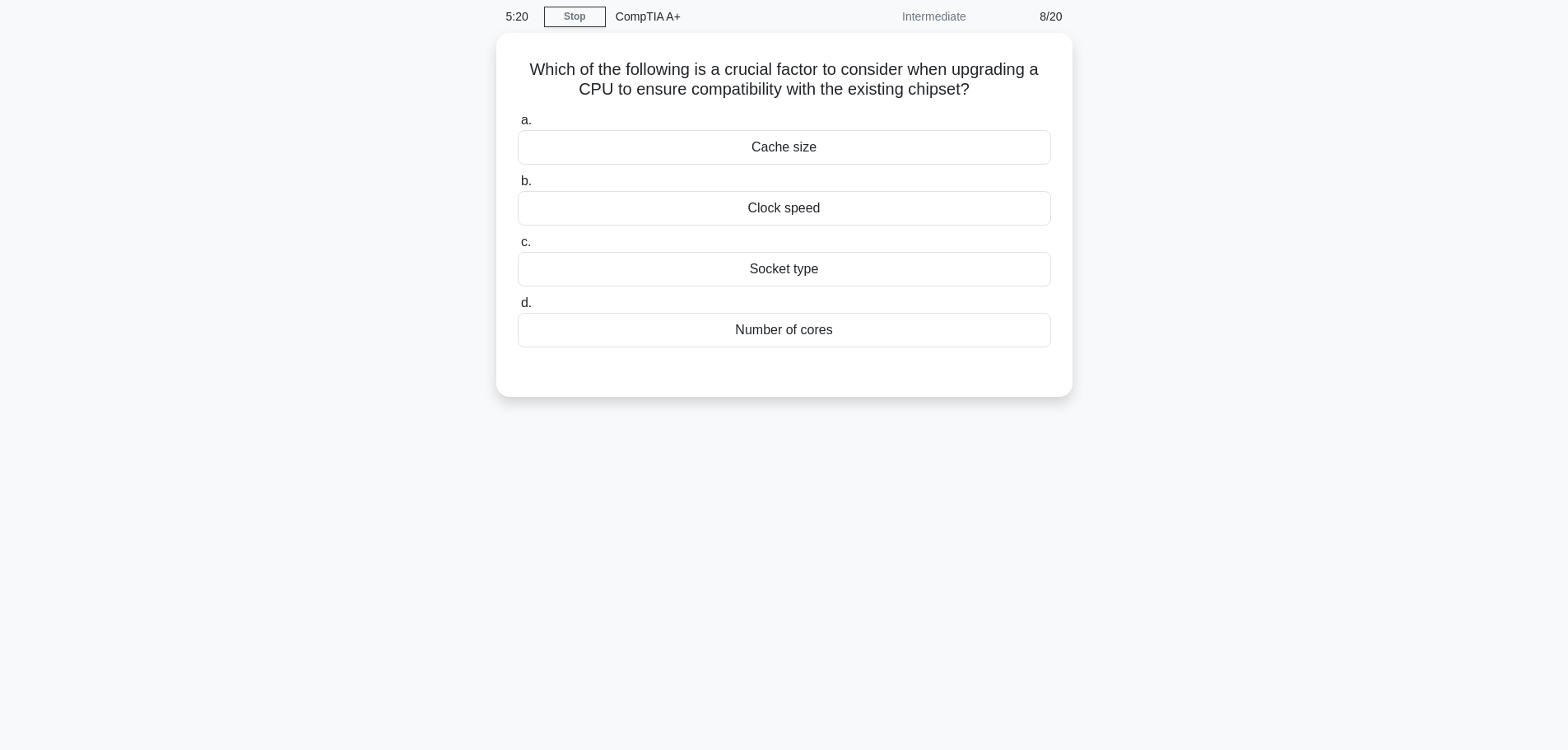
scroll to position [0, 0]
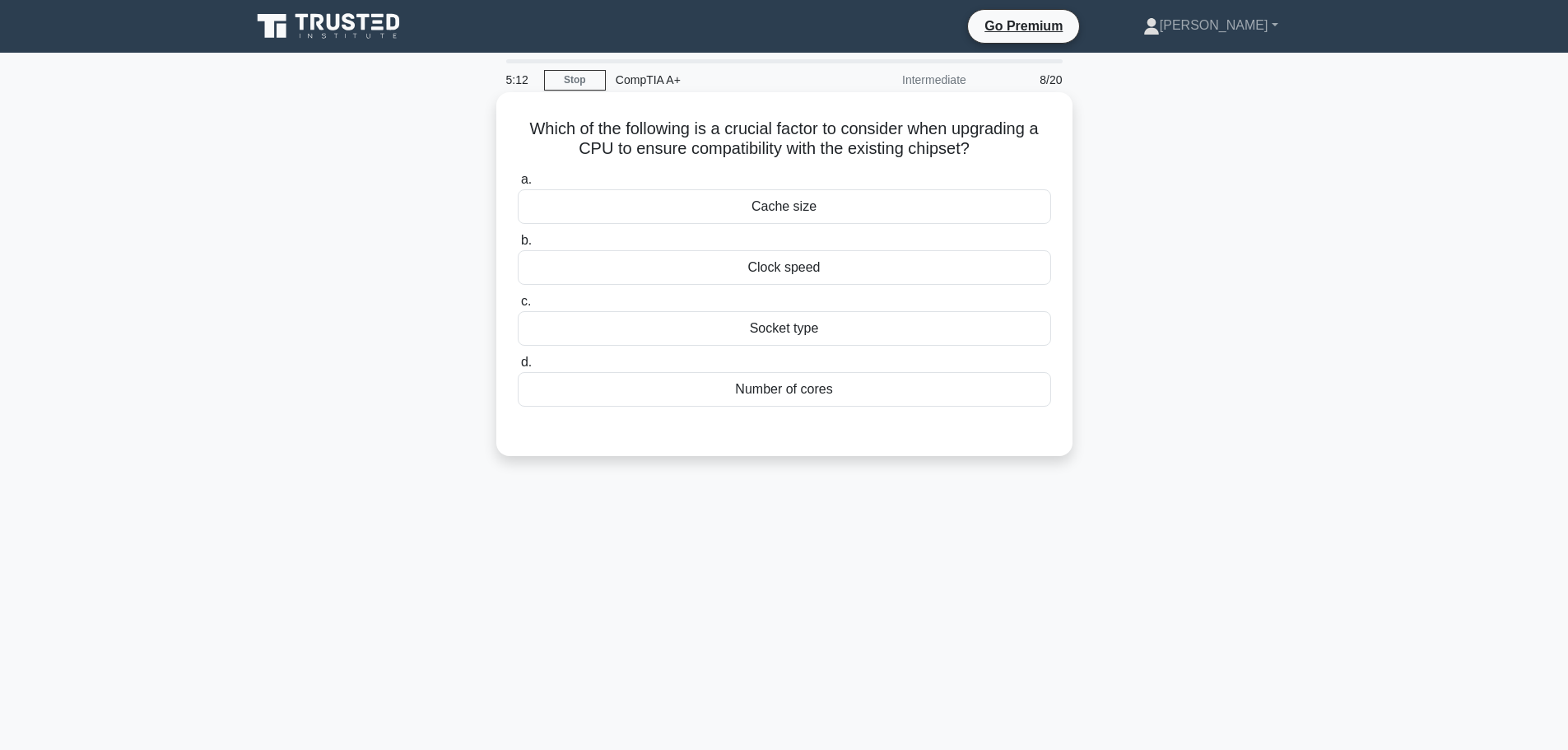
drag, startPoint x: 528, startPoint y: 130, endPoint x: 979, endPoint y: 148, distance: 451.4
click at [979, 148] on h5 "Which of the following is a crucial factor to consider when upgrading a CPU to …" at bounding box center [784, 139] width 537 height 41
click at [979, 148] on icon at bounding box center [983, 149] width 10 height 19
drag, startPoint x: 610, startPoint y: 155, endPoint x: 728, endPoint y: 155, distance: 118.0
click at [728, 155] on h5 "Which of the following is a crucial factor to consider when upgrading a CPU to …" at bounding box center [784, 139] width 537 height 41
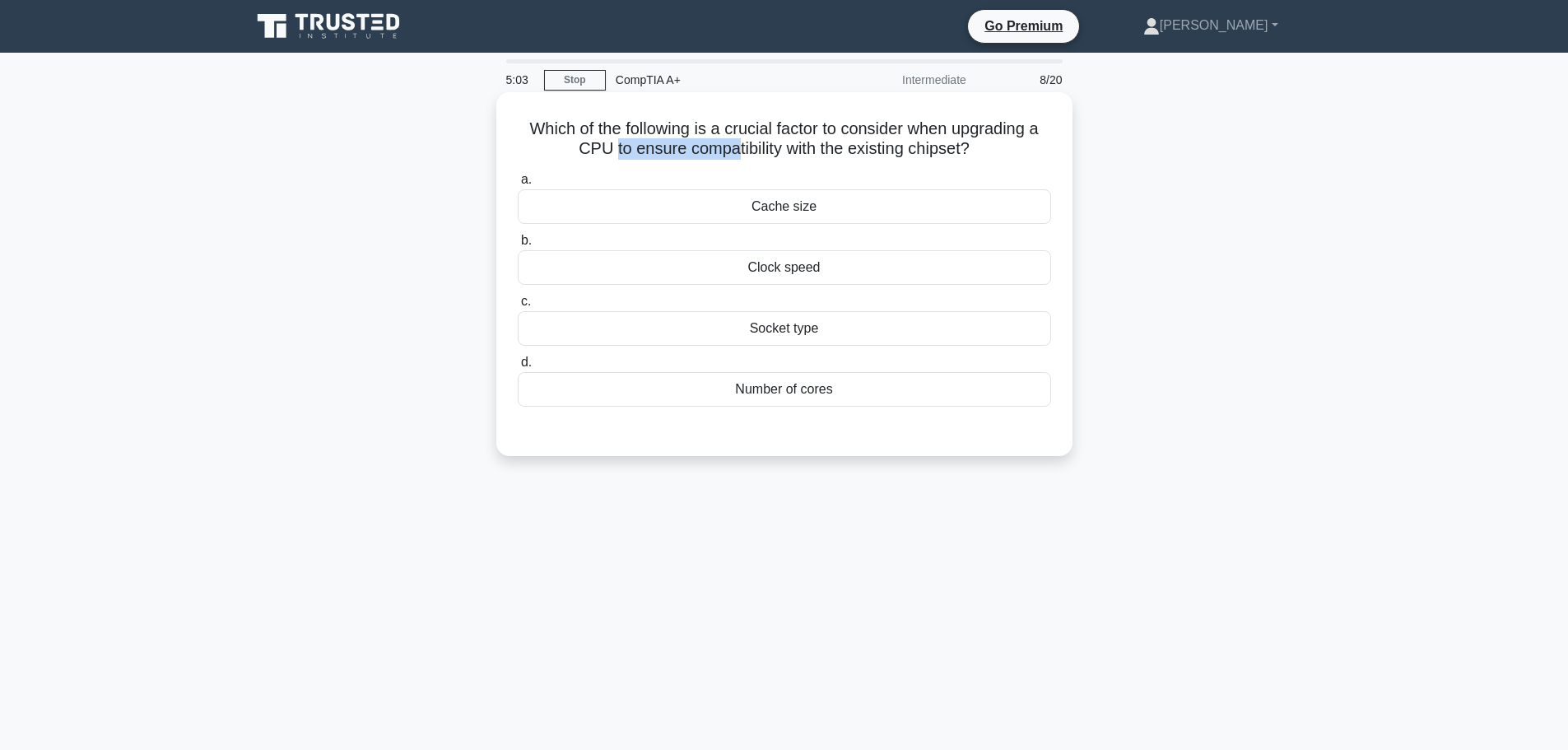
click at [723, 161] on div "Which of the following is a crucial factor to consider when upgrading a CPU to …" at bounding box center [784, 274] width 563 height 350
click at [700, 400] on div "Number of cores" at bounding box center [784, 389] width 533 height 34
click at [518, 368] on input "d. Number of cores" at bounding box center [518, 362] width 0 height 10
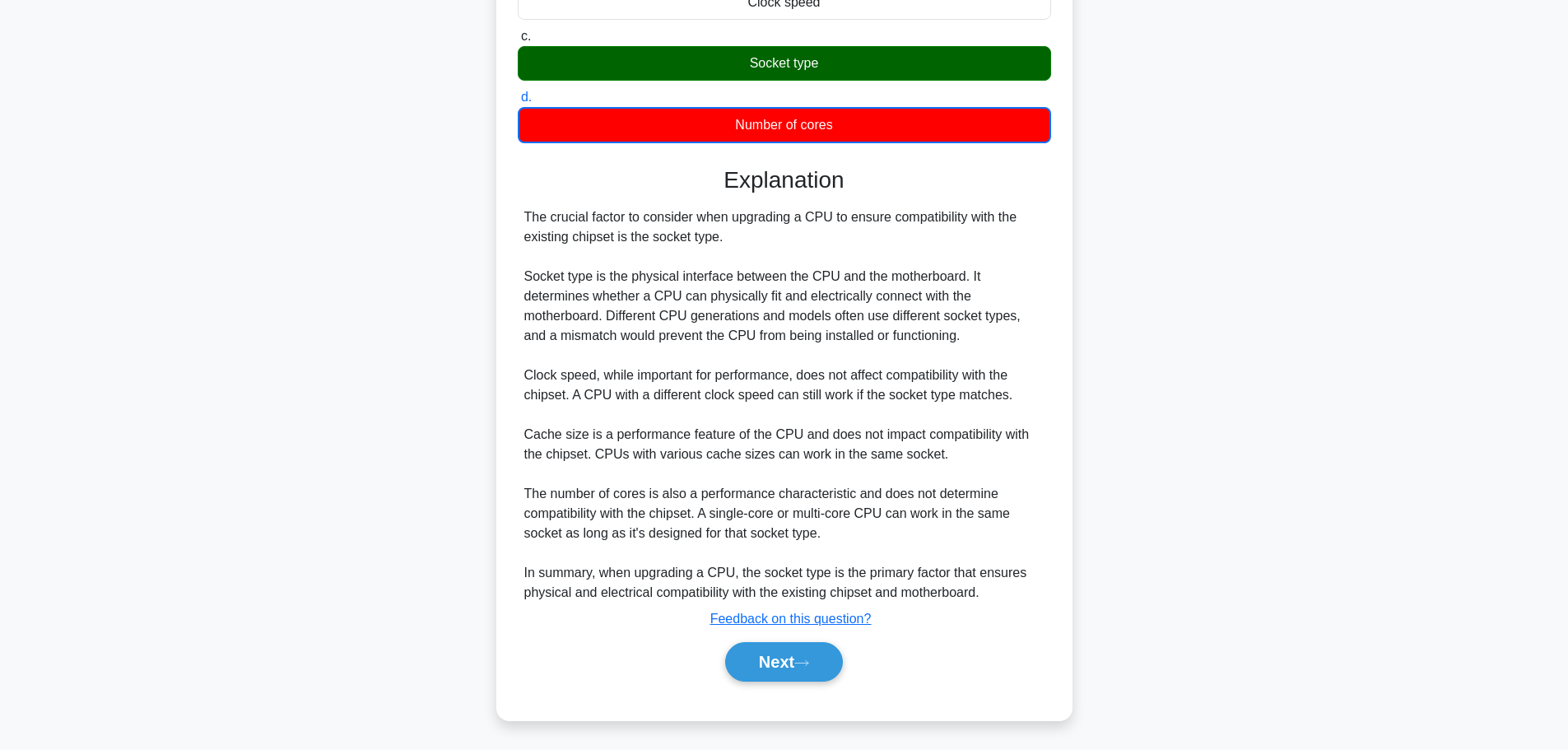
scroll to position [267, 0]
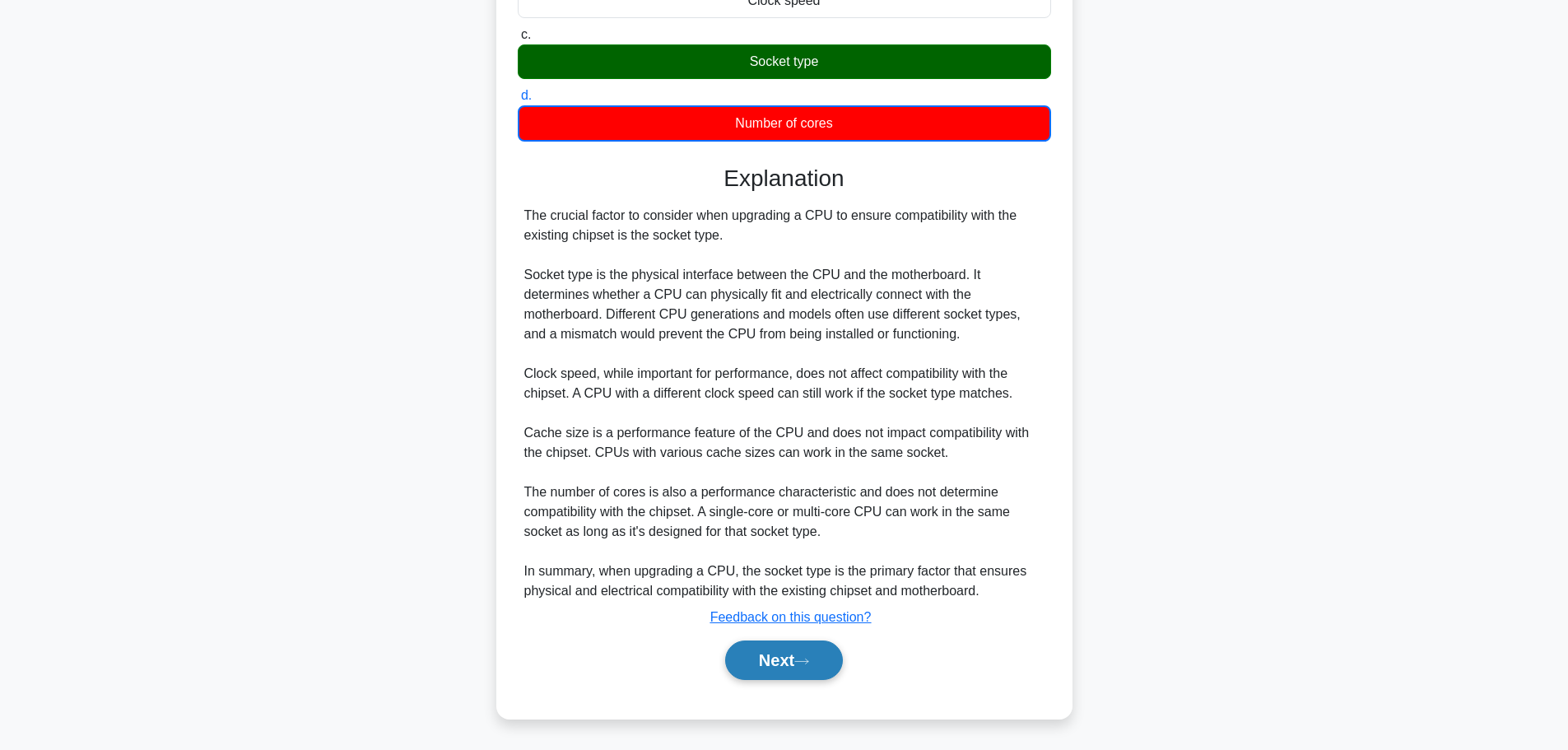
click at [788, 649] on button "Next" at bounding box center [784, 661] width 118 height 40
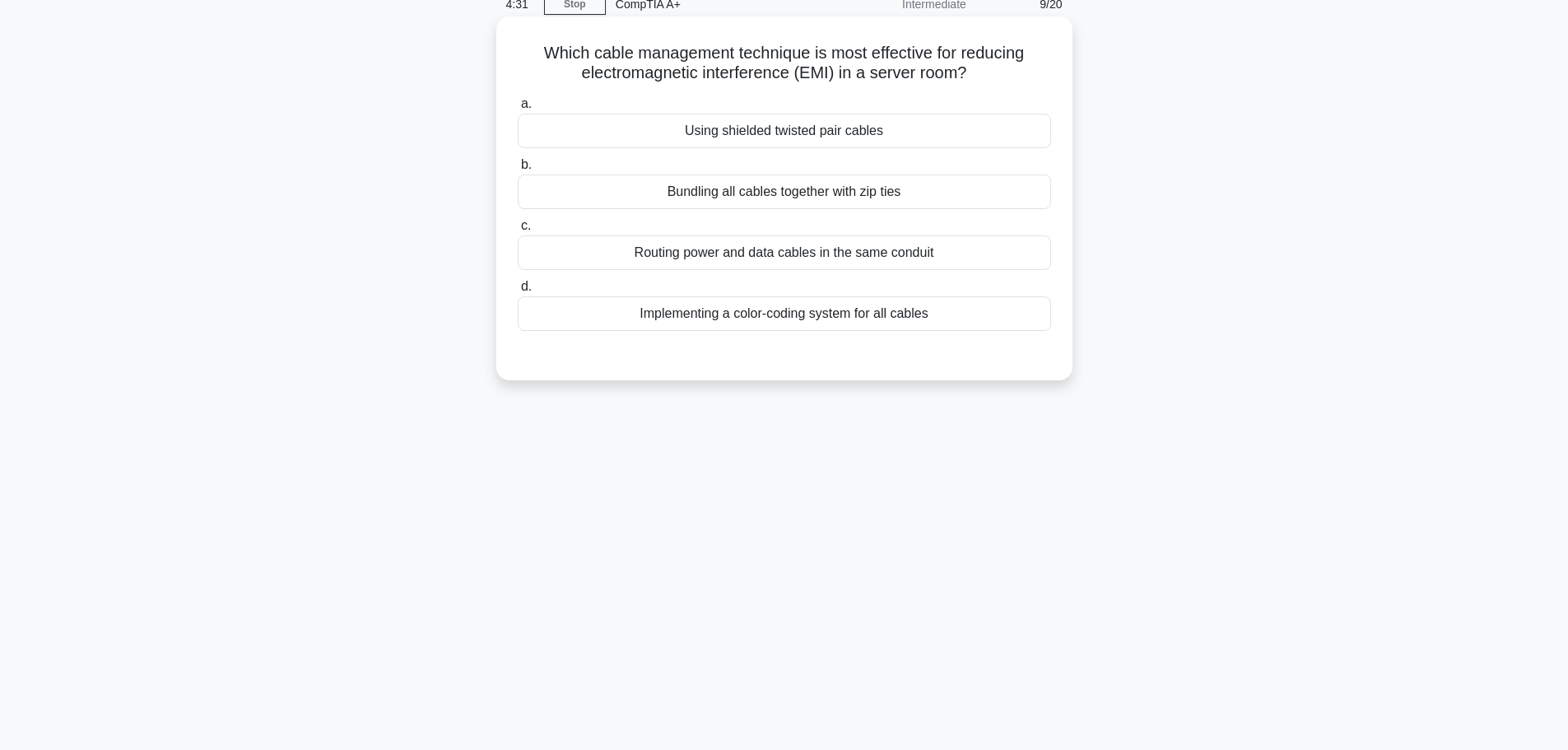
scroll to position [0, 0]
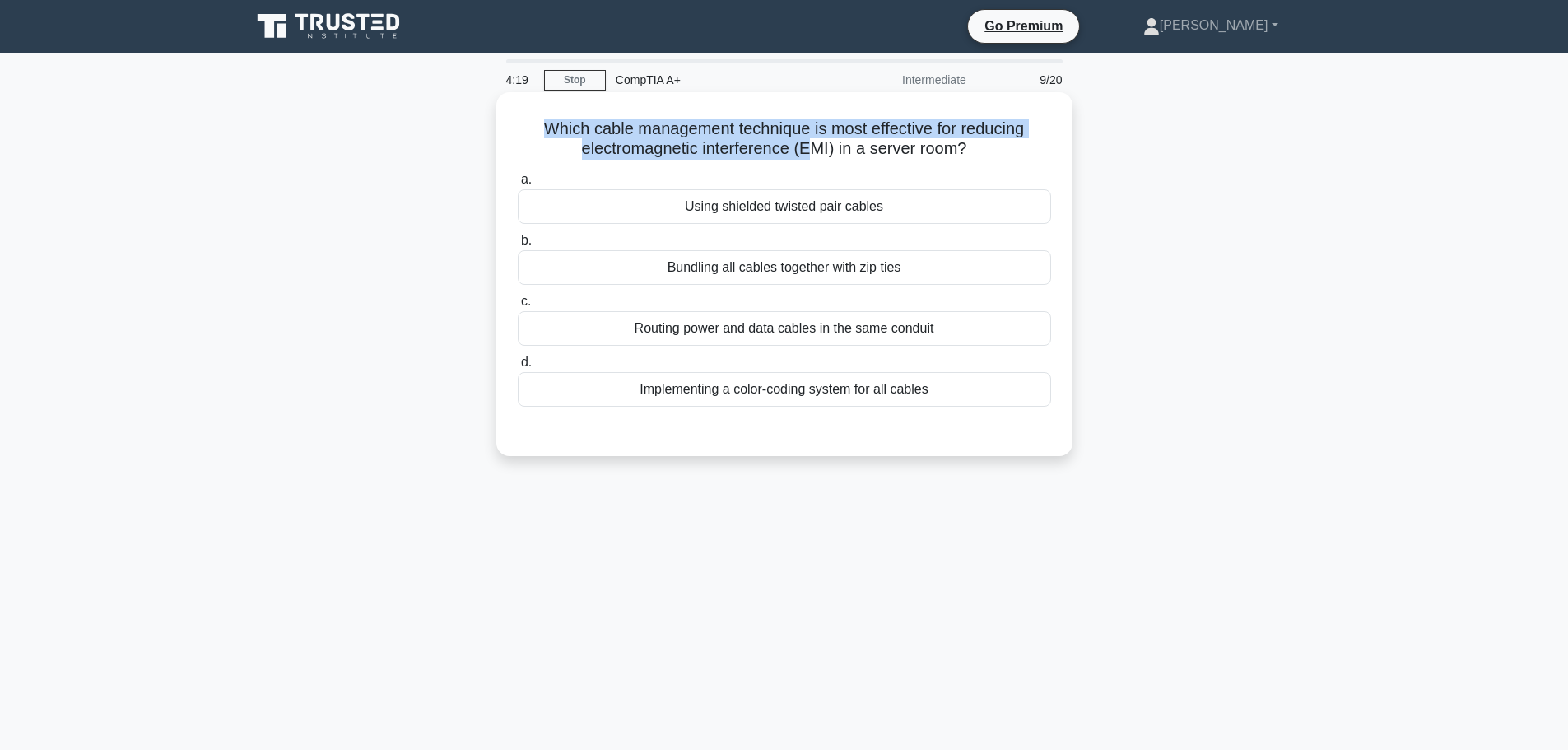
drag, startPoint x: 526, startPoint y: 131, endPoint x: 805, endPoint y: 161, distance: 280.6
click at [805, 161] on div "Which cable management technique is most effective for reducing electromagnetic…" at bounding box center [784, 274] width 563 height 350
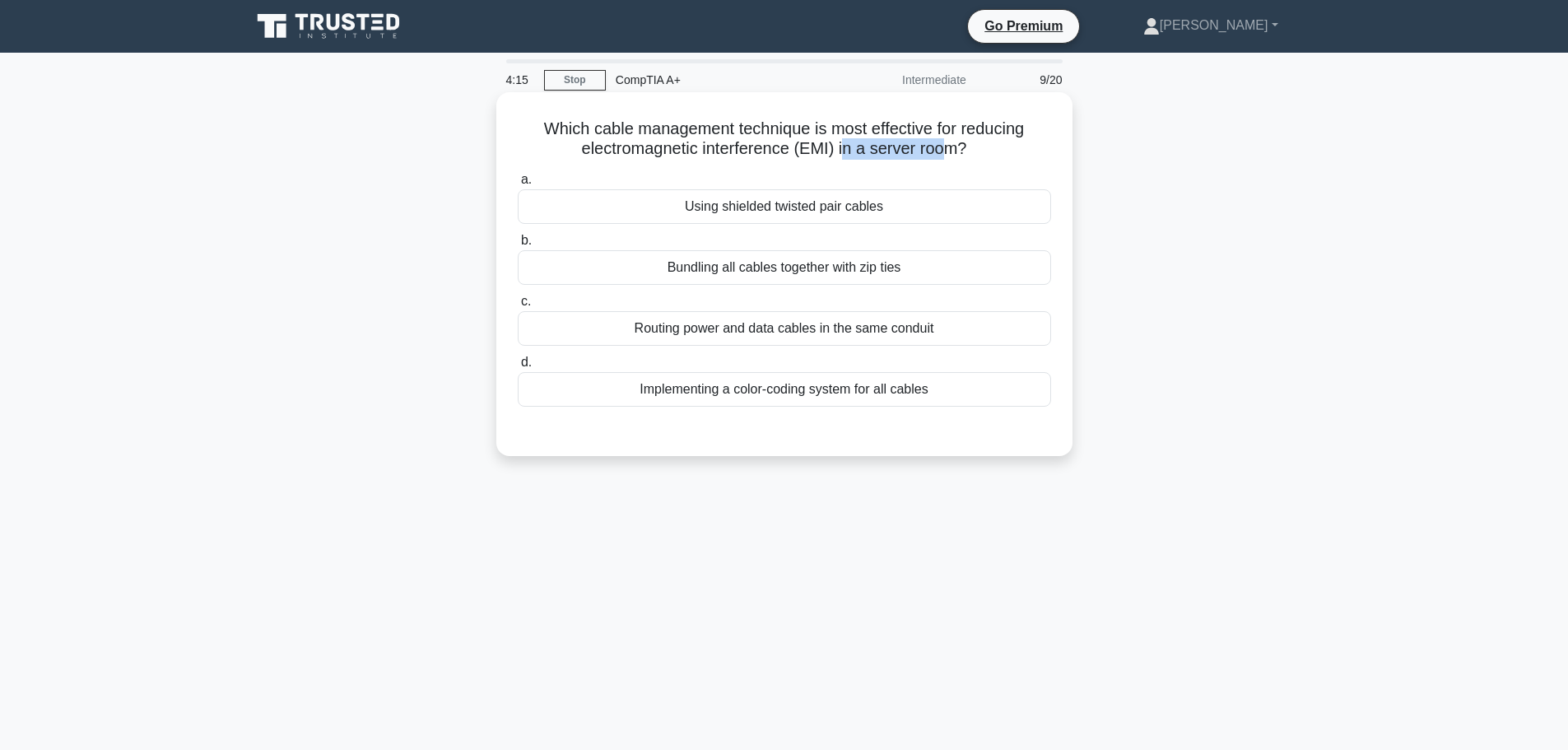
drag, startPoint x: 846, startPoint y: 147, endPoint x: 949, endPoint y: 155, distance: 103.3
click at [949, 155] on h5 "Which cable management technique is most effective for reducing electromagnetic…" at bounding box center [784, 139] width 537 height 41
click at [754, 207] on div "Using shielded twisted pair cables" at bounding box center [784, 207] width 533 height 34
click at [518, 186] on input "a. Using shielded twisted pair cables" at bounding box center [518, 179] width 0 height 10
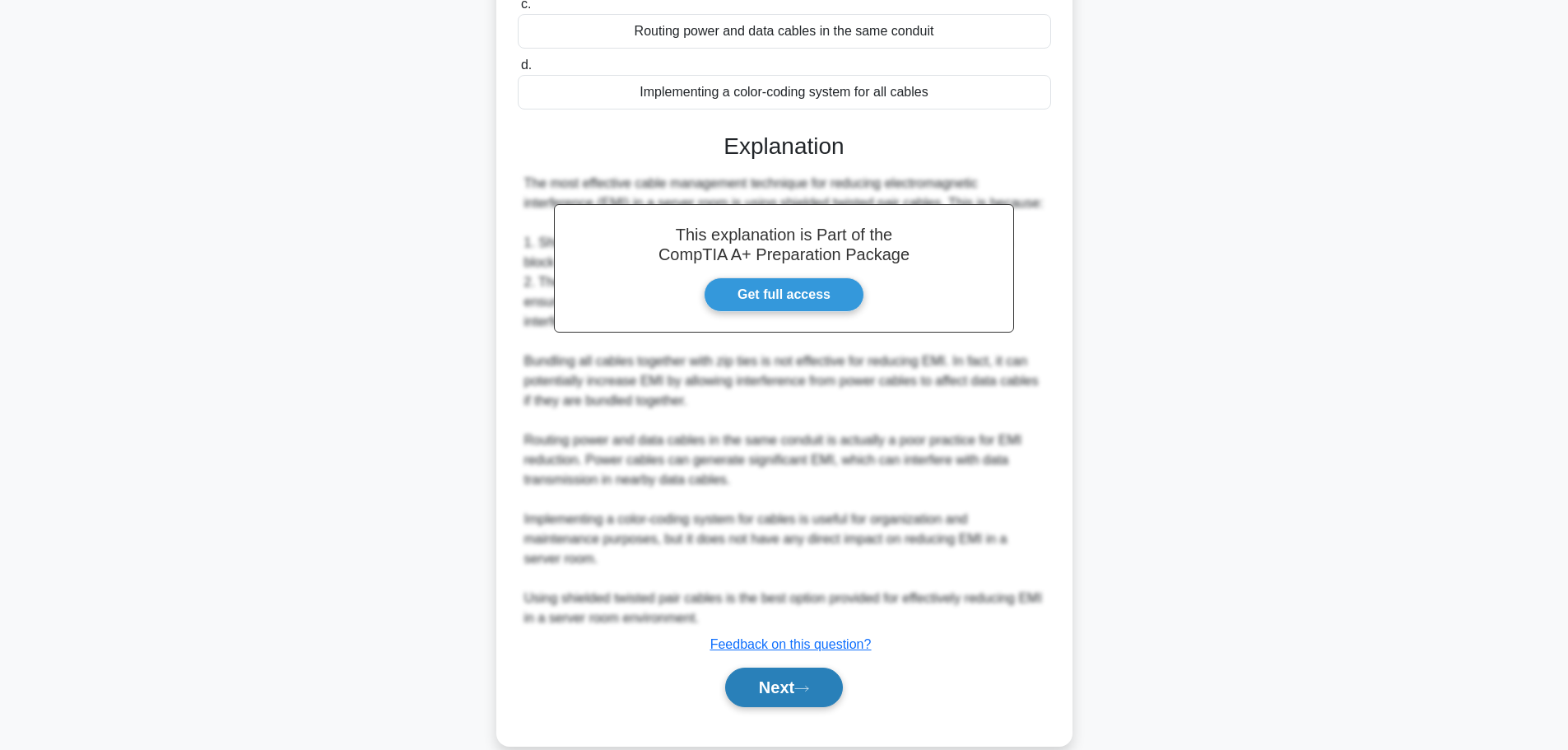
scroll to position [326, 0]
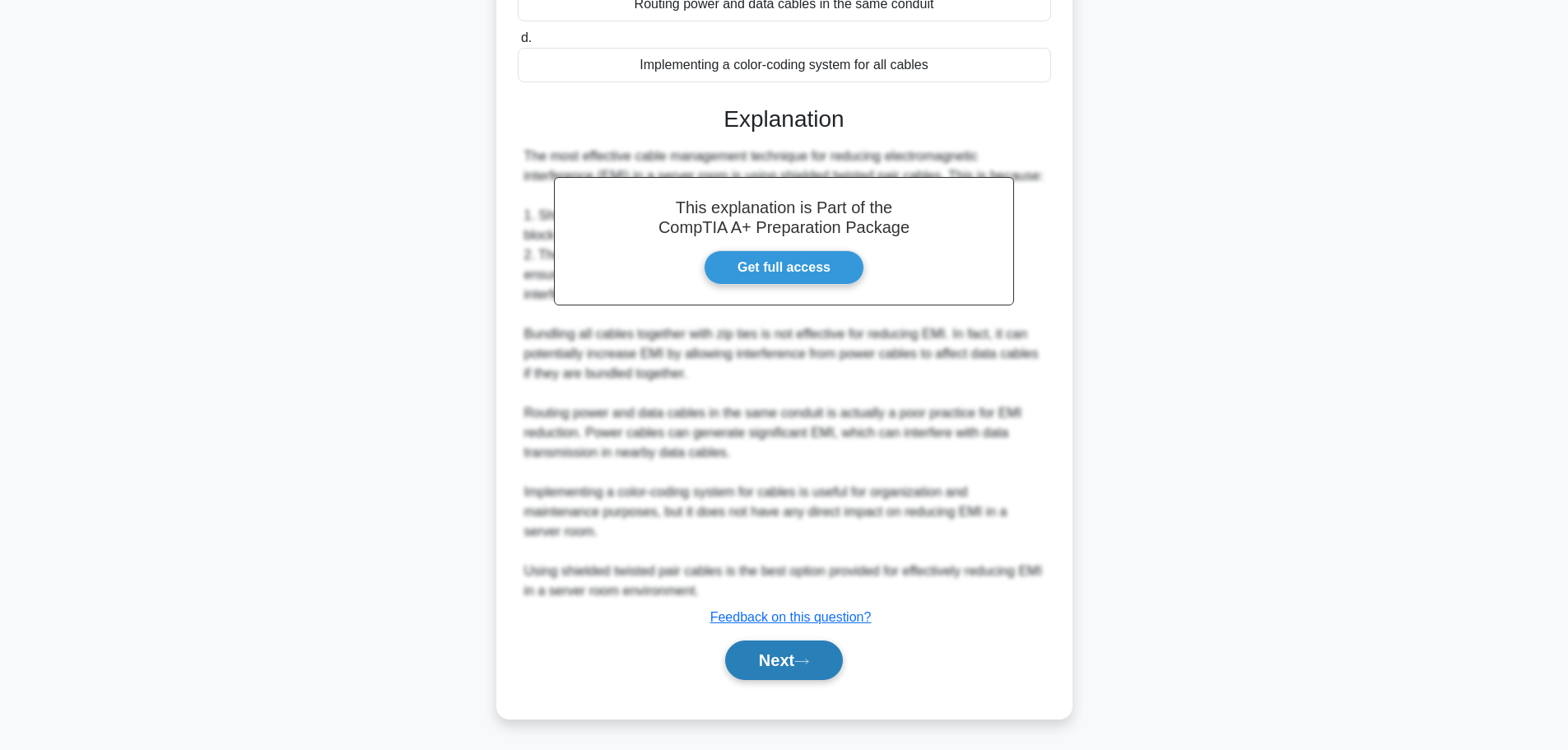
click at [801, 658] on button "Next" at bounding box center [784, 661] width 118 height 40
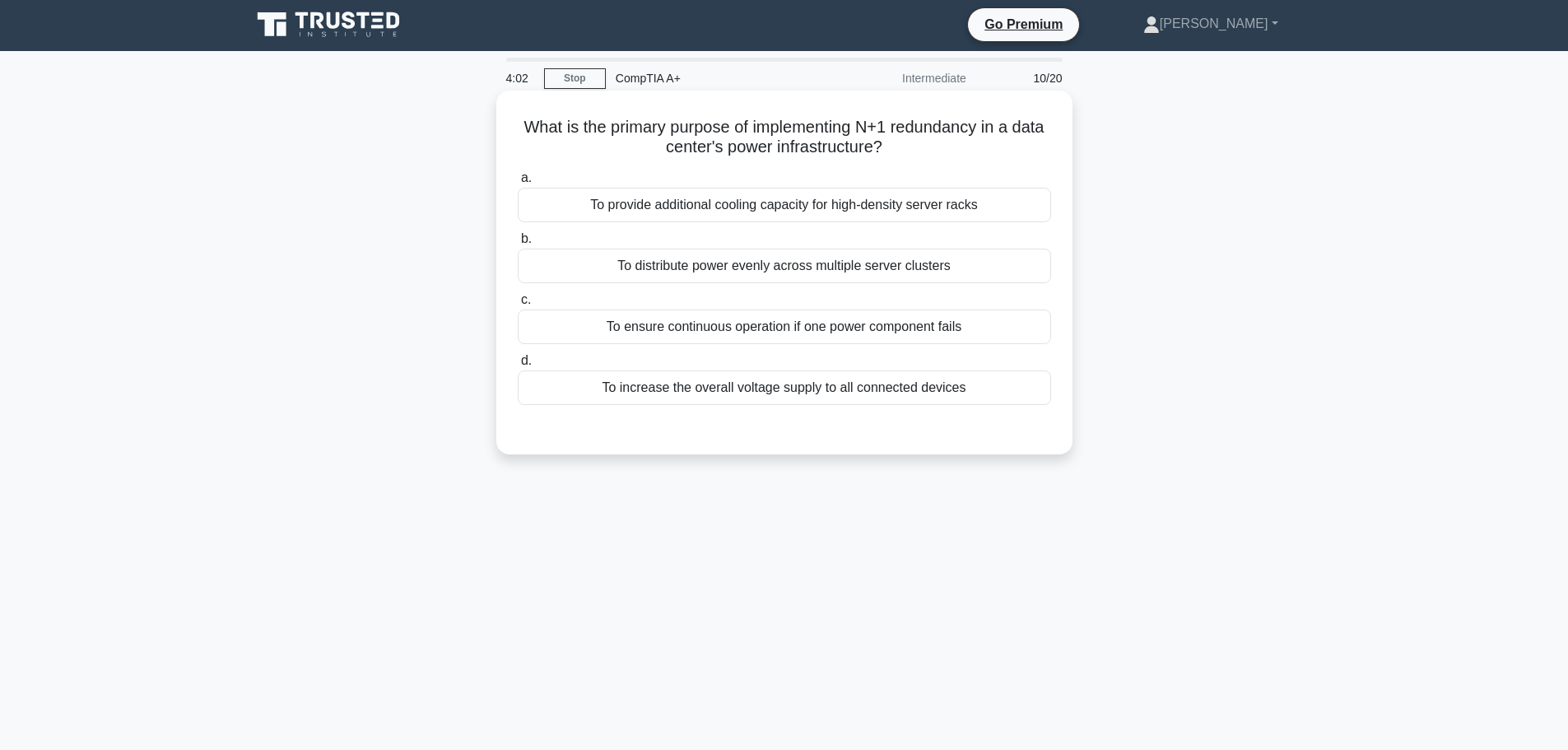
scroll to position [0, 0]
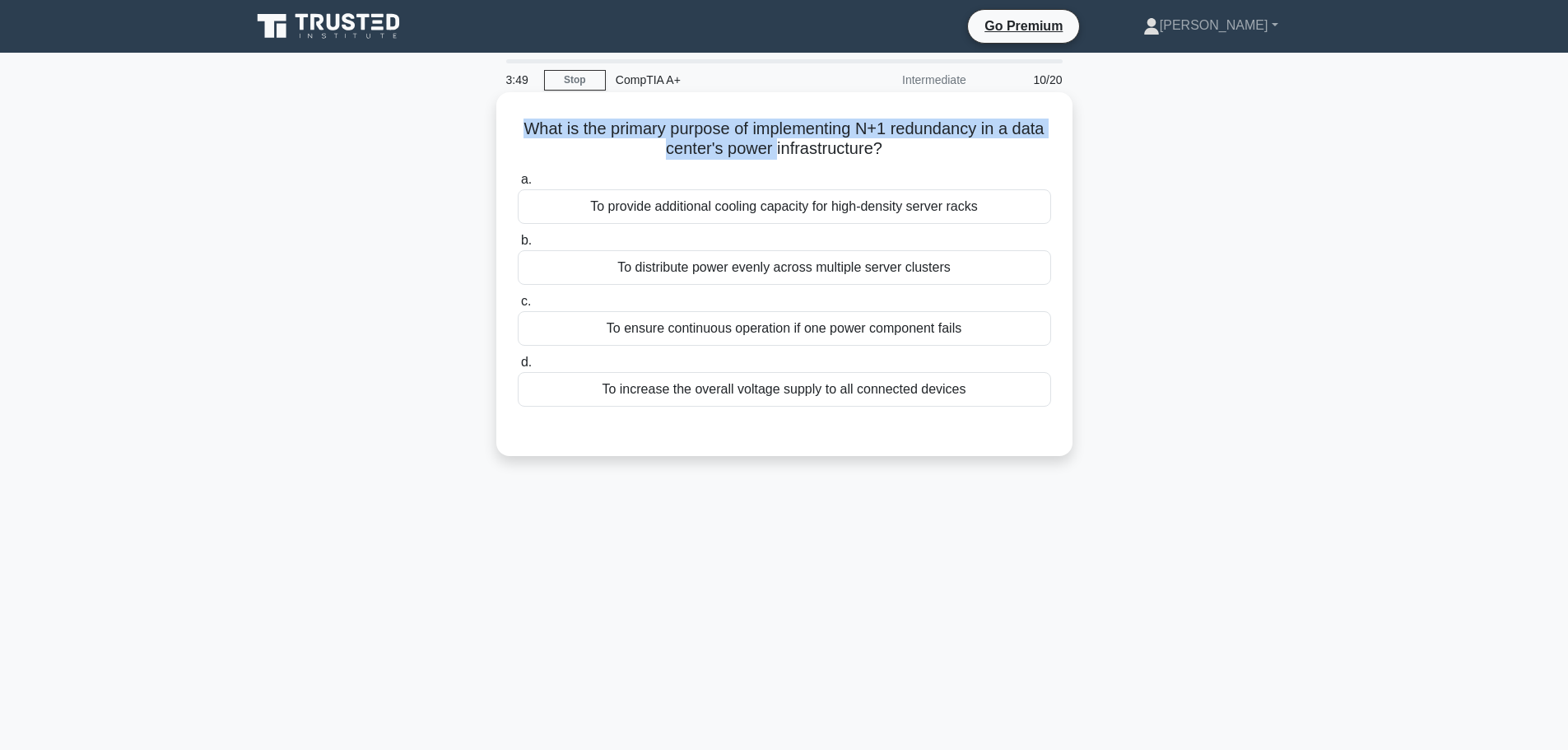
drag, startPoint x: 532, startPoint y: 130, endPoint x: 794, endPoint y: 145, distance: 262.4
click at [794, 145] on h5 "What is the primary purpose of implementing N+1 redundancy in a data center's p…" at bounding box center [784, 139] width 537 height 41
